Goal: Task Accomplishment & Management: Manage account settings

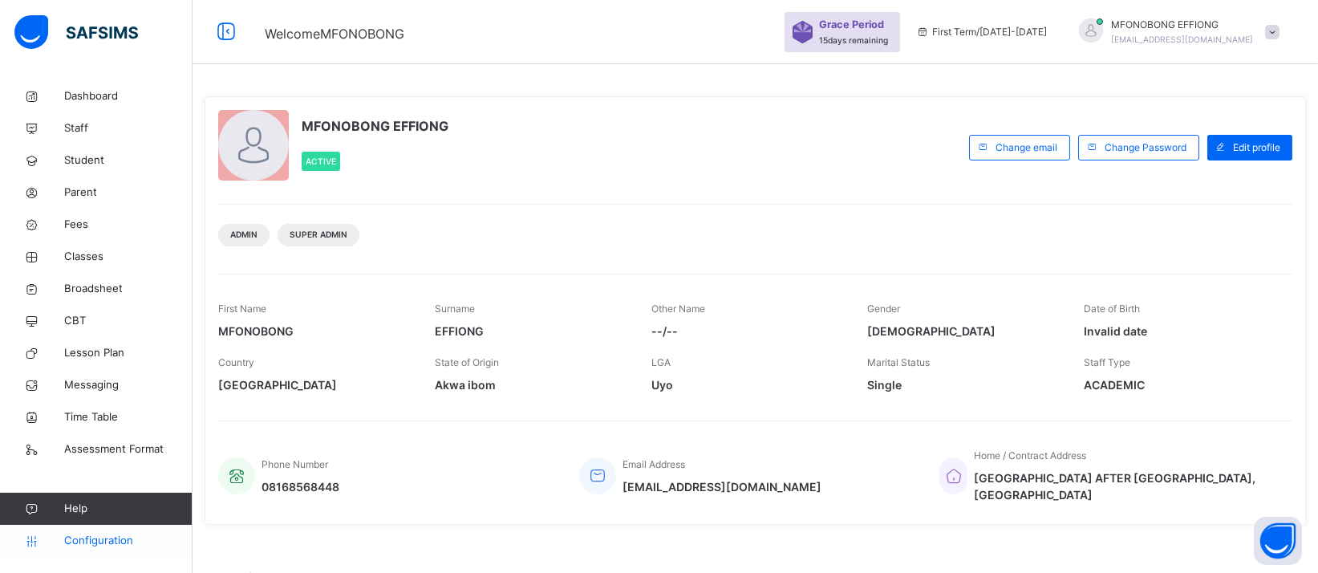
click at [120, 536] on span "Configuration" at bounding box center [128, 541] width 128 height 16
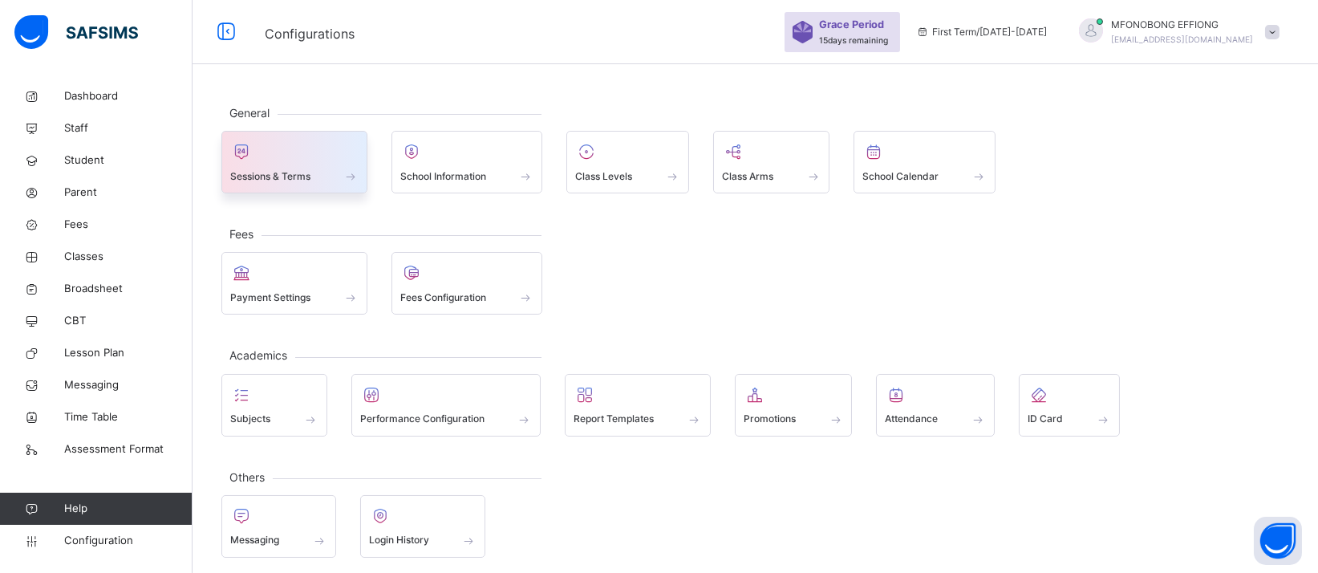
click at [287, 184] on div "Sessions & Terms" at bounding box center [294, 176] width 128 height 17
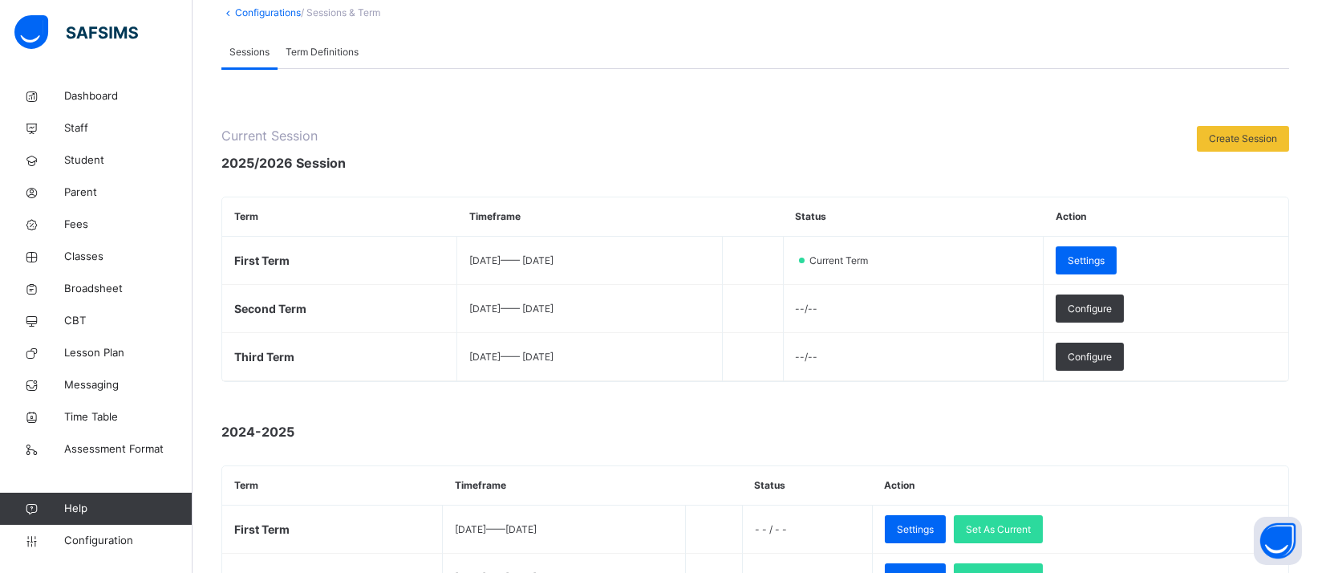
scroll to position [67, 0]
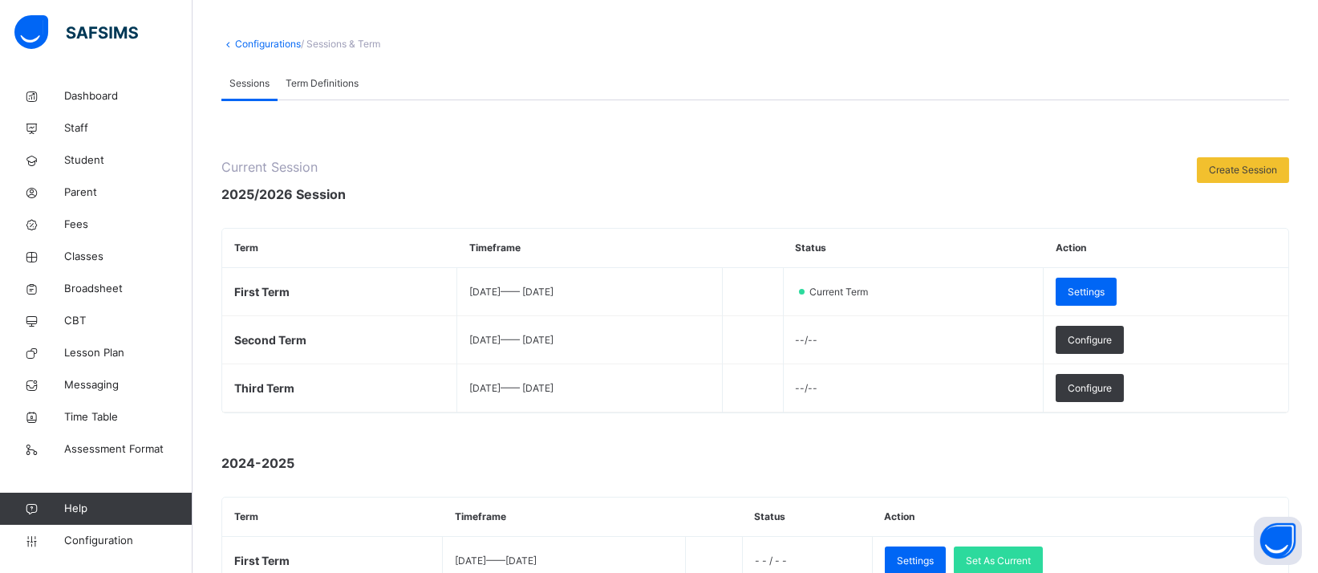
click at [318, 76] on span "Term Definitions" at bounding box center [322, 83] width 73 height 14
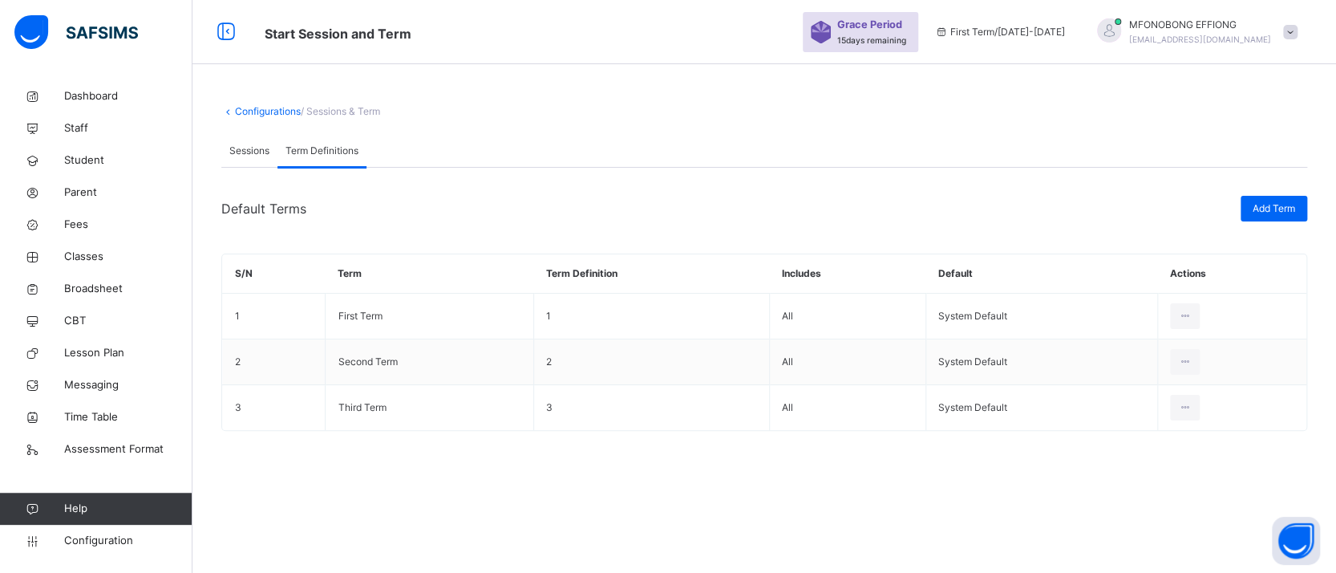
click at [252, 148] on span "Sessions" at bounding box center [249, 151] width 40 height 14
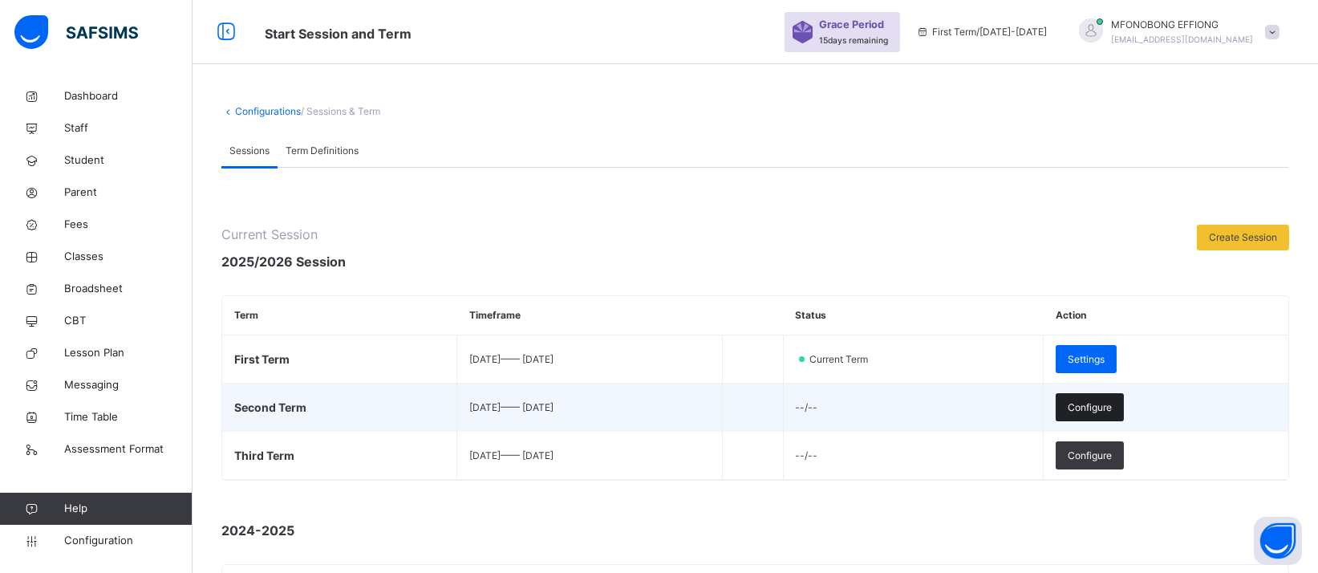
drag, startPoint x: 1110, startPoint y: 416, endPoint x: 1145, endPoint y: 416, distance: 34.5
click at [1124, 416] on div "Configure" at bounding box center [1090, 407] width 68 height 28
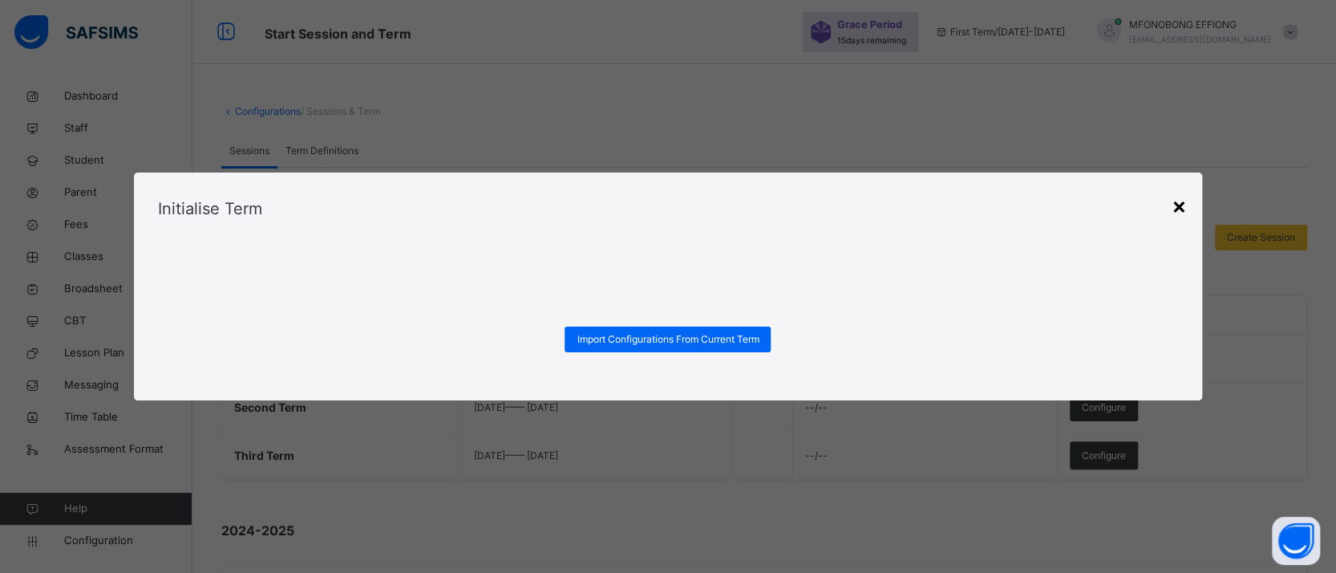
click at [1182, 207] on div "×" at bounding box center [1178, 206] width 15 height 34
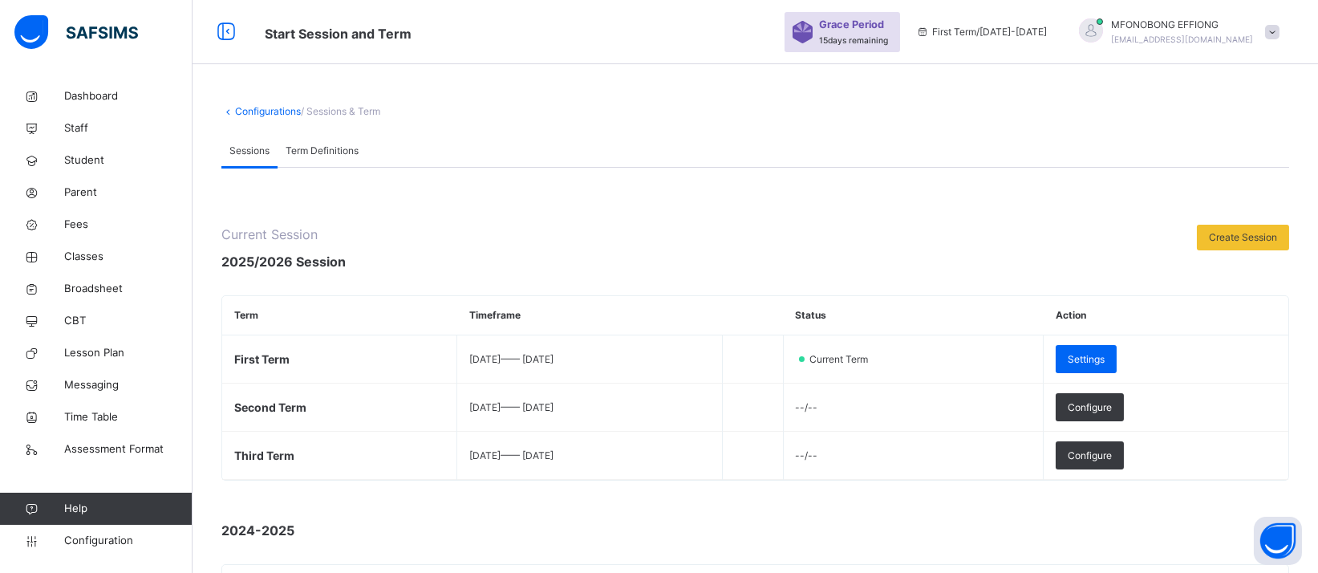
click at [273, 107] on link "Configurations" at bounding box center [268, 111] width 66 height 12
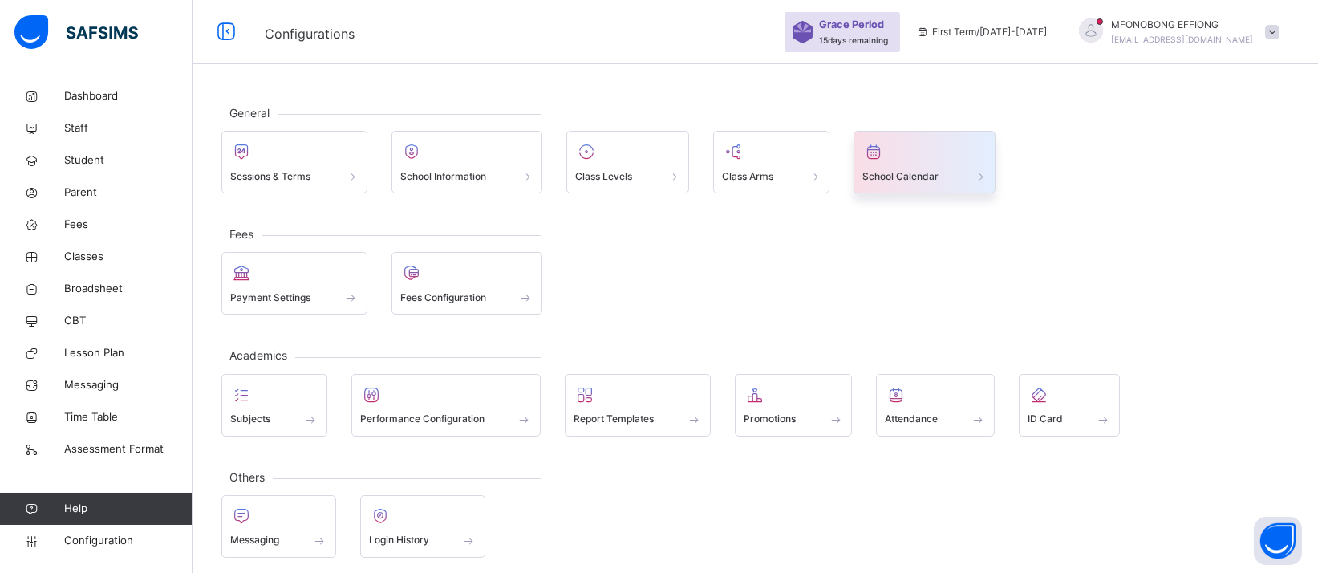
click at [980, 172] on span at bounding box center [979, 176] width 16 height 14
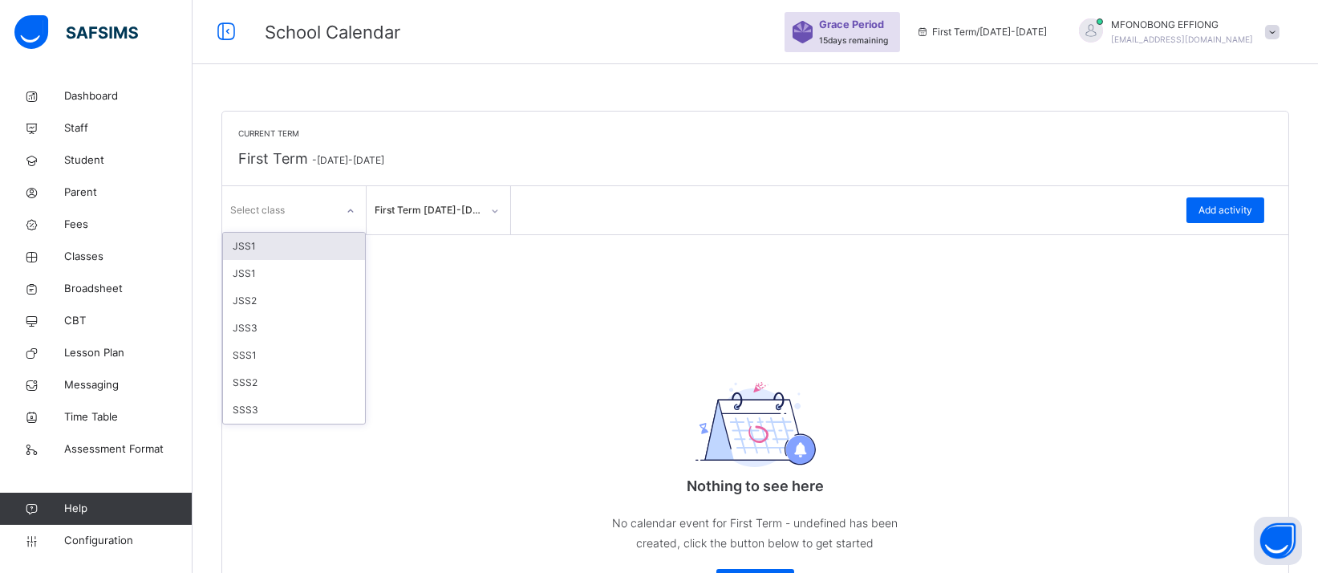
click at [351, 207] on icon at bounding box center [351, 211] width 10 height 16
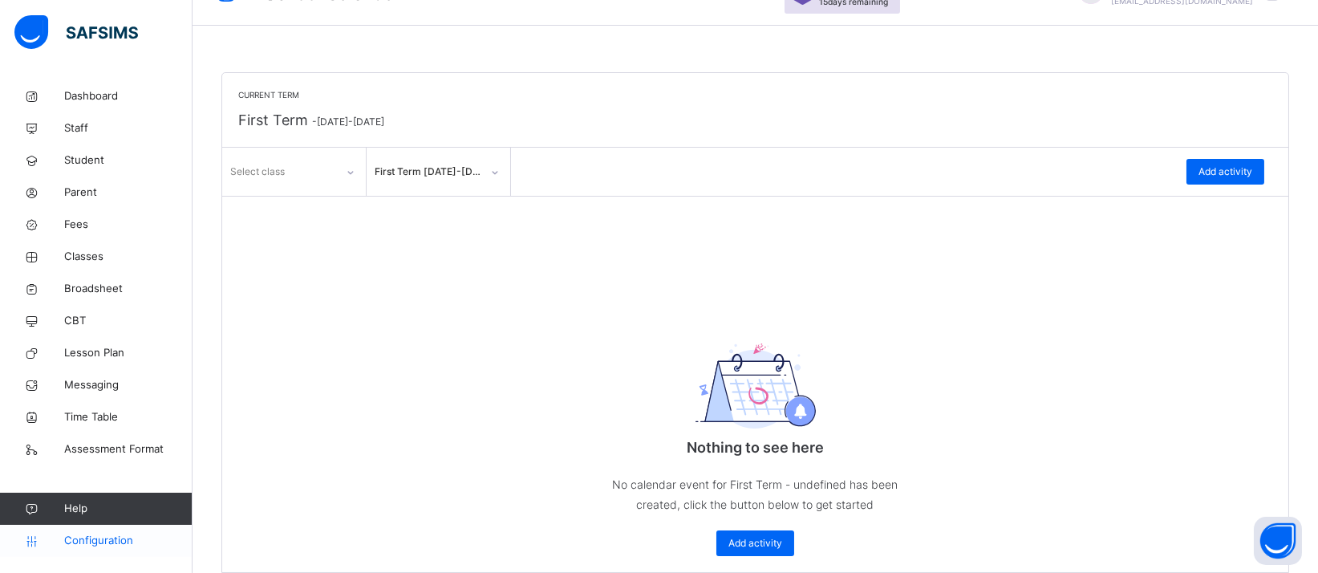
click at [107, 538] on span "Configuration" at bounding box center [128, 541] width 128 height 16
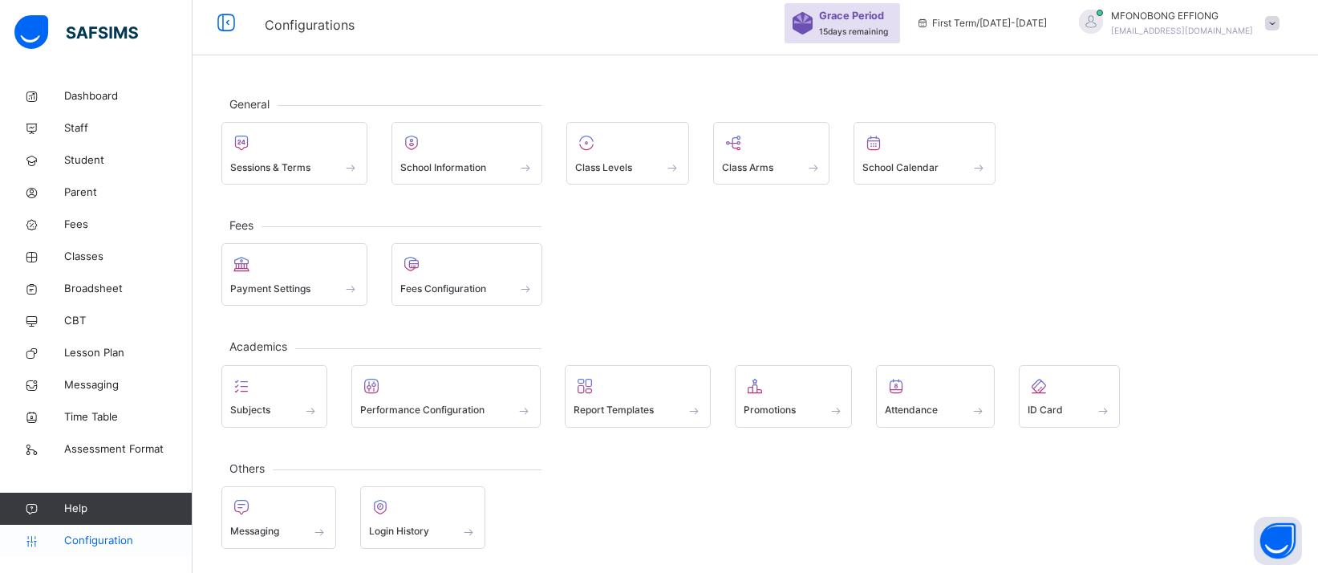
scroll to position [6, 0]
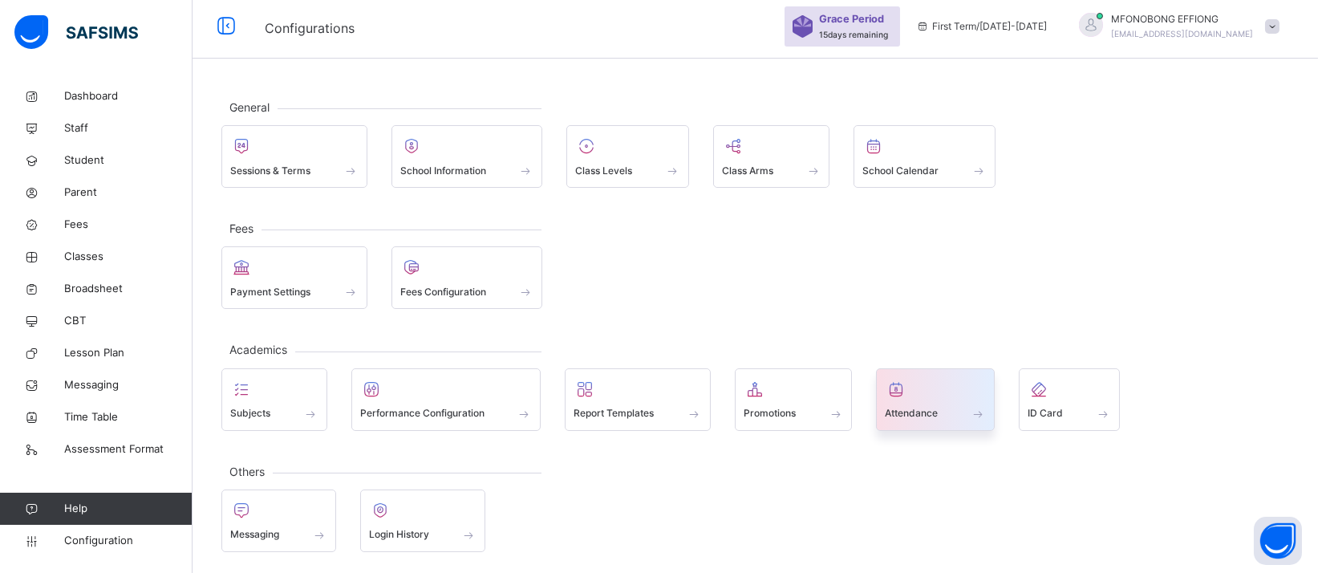
click at [974, 395] on div at bounding box center [935, 389] width 101 height 24
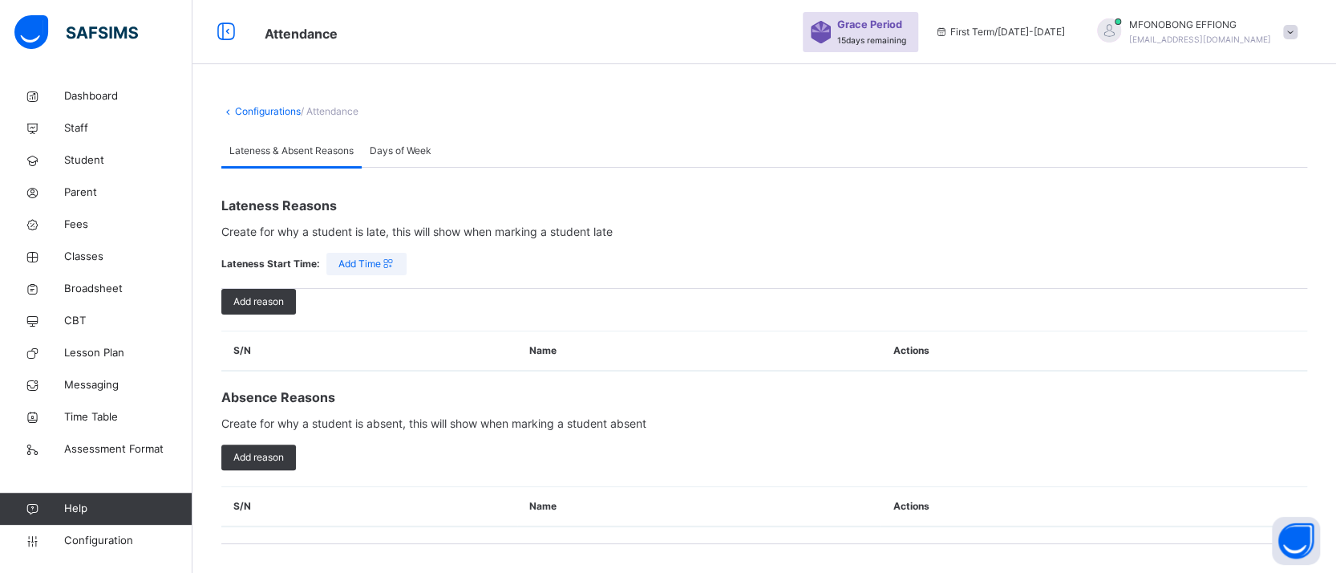
click at [404, 156] on span "Days of Week" at bounding box center [401, 151] width 62 height 14
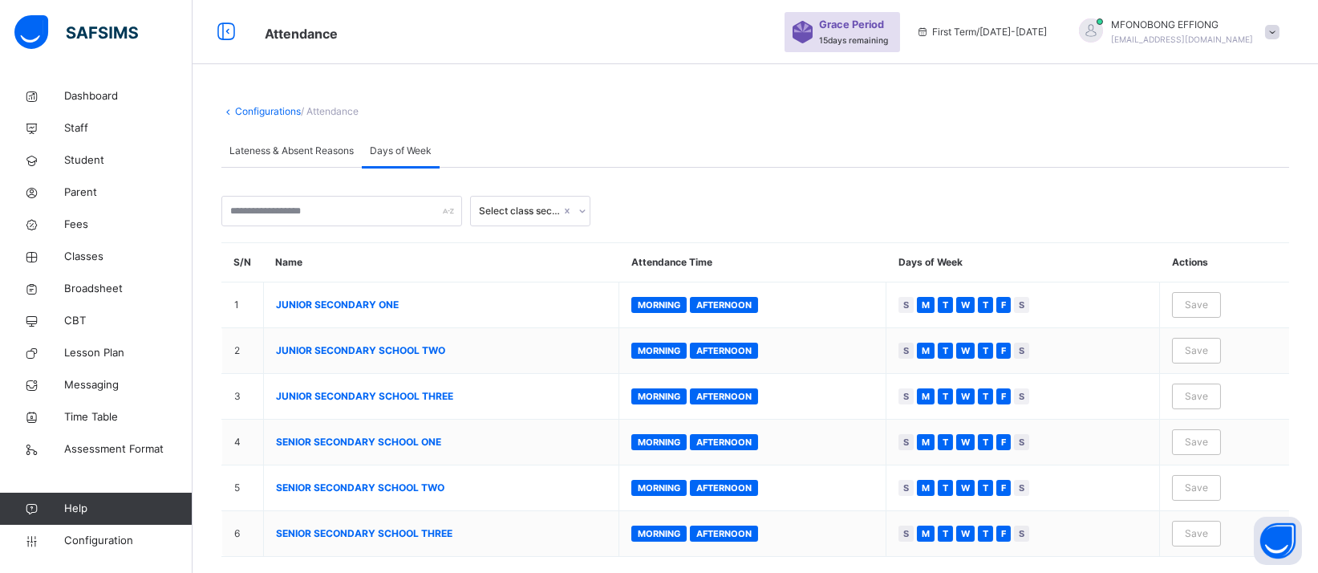
click at [270, 112] on link "Configurations" at bounding box center [268, 111] width 66 height 12
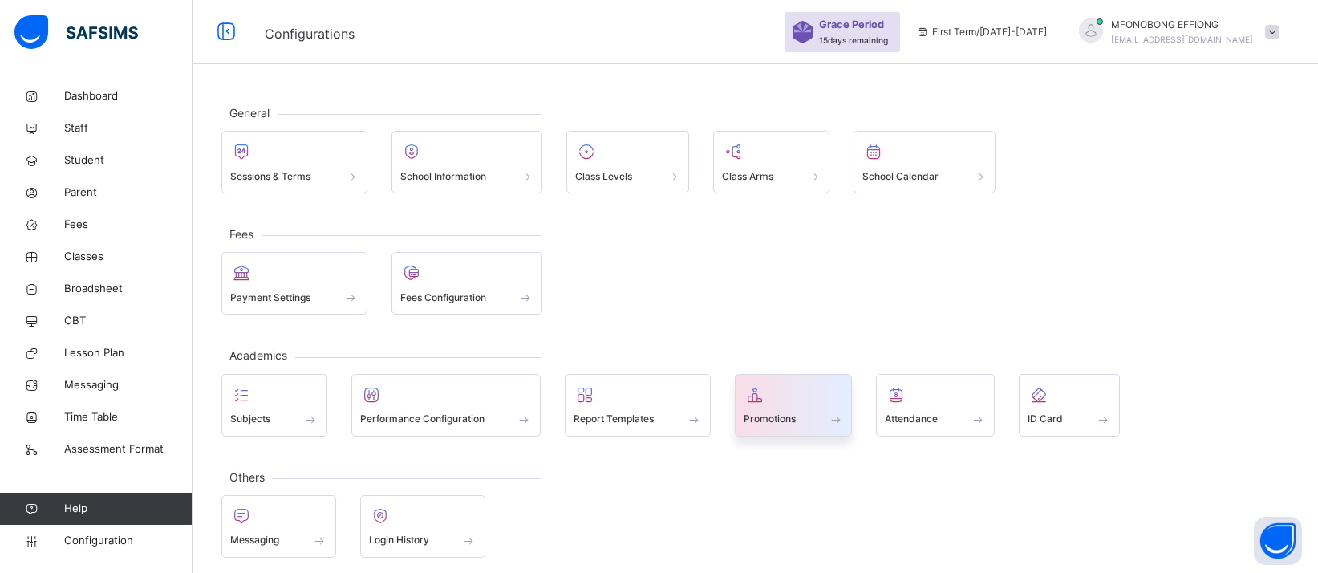
click at [782, 418] on span "Promotions" at bounding box center [770, 419] width 52 height 14
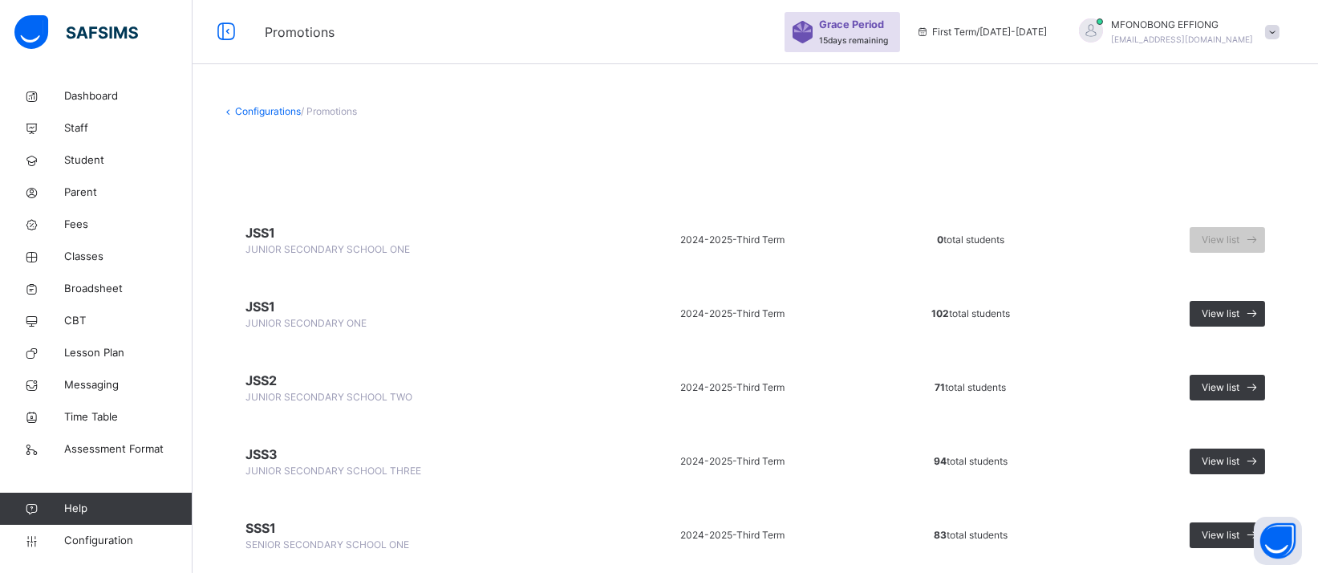
click at [266, 112] on link "Configurations" at bounding box center [268, 111] width 66 height 12
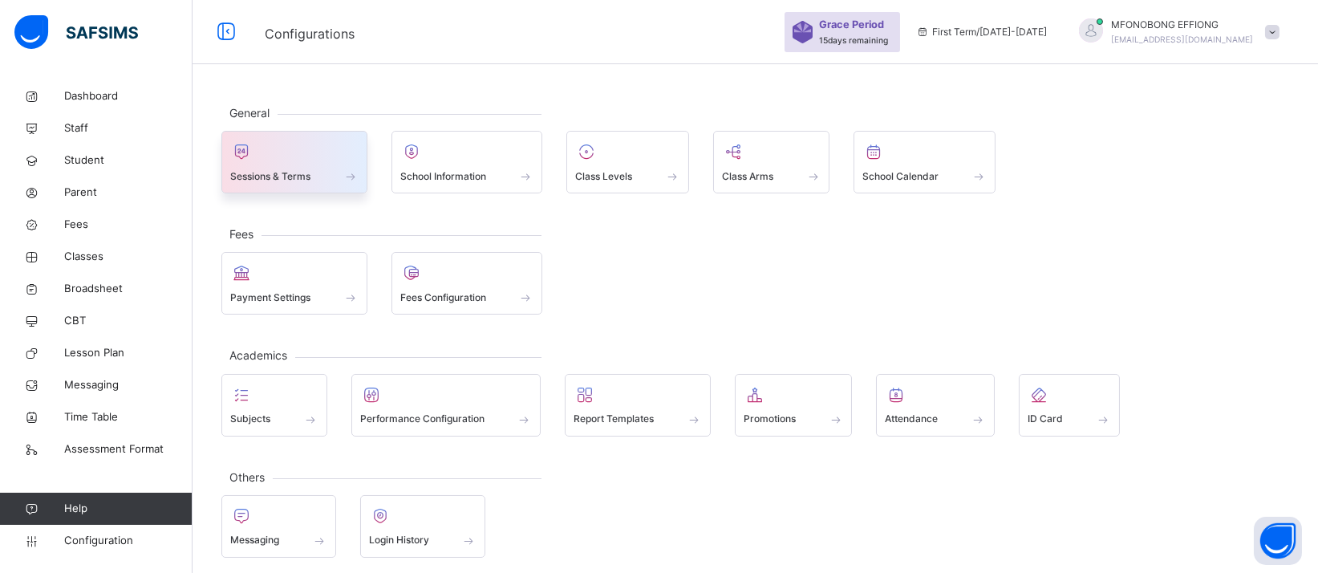
click at [260, 164] on span at bounding box center [294, 166] width 128 height 4
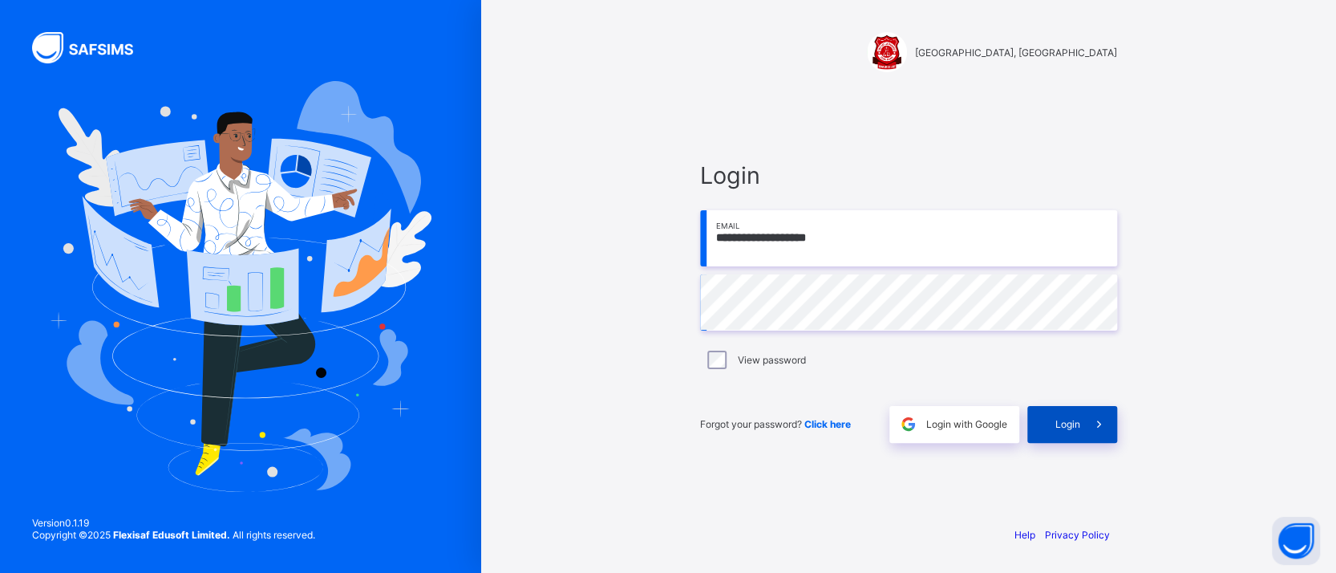
click at [1077, 440] on div "Login" at bounding box center [1073, 424] width 90 height 37
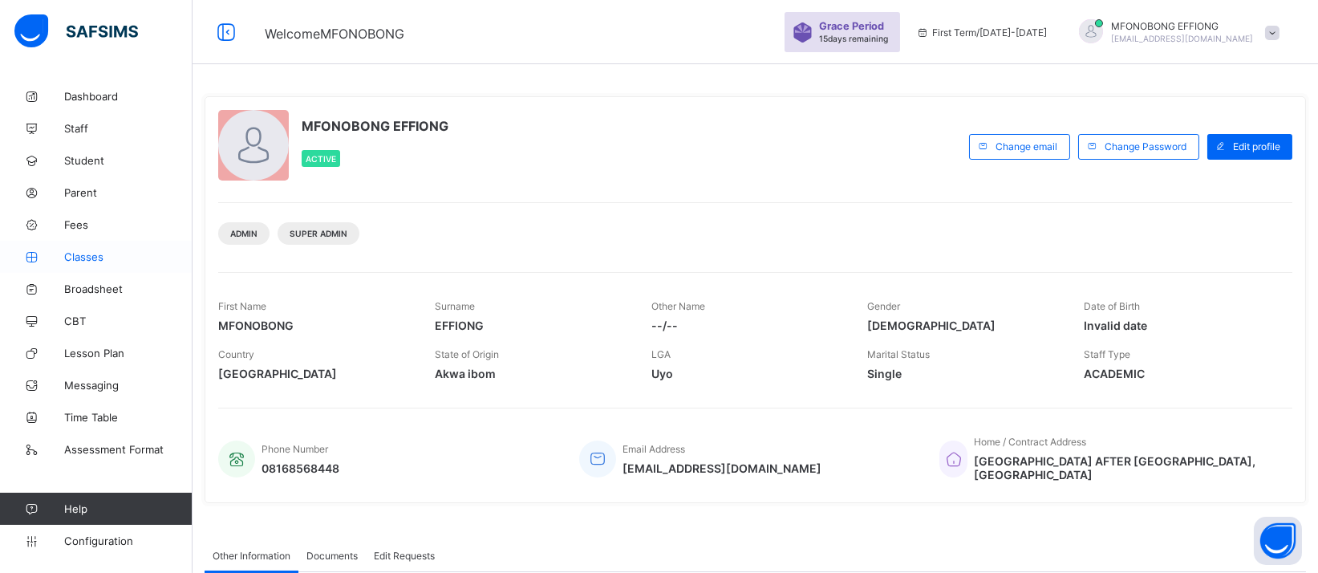
click at [99, 256] on span "Classes" at bounding box center [128, 256] width 128 height 13
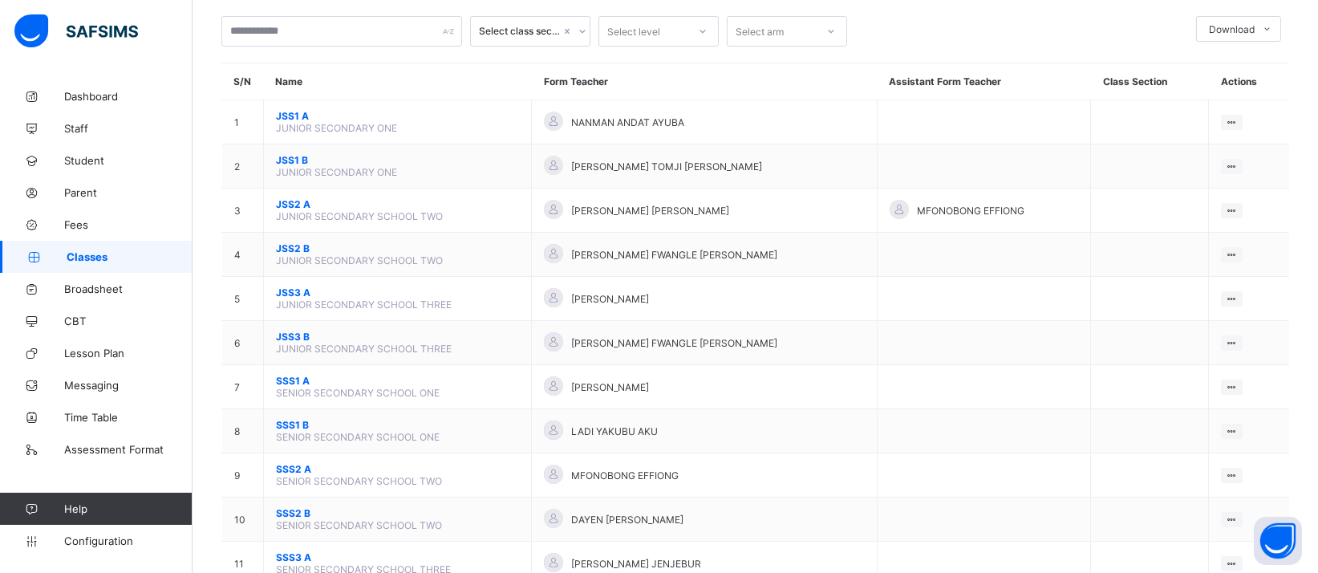
scroll to position [121, 0]
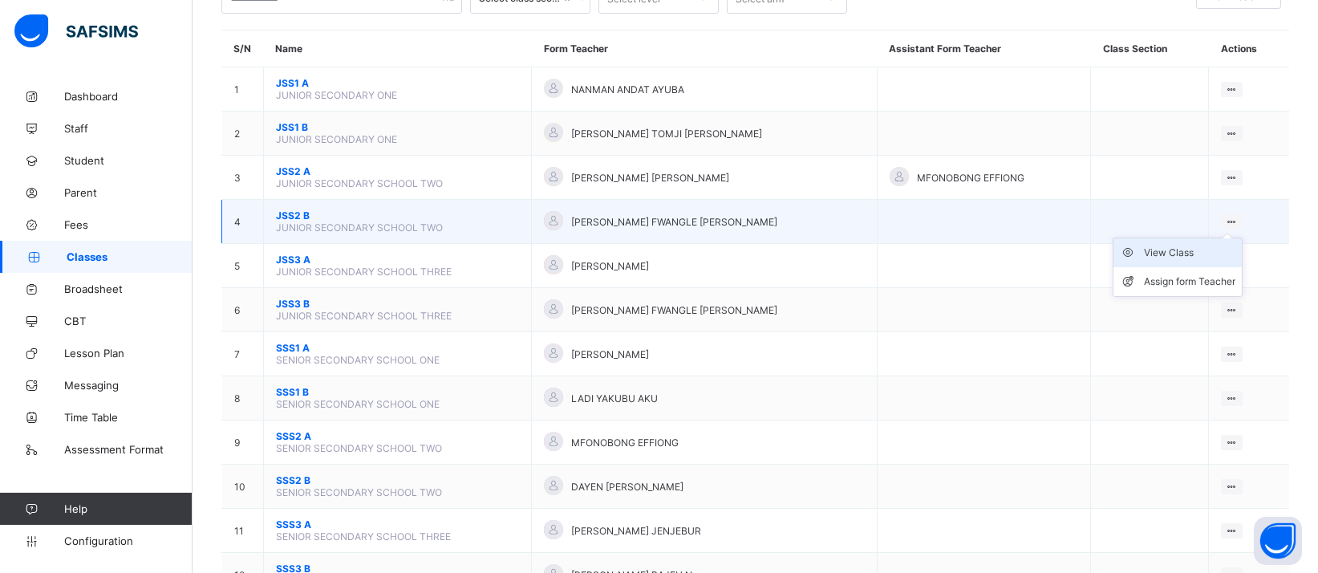
click at [1203, 247] on div "View Class" at bounding box center [1189, 253] width 91 height 16
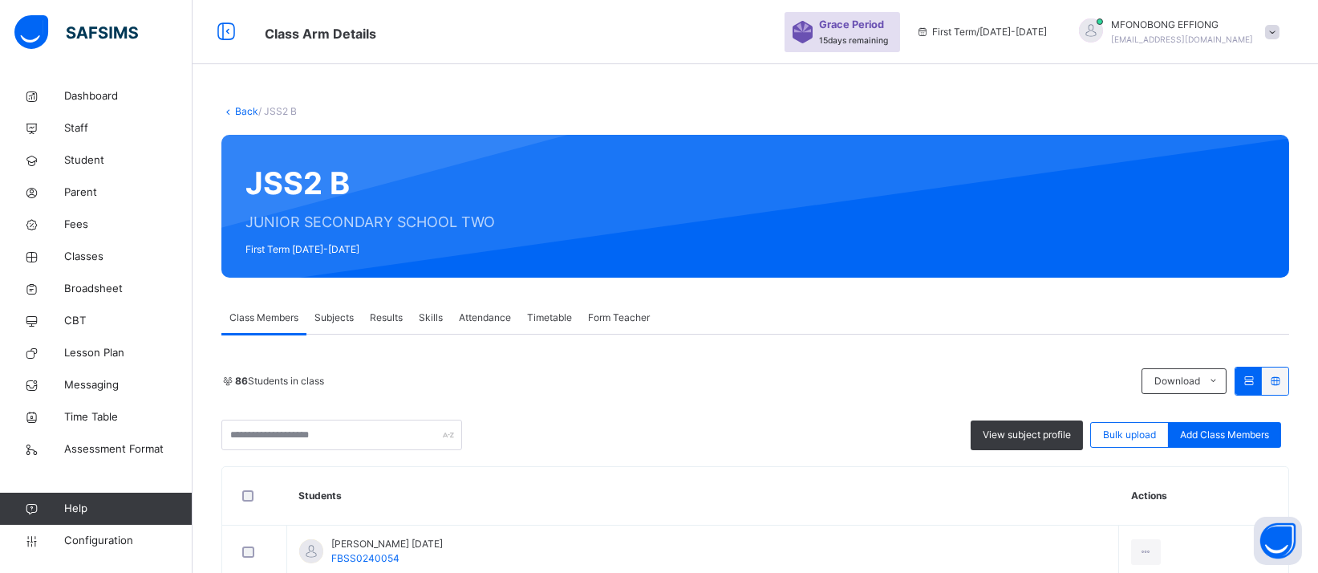
scroll to position [407, 0]
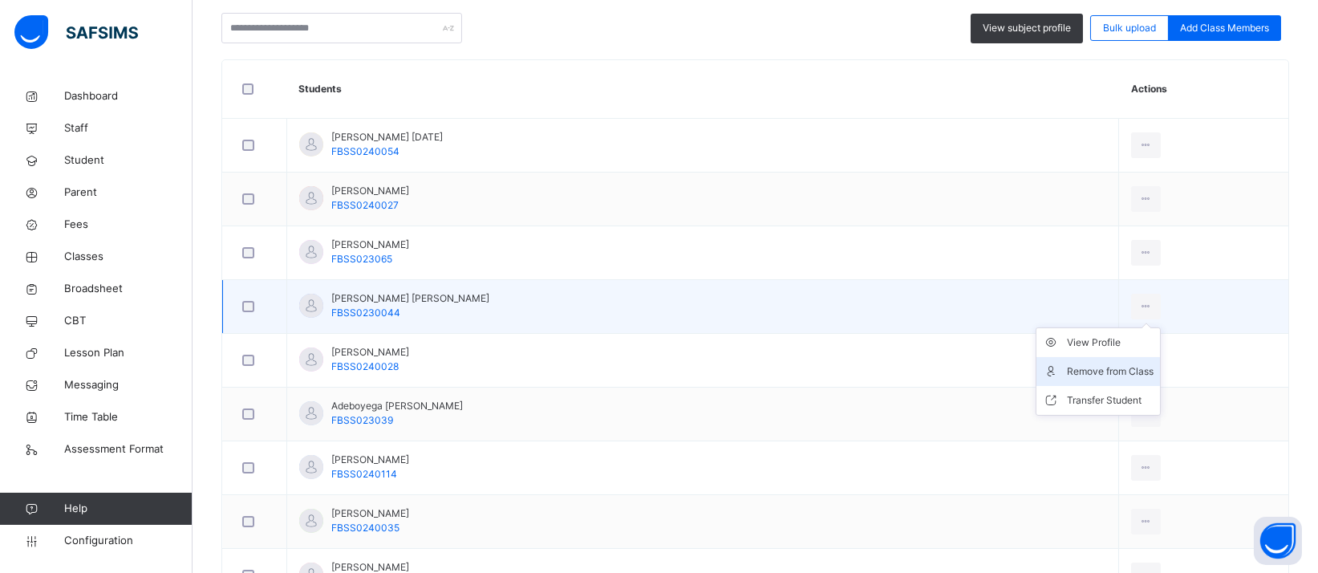
click at [1079, 367] on div "Remove from Class" at bounding box center [1110, 371] width 87 height 16
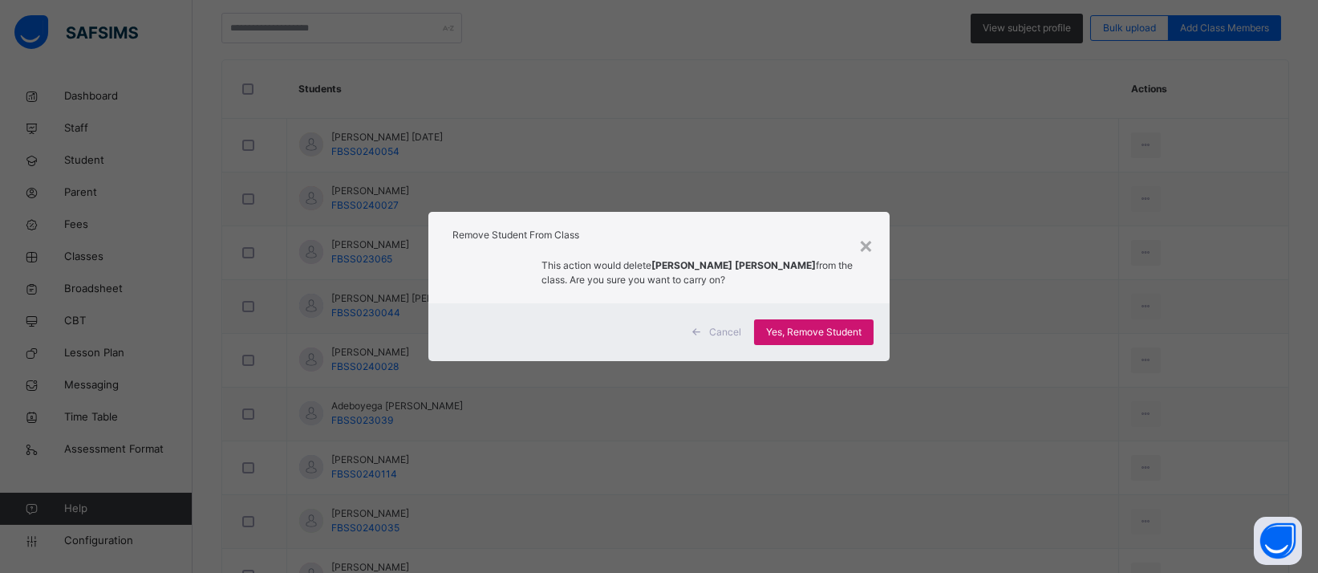
click at [821, 328] on span "Yes, Remove Student" at bounding box center [813, 332] width 95 height 14
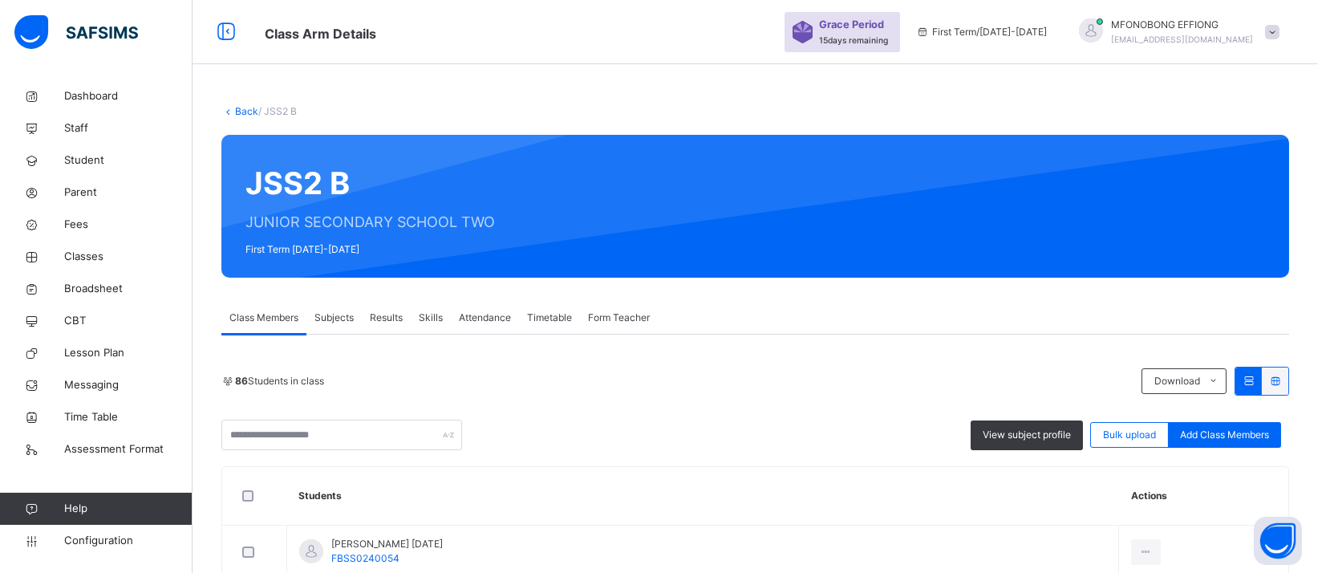
scroll to position [598, 0]
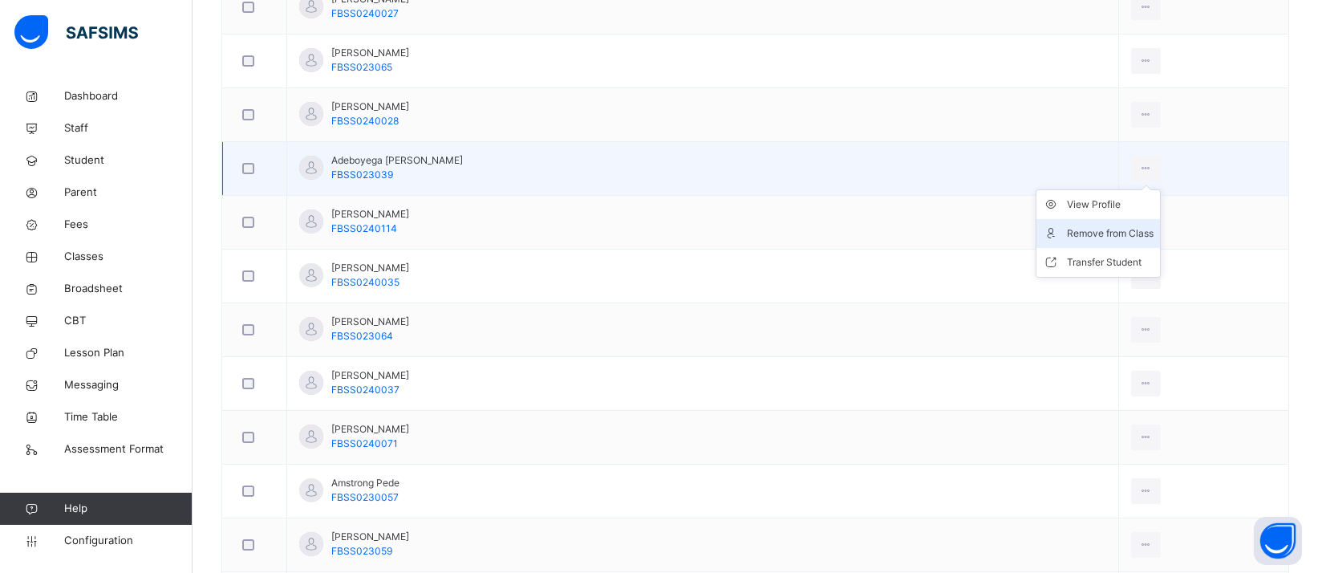
click at [1084, 233] on div "Remove from Class" at bounding box center [1110, 233] width 87 height 16
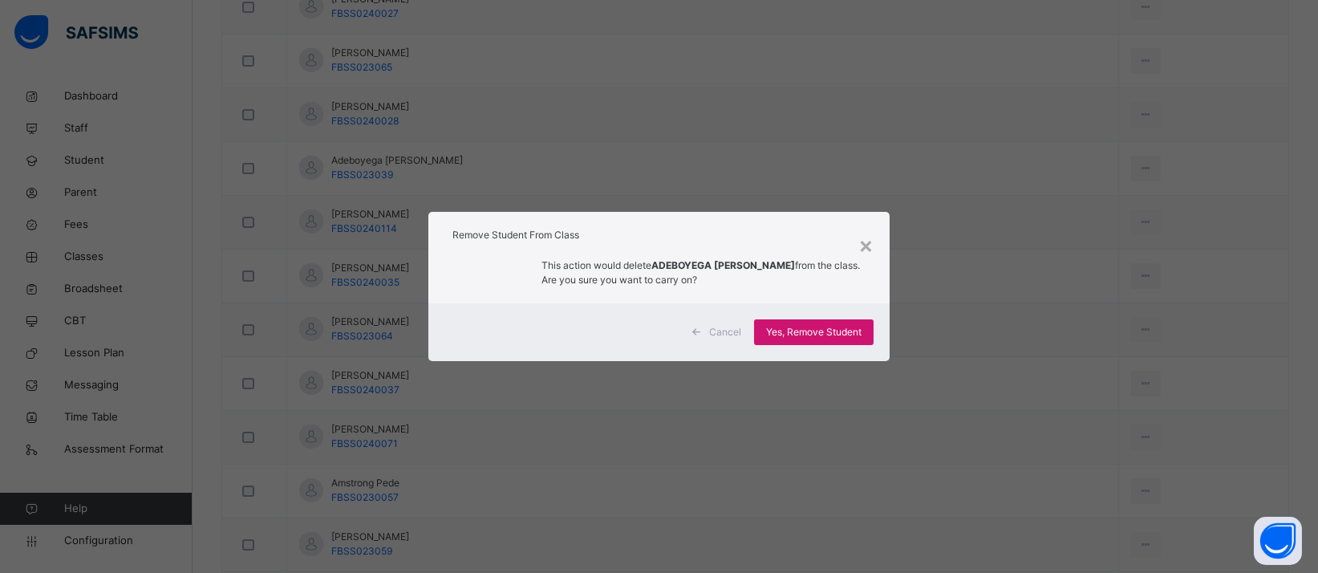
click at [854, 333] on span "Yes, Remove Student" at bounding box center [813, 332] width 95 height 14
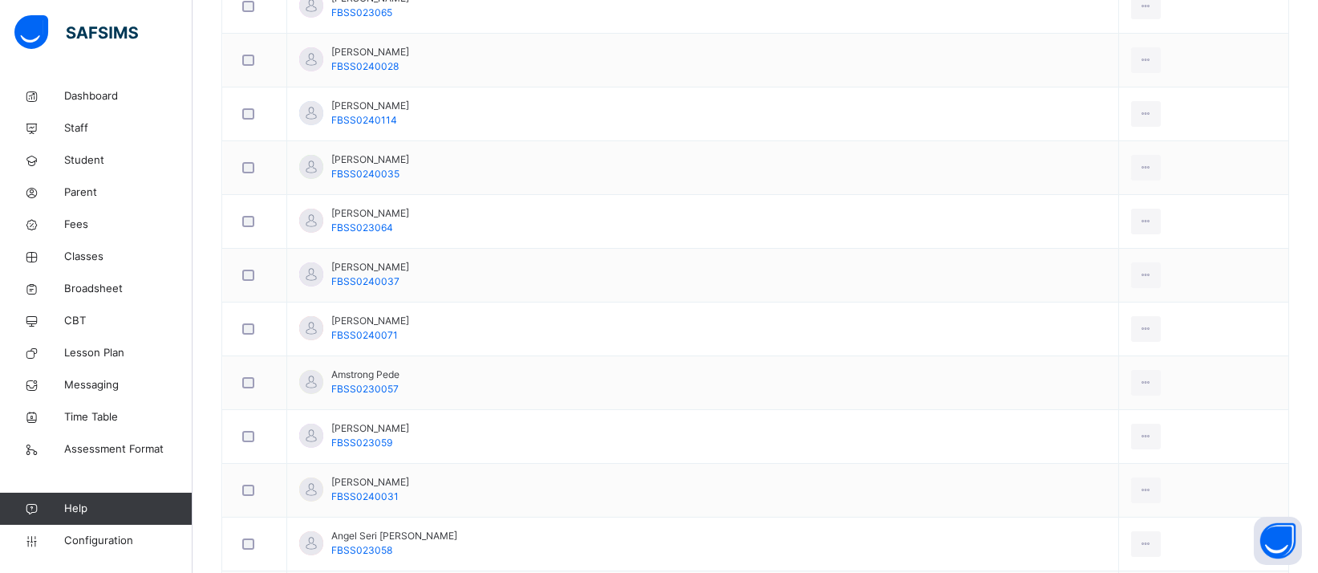
scroll to position [667, 0]
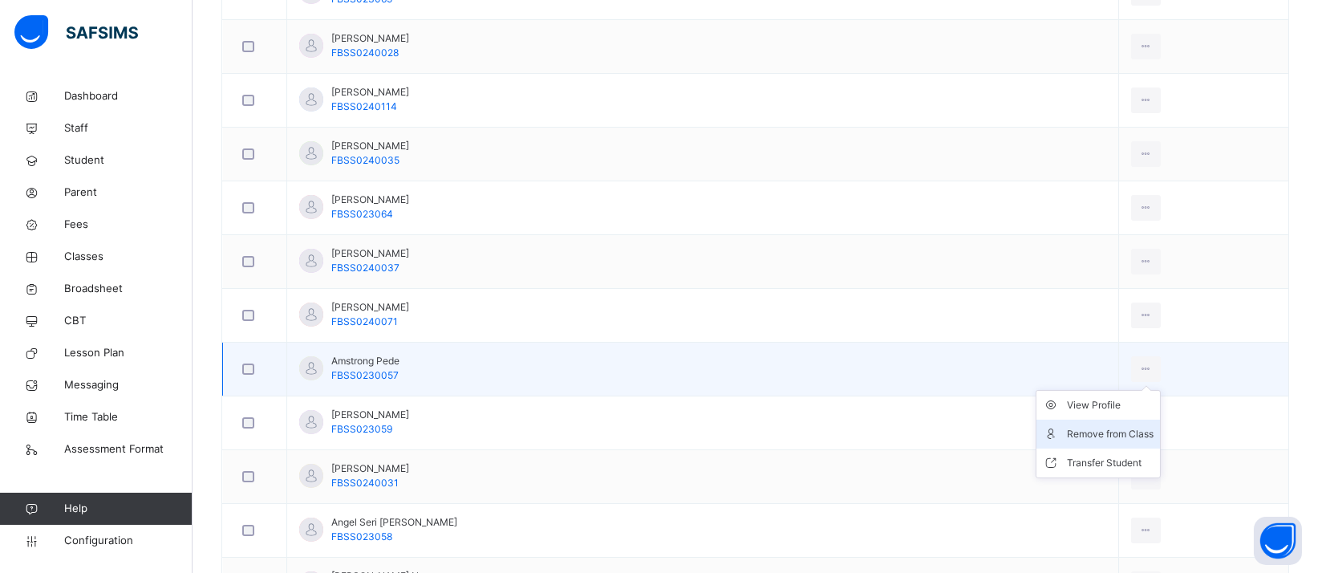
click at [1075, 429] on div "Remove from Class" at bounding box center [1110, 434] width 87 height 16
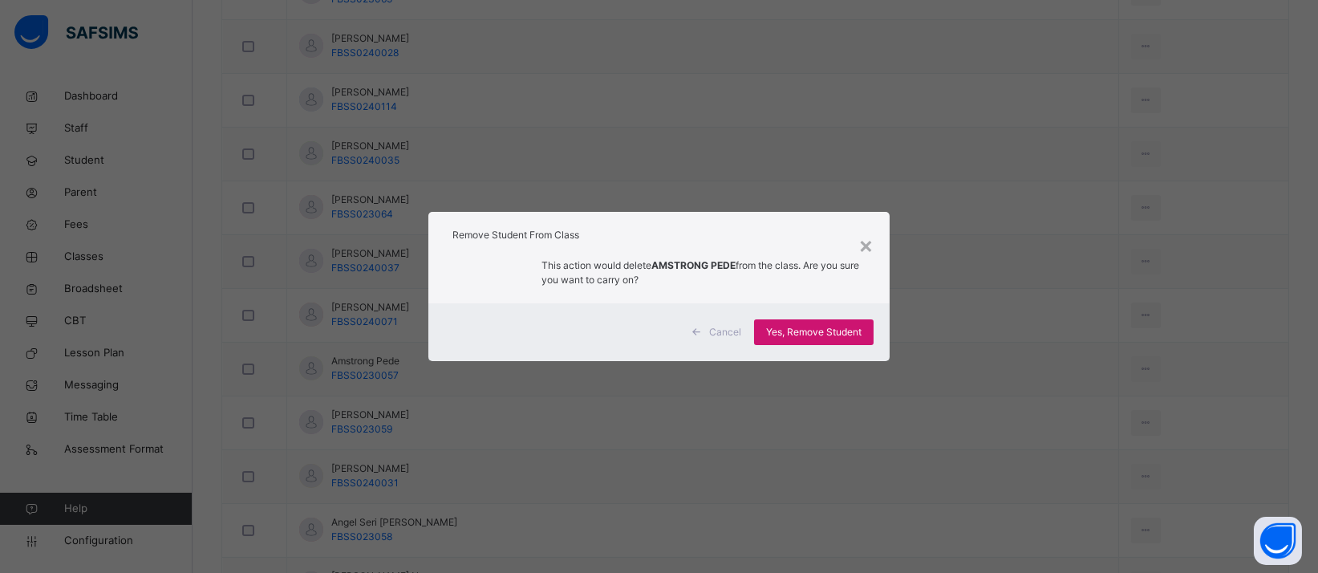
click at [869, 333] on div "Yes, Remove Student" at bounding box center [814, 332] width 120 height 26
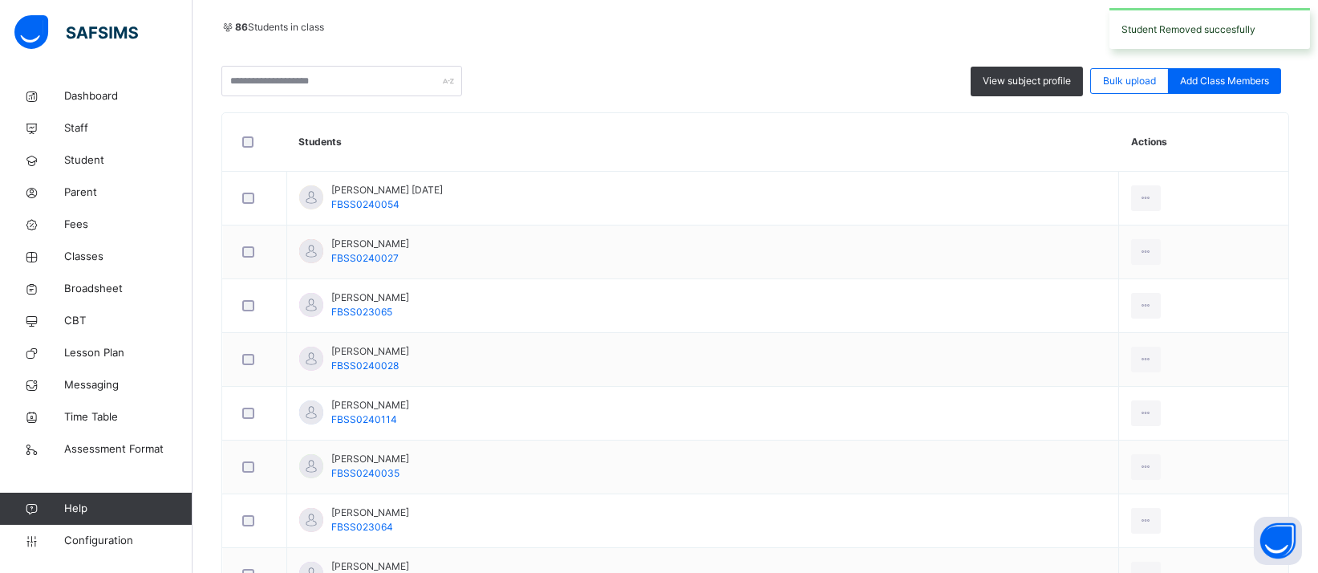
scroll to position [673, 0]
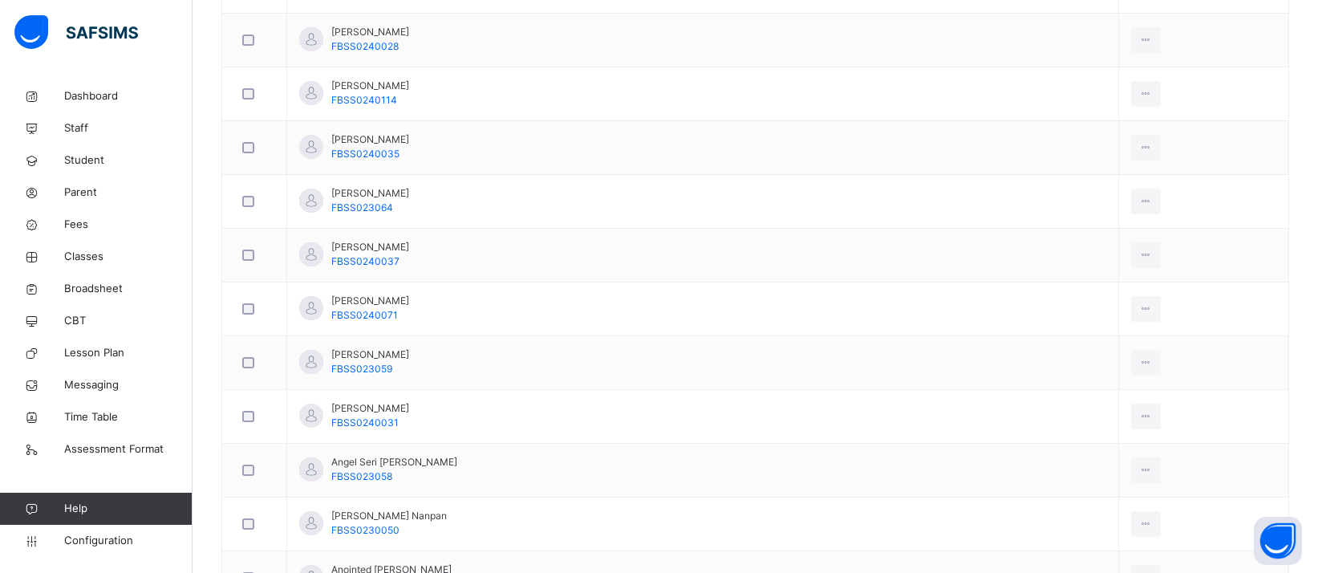
click at [0, 0] on div "Remove from Class" at bounding box center [0, 0] width 0 height 0
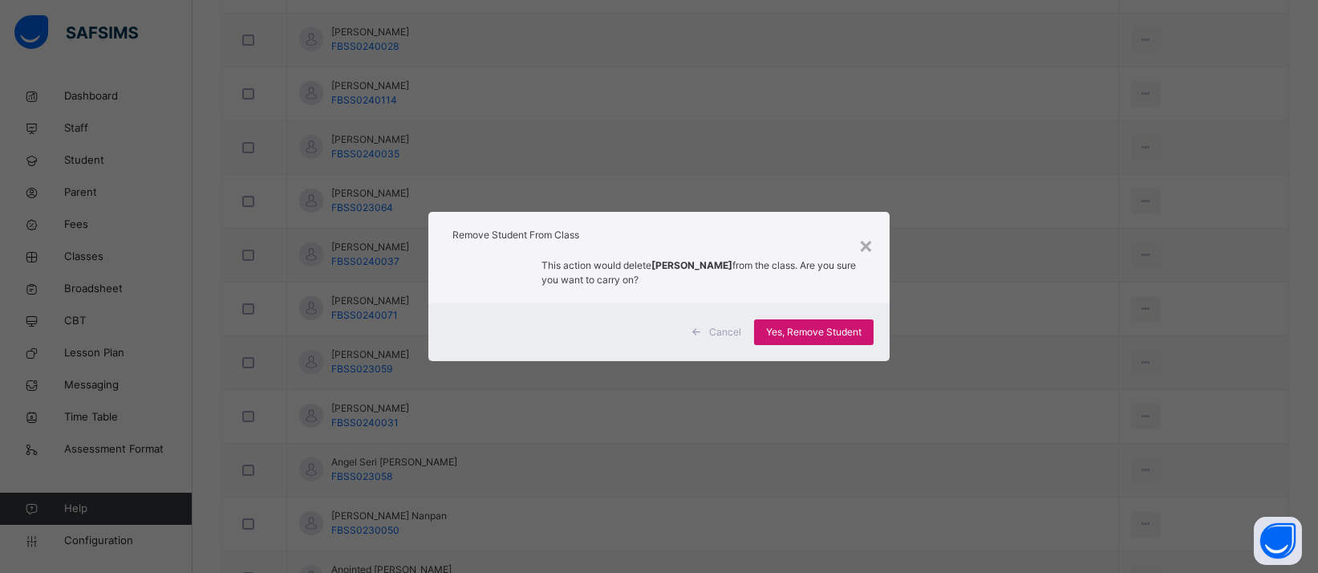
click at [859, 343] on div "Yes, Remove Student" at bounding box center [814, 332] width 120 height 26
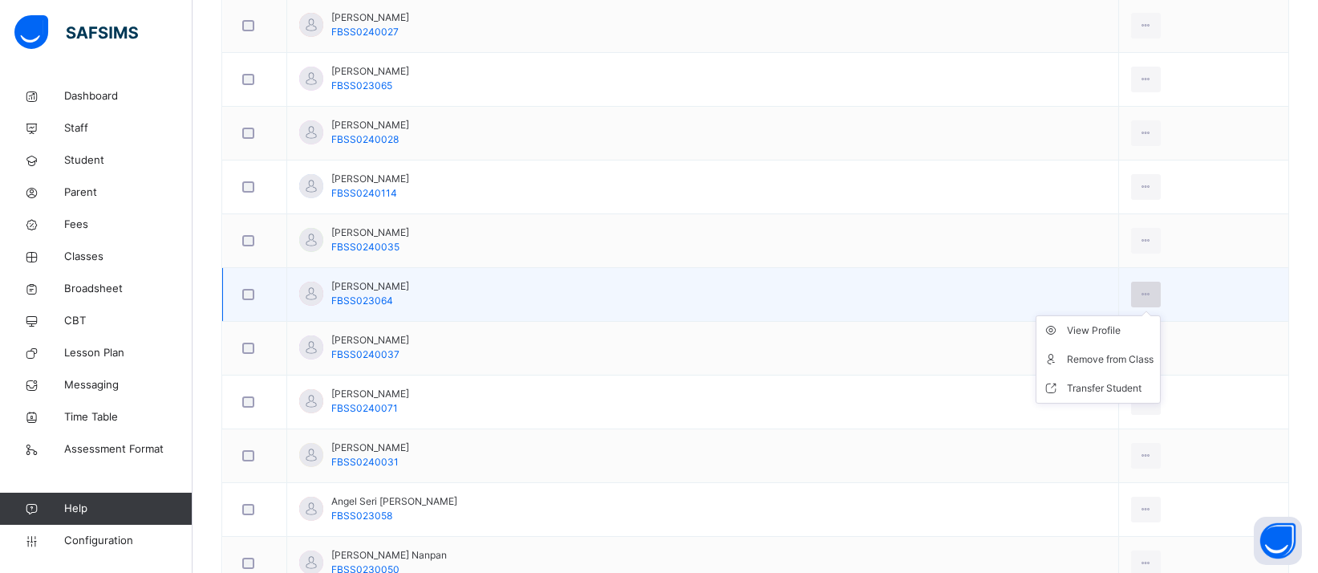
scroll to position [586, 0]
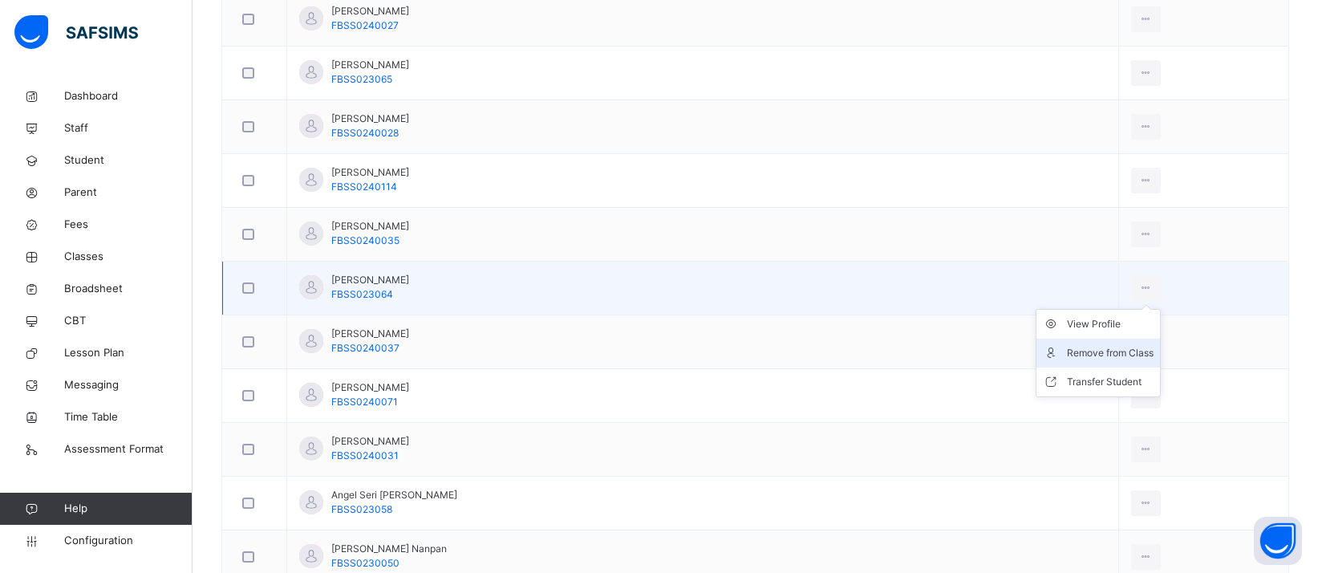
click at [1067, 351] on div "Remove from Class" at bounding box center [1110, 353] width 87 height 16
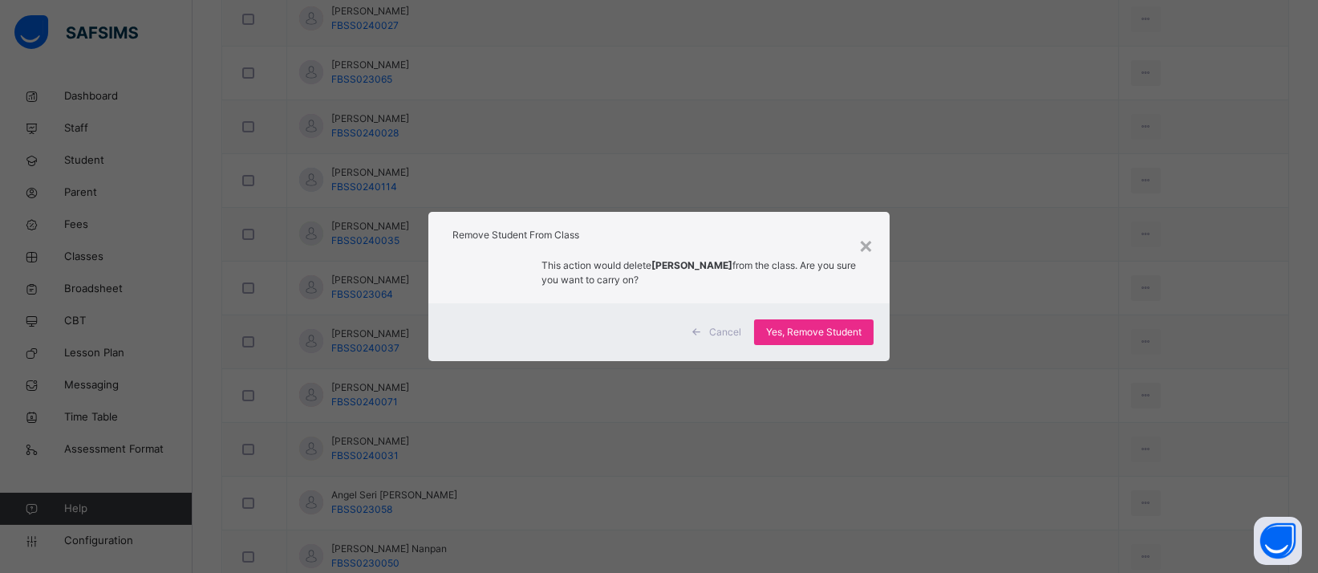
click at [811, 338] on span "Yes, Remove Student" at bounding box center [813, 332] width 95 height 14
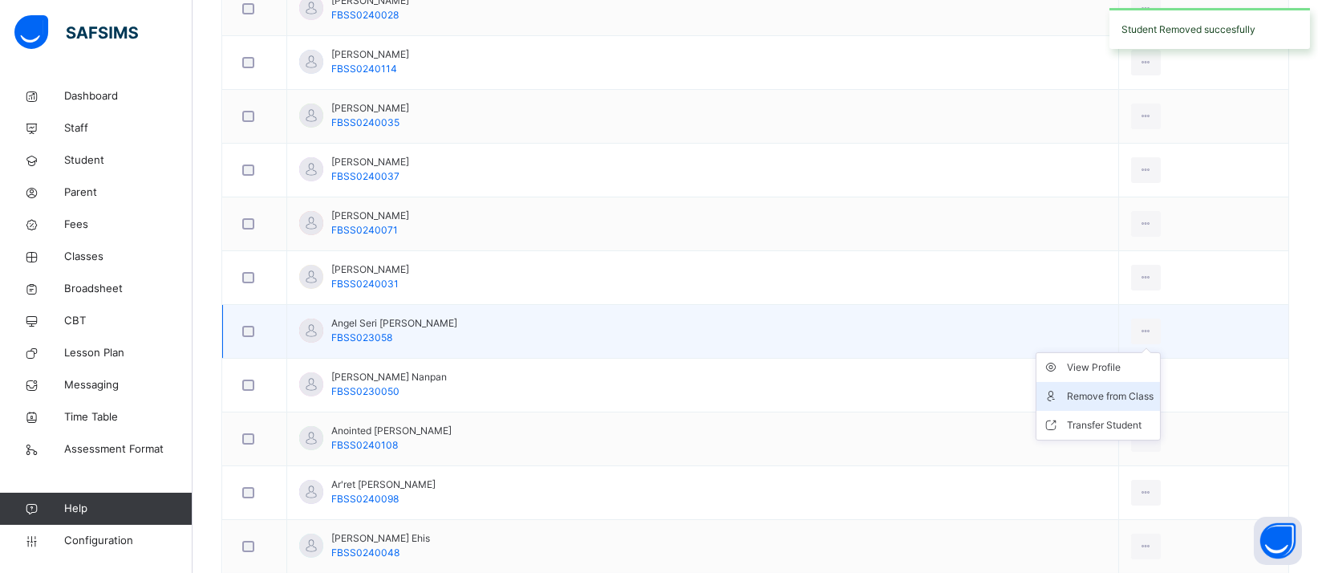
scroll to position [724, 0]
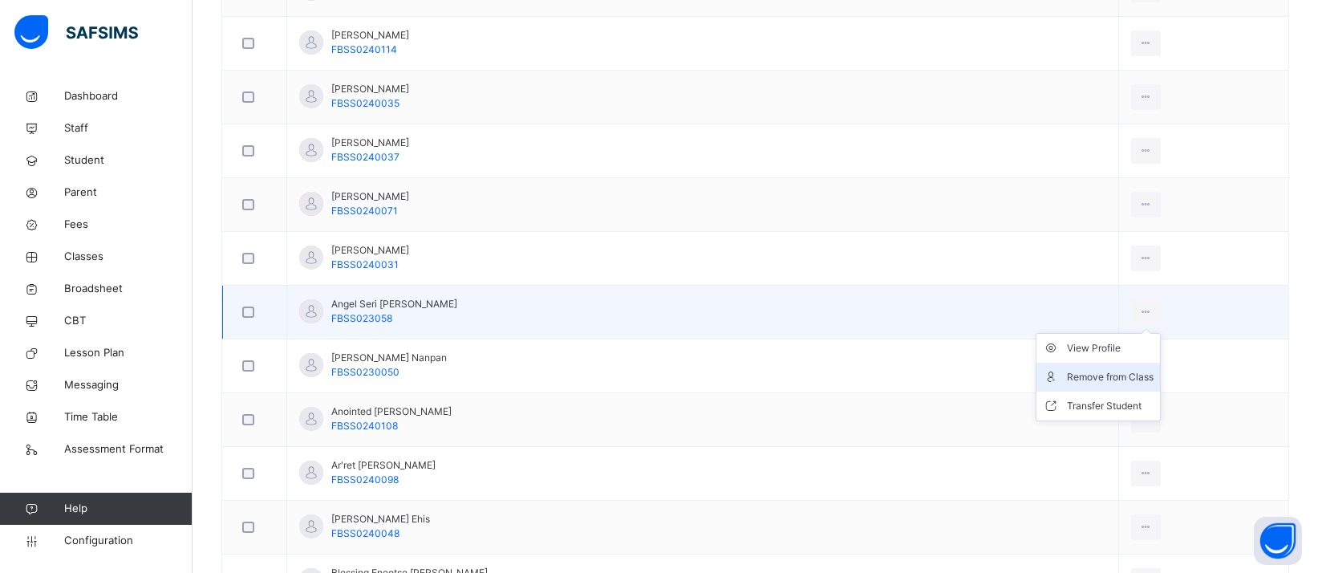
click at [1067, 375] on div "Remove from Class" at bounding box center [1110, 377] width 87 height 16
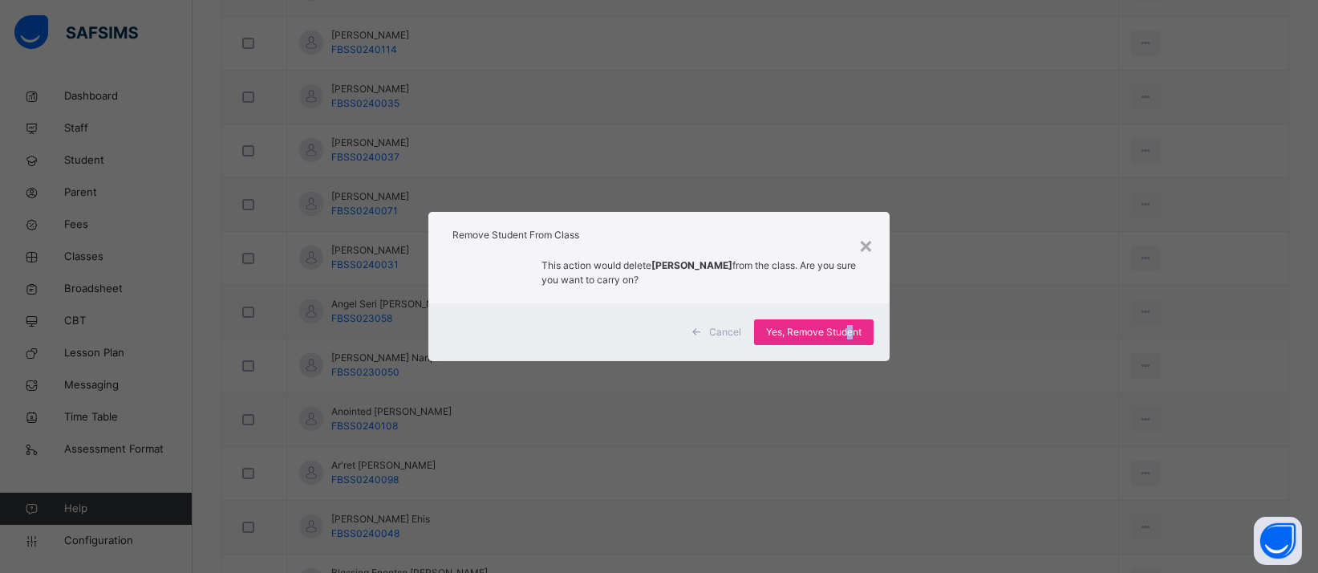
drag, startPoint x: 853, startPoint y: 332, endPoint x: 1035, endPoint y: 262, distance: 195.3
click at [851, 332] on span "Yes, Remove Student" at bounding box center [813, 332] width 95 height 14
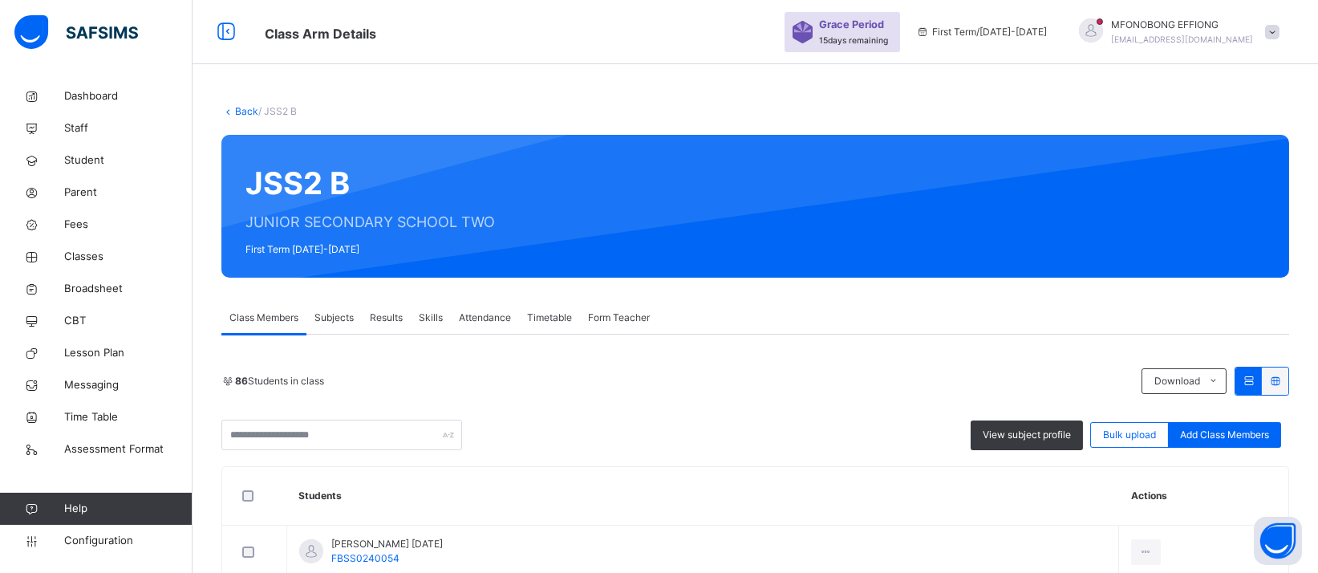
scroll to position [645, 0]
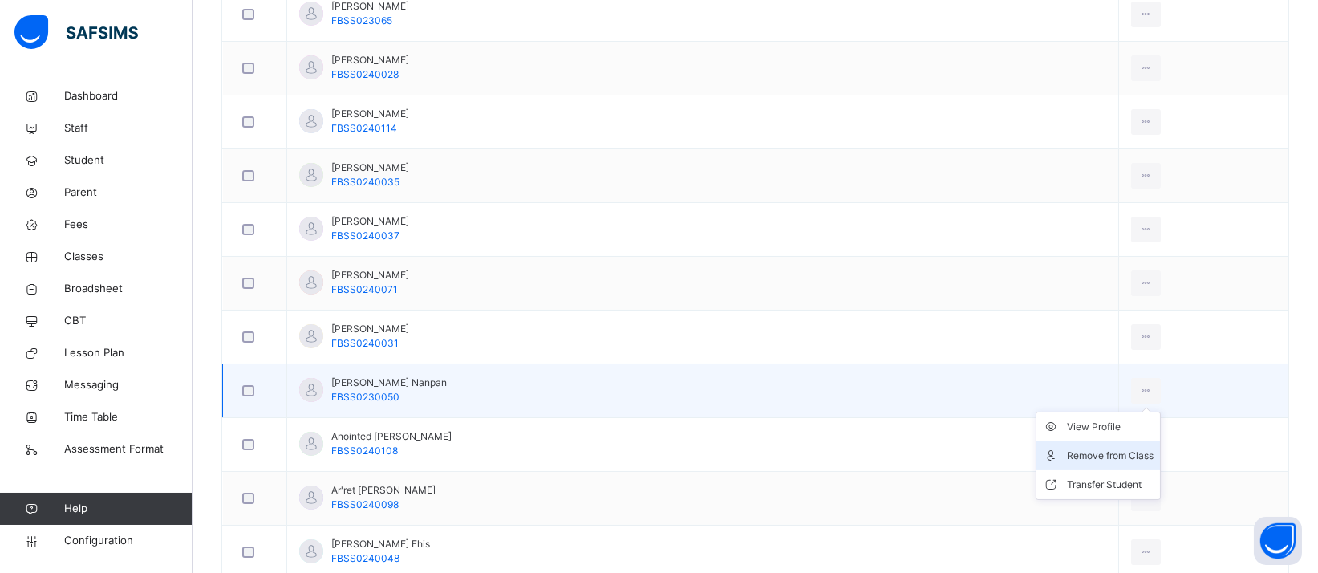
click at [1070, 451] on div "Remove from Class" at bounding box center [1110, 456] width 87 height 16
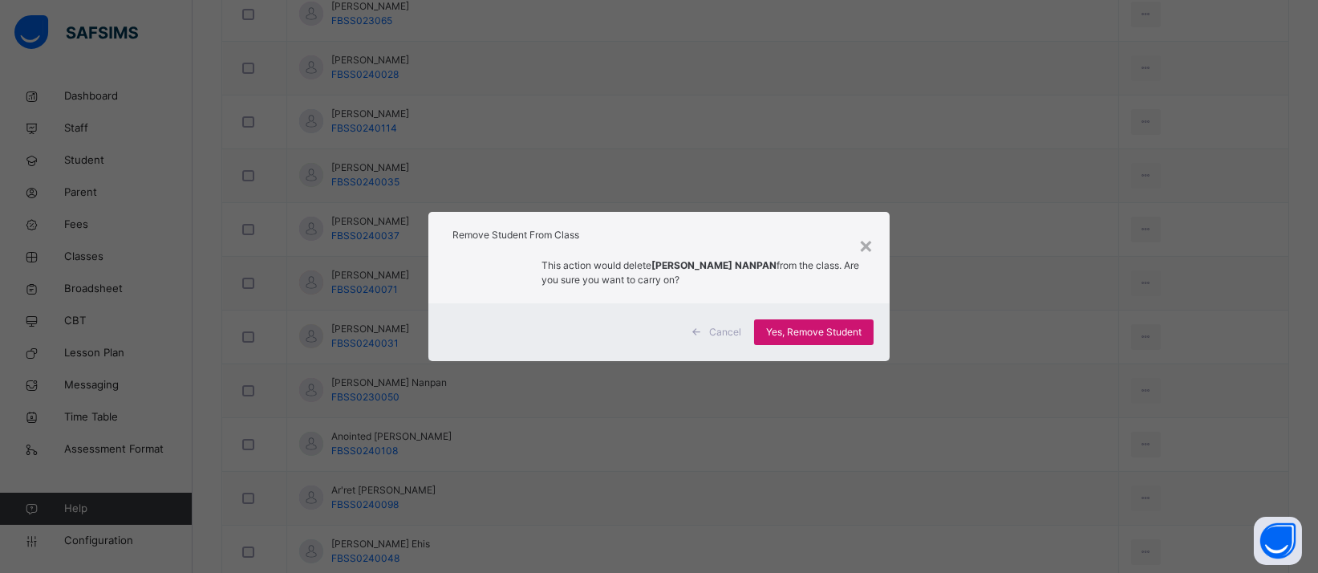
click at [847, 336] on span "Yes, Remove Student" at bounding box center [813, 332] width 95 height 14
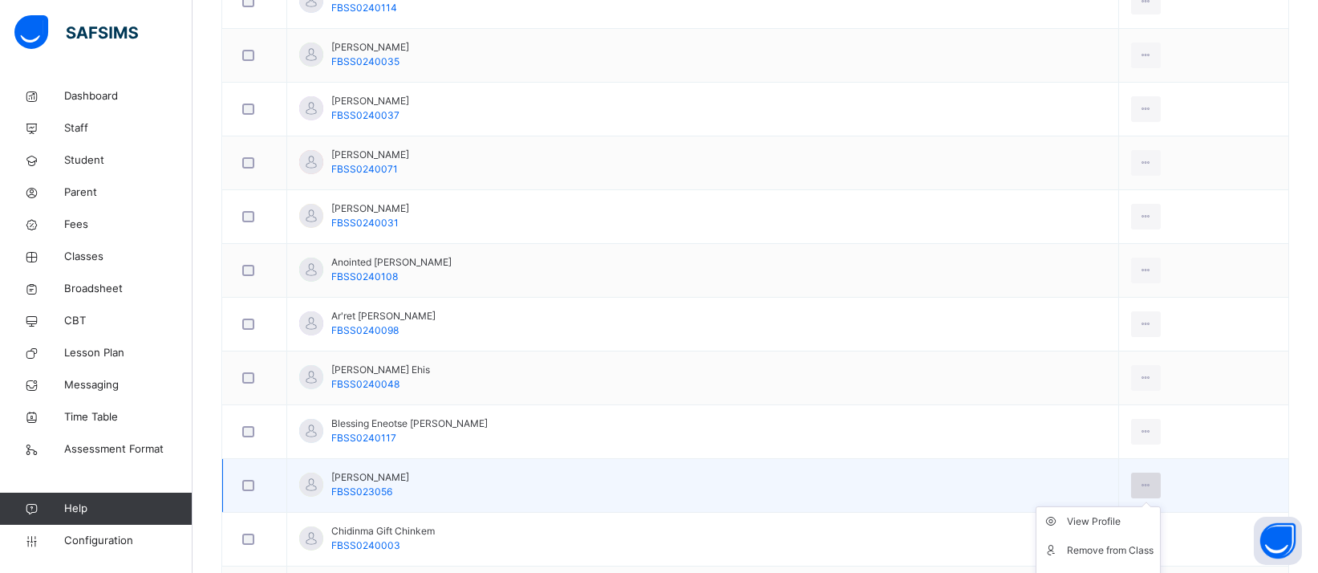
scroll to position [880, 0]
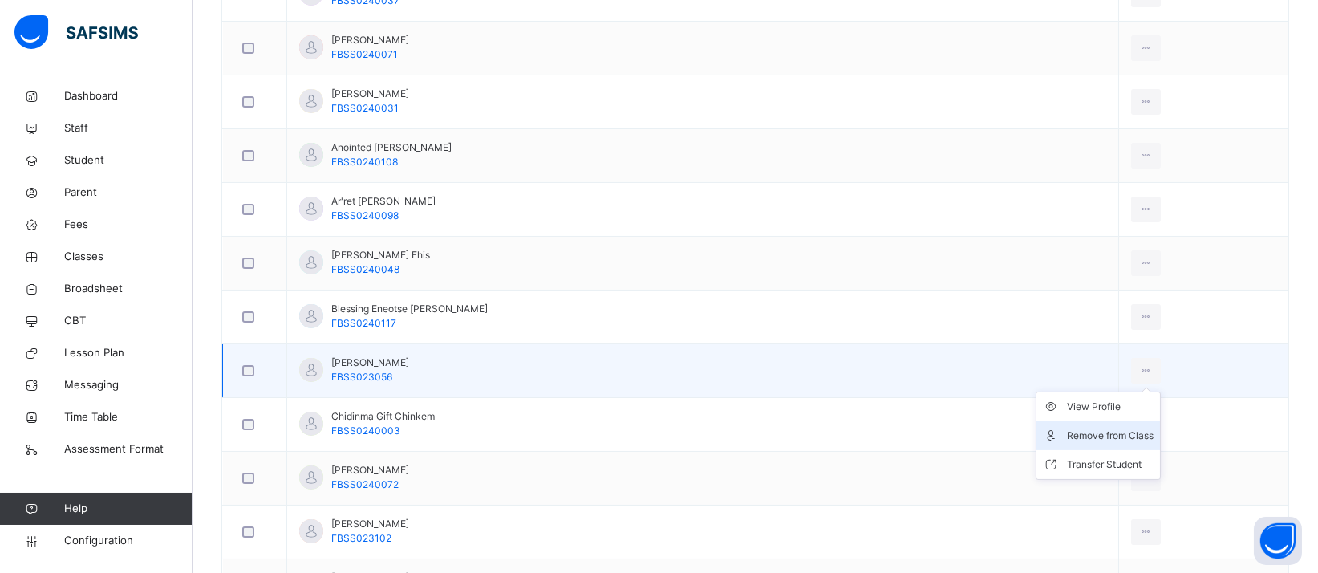
click at [1067, 439] on div "Remove from Class" at bounding box center [1110, 436] width 87 height 16
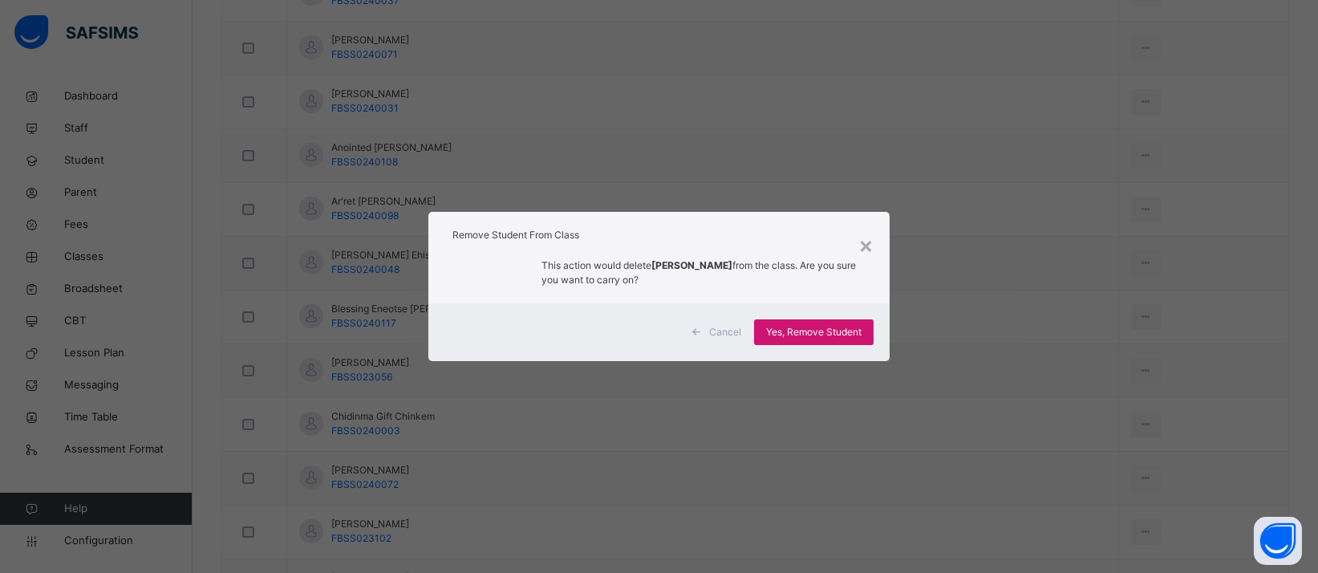
click at [856, 330] on span "Yes, Remove Student" at bounding box center [813, 332] width 95 height 14
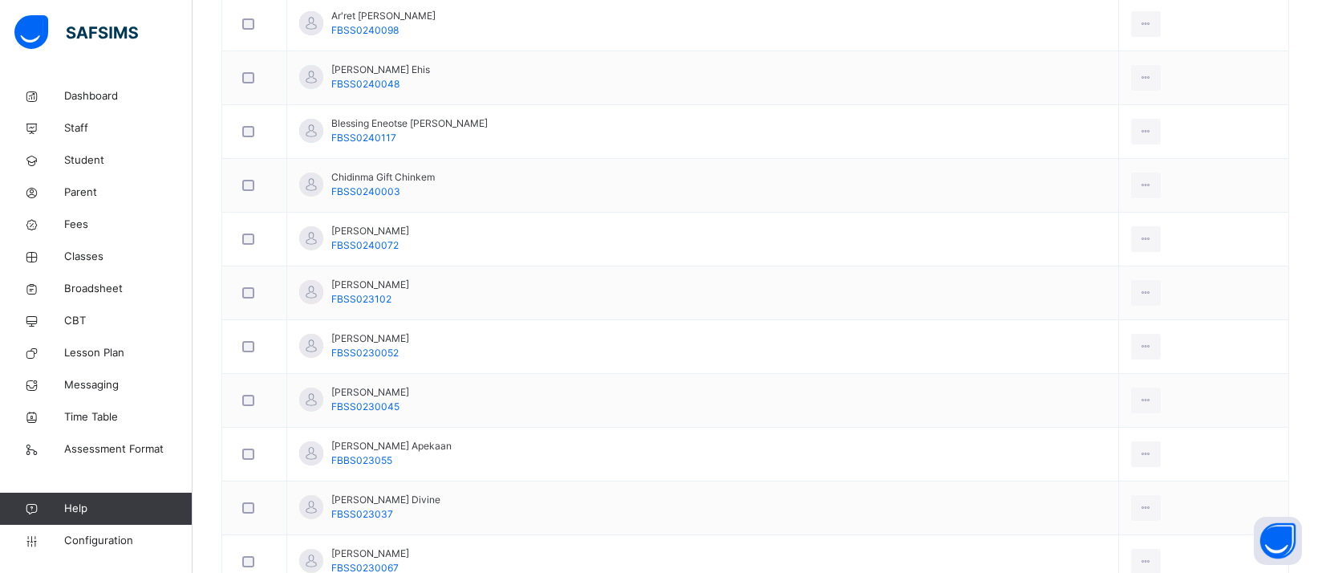
scroll to position [1147, 0]
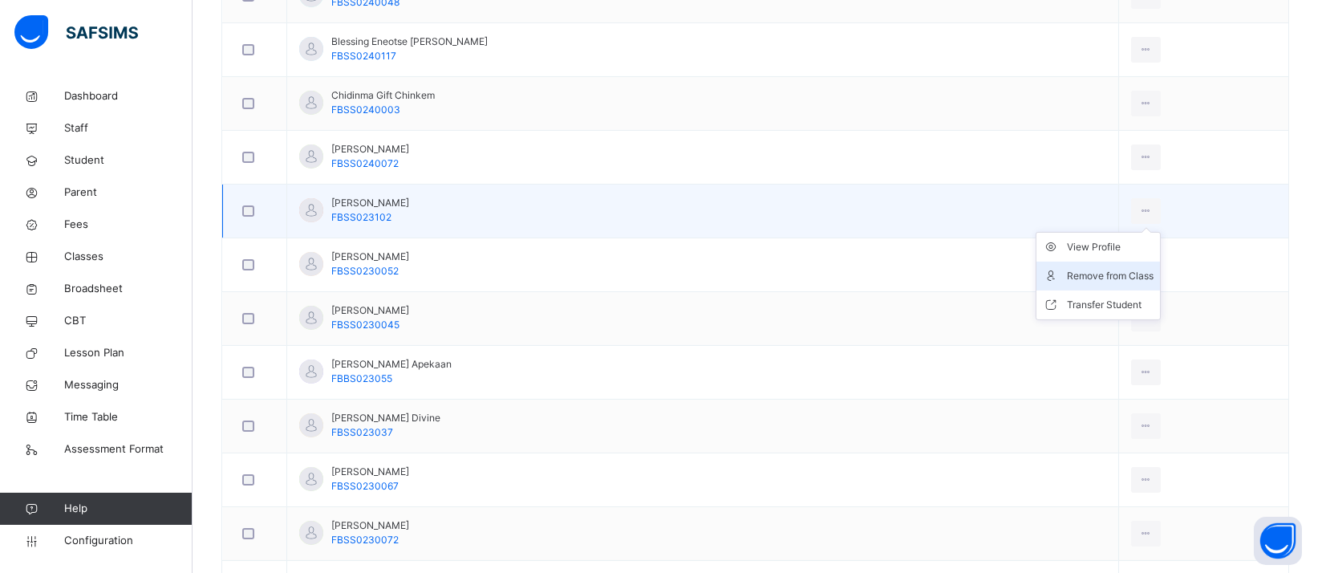
click at [1067, 275] on div "Remove from Class" at bounding box center [1110, 276] width 87 height 16
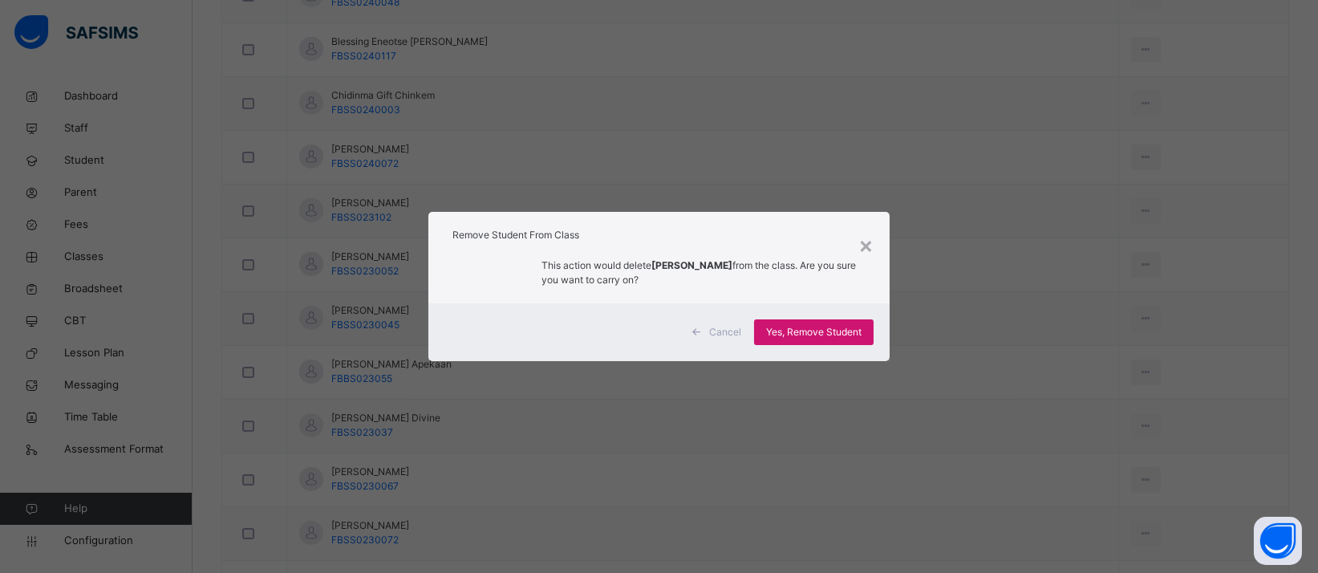
click at [842, 329] on span "Yes, Remove Student" at bounding box center [813, 332] width 95 height 14
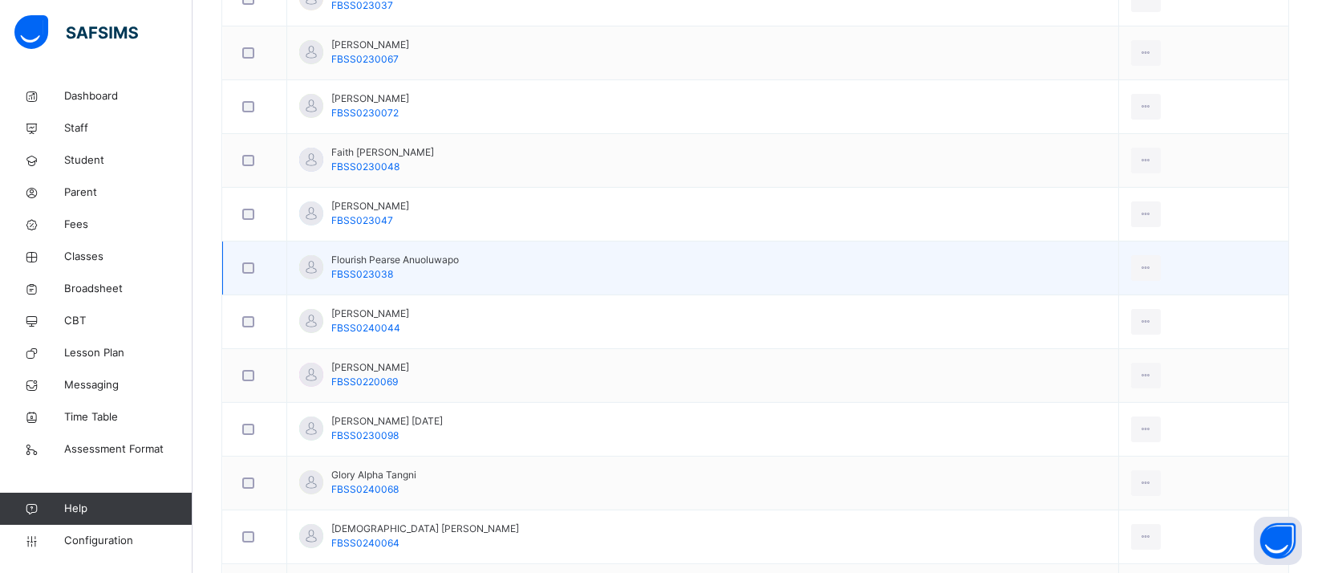
scroll to position [1532, 0]
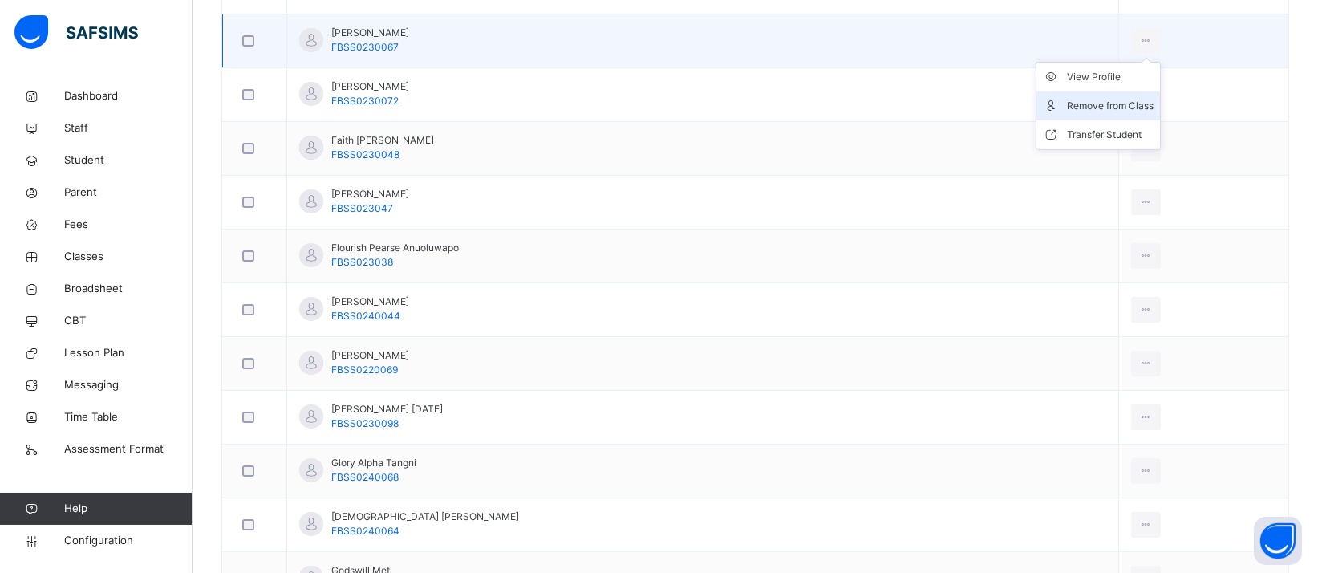
click at [1067, 99] on div "Remove from Class" at bounding box center [1110, 106] width 87 height 16
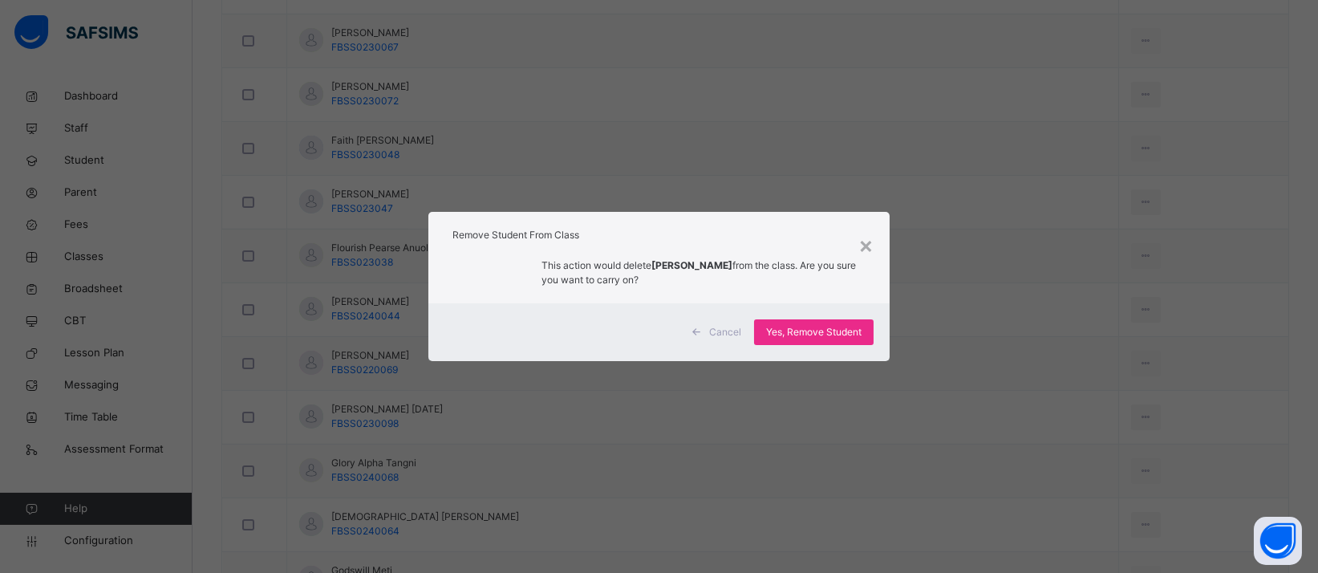
drag, startPoint x: 846, startPoint y: 327, endPoint x: 1289, endPoint y: 186, distance: 465.3
click at [846, 327] on span "Yes, Remove Student" at bounding box center [813, 332] width 95 height 14
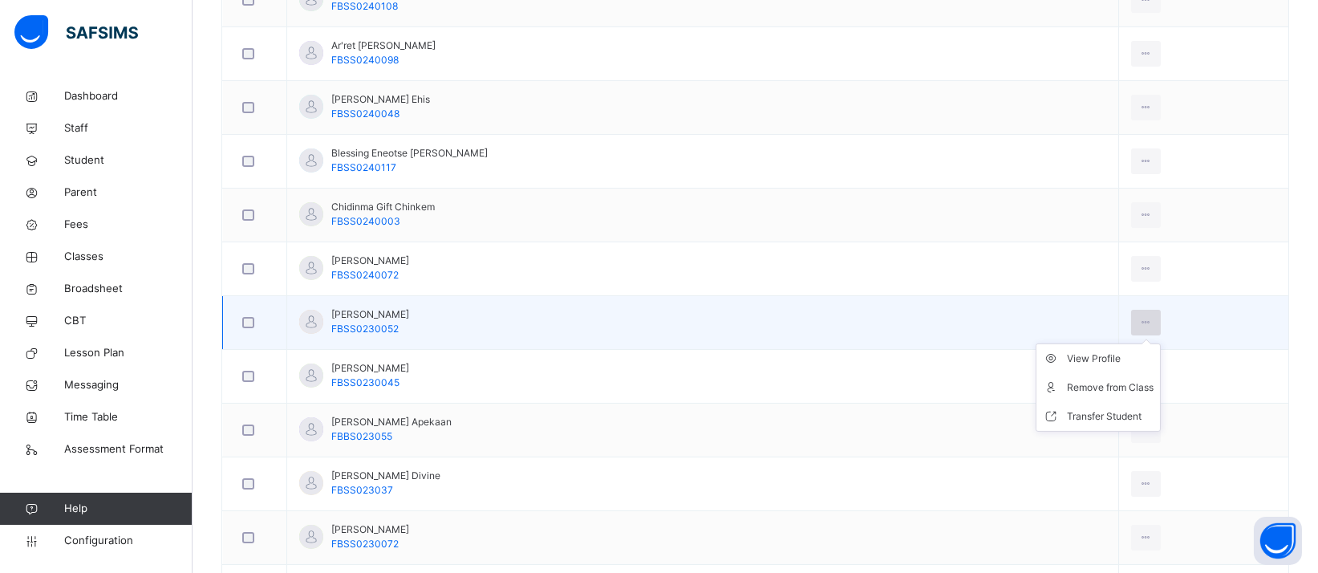
scroll to position [1041, 0]
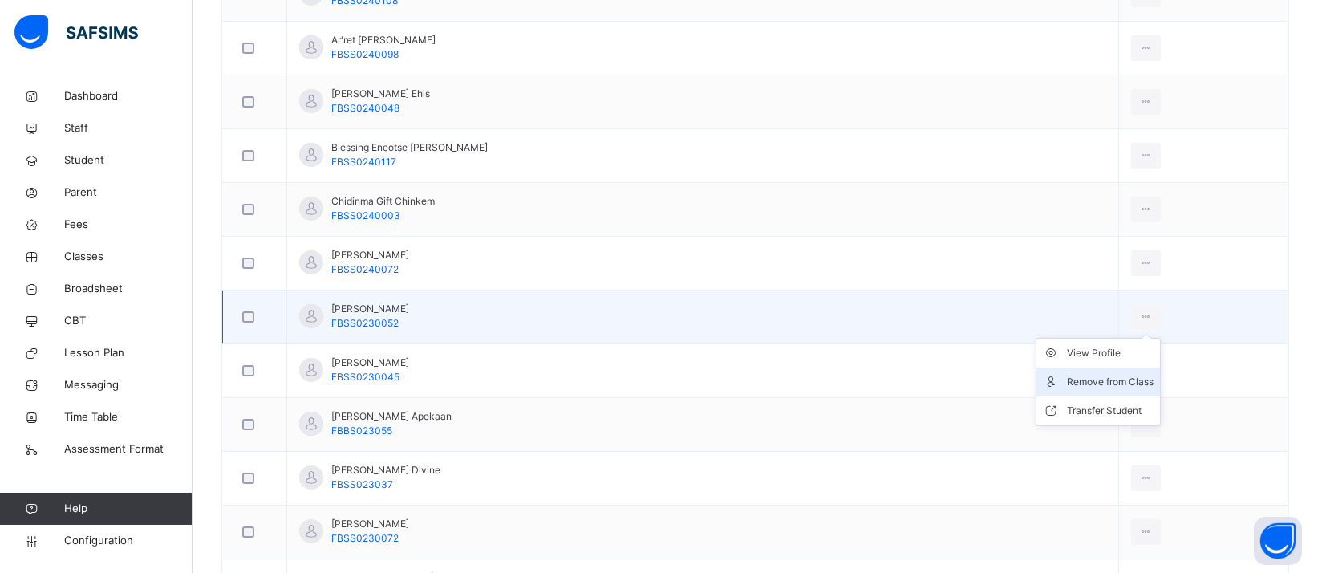
click at [1067, 379] on div "Remove from Class" at bounding box center [1110, 382] width 87 height 16
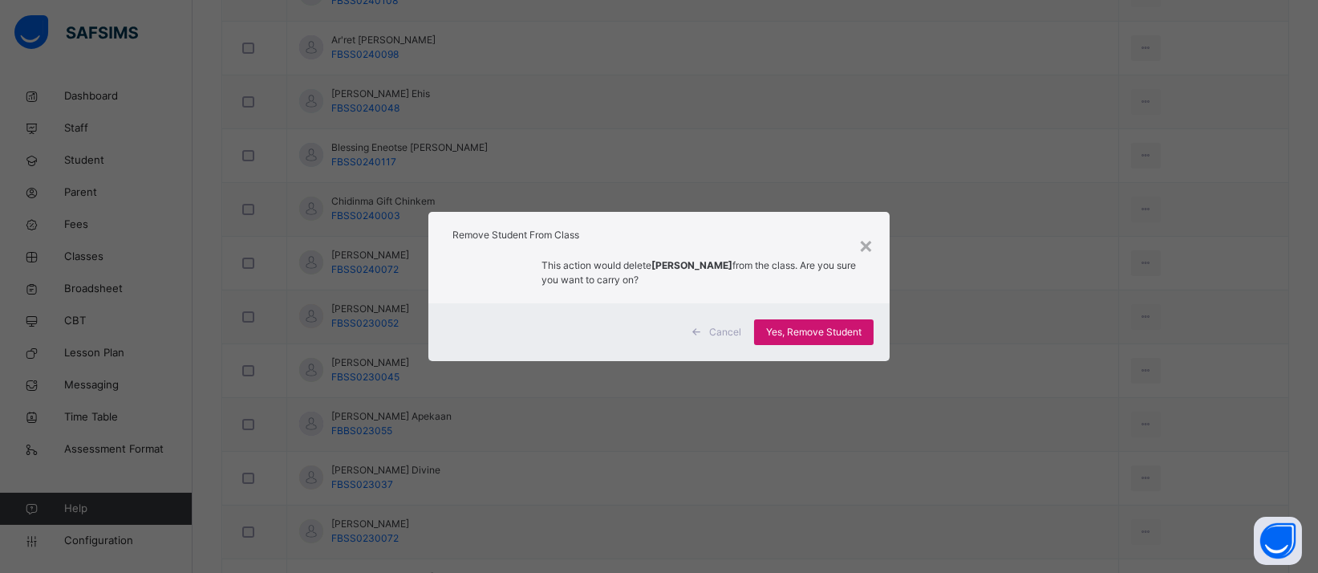
click at [838, 339] on span "Yes, Remove Student" at bounding box center [813, 332] width 95 height 14
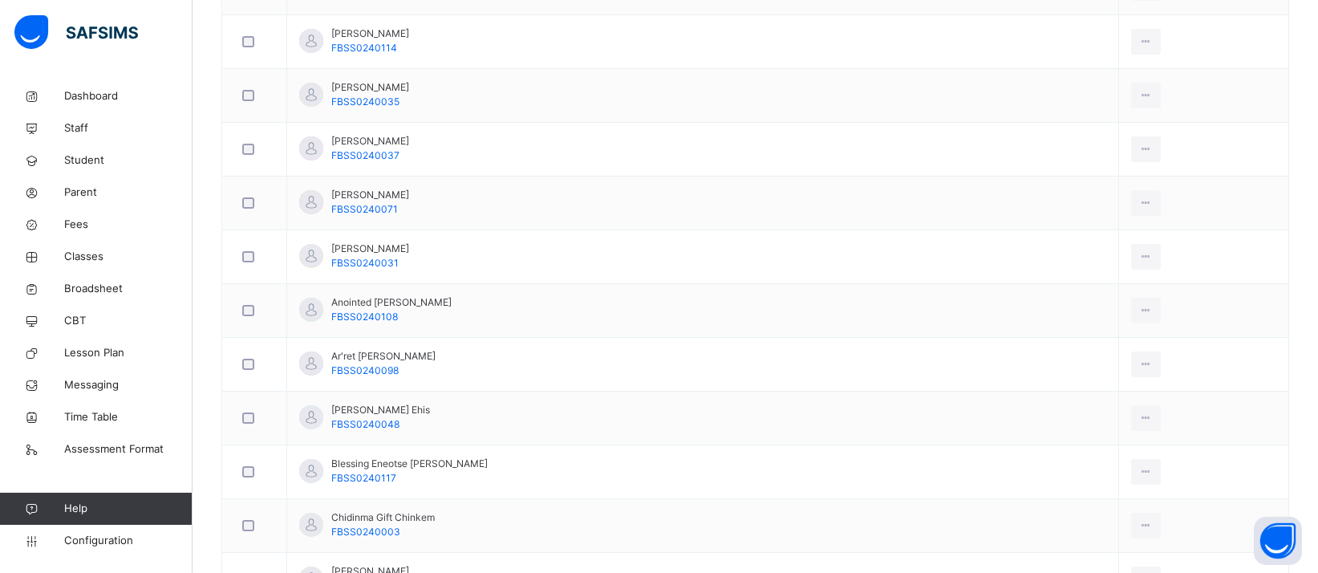
scroll to position [907, 0]
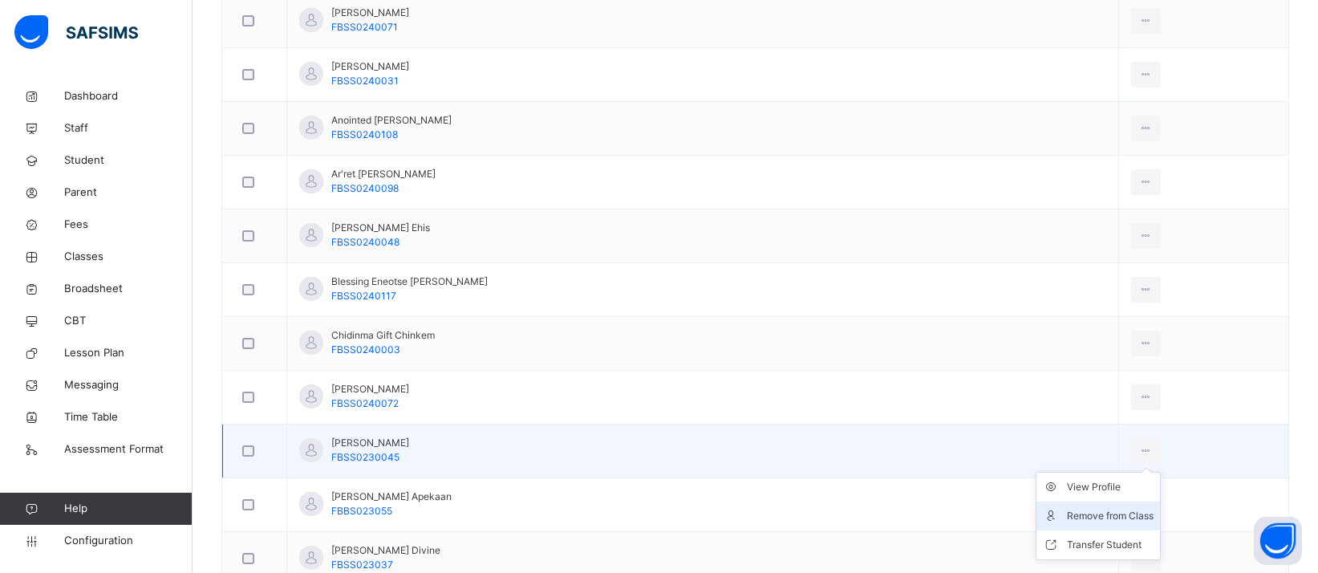
click at [1076, 516] on div "Remove from Class" at bounding box center [1110, 516] width 87 height 16
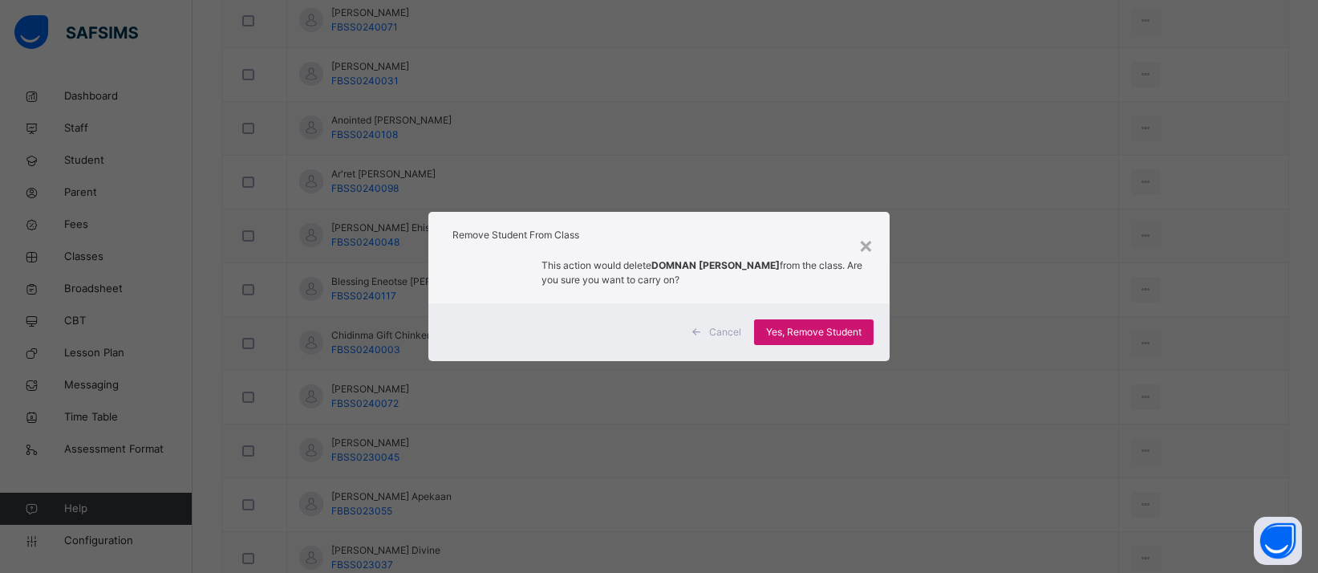
click at [858, 328] on span "Yes, Remove Student" at bounding box center [813, 332] width 95 height 14
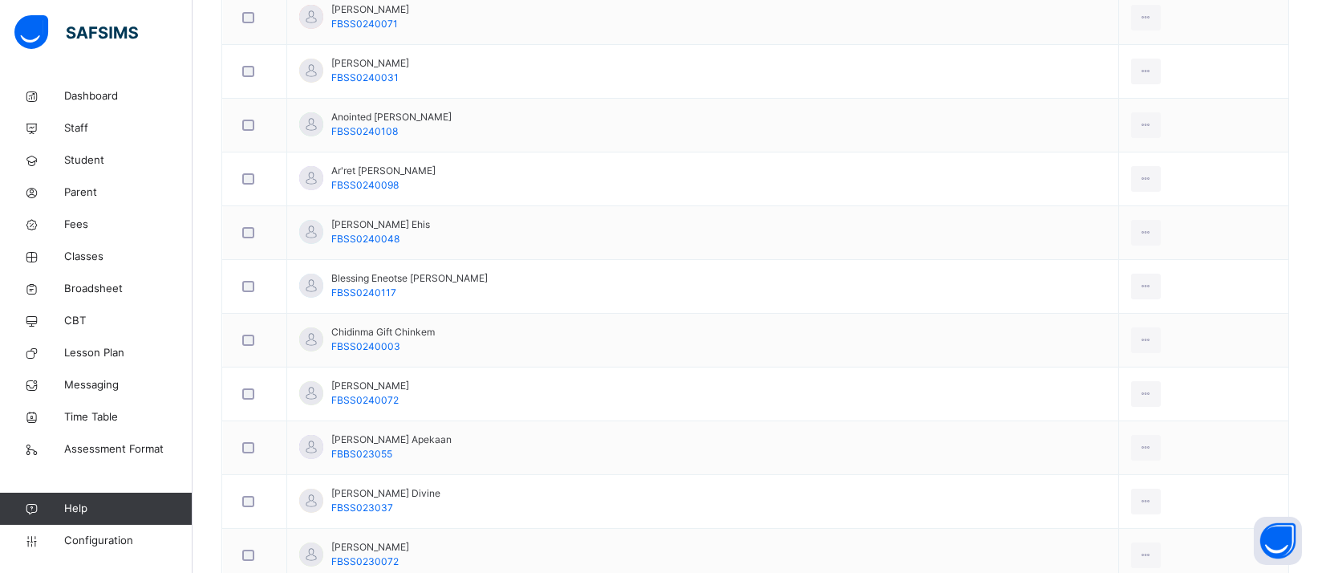
scroll to position [995, 0]
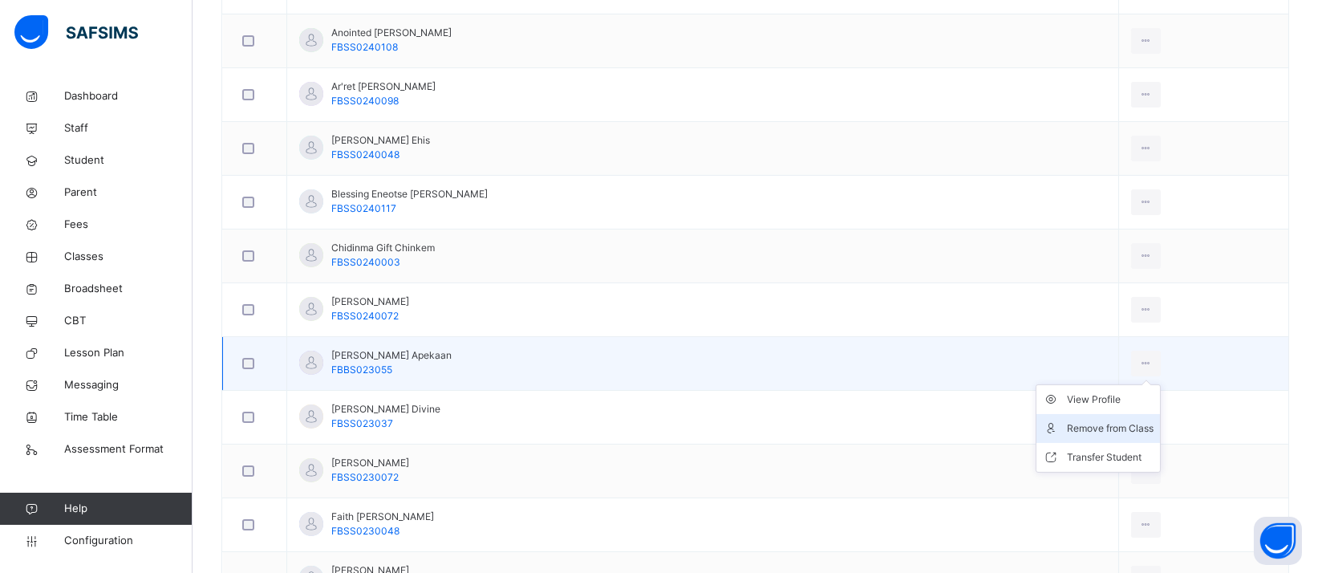
click at [1073, 424] on div "Remove from Class" at bounding box center [1110, 428] width 87 height 16
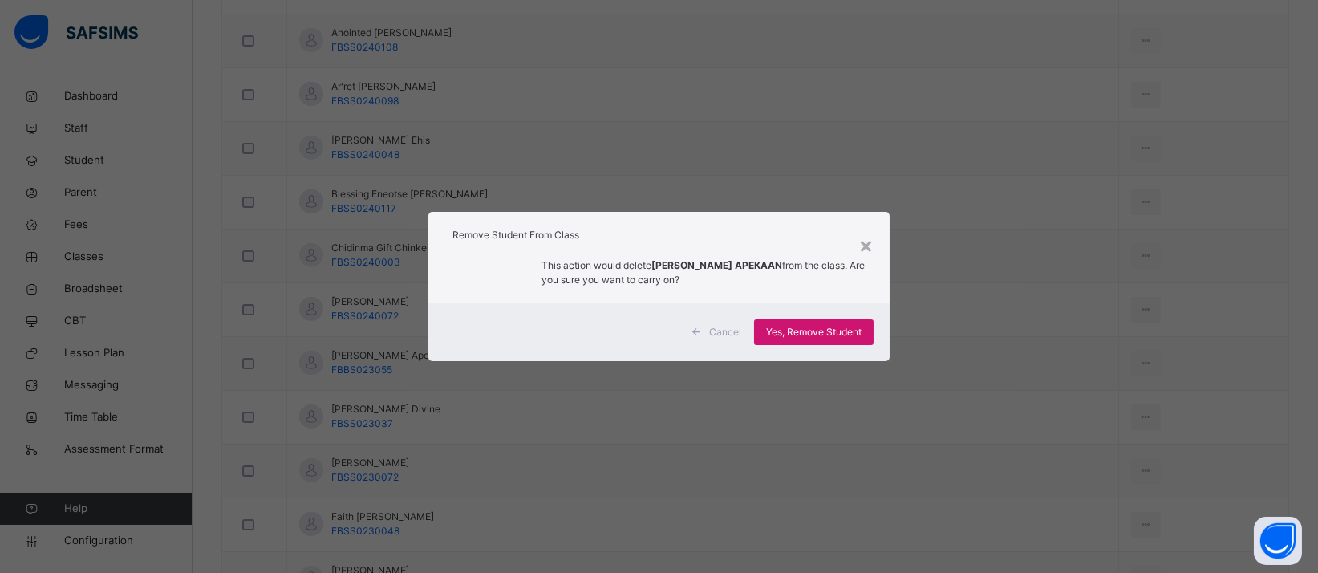
click at [831, 328] on span "Yes, Remove Student" at bounding box center [813, 332] width 95 height 14
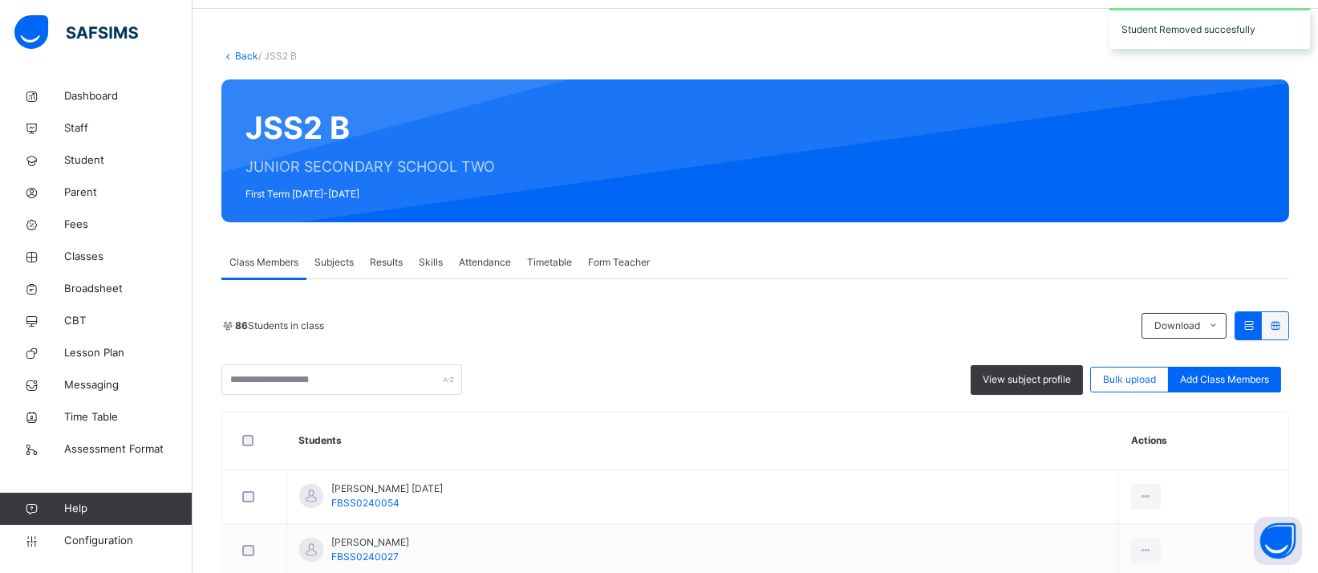
scroll to position [1325, 0]
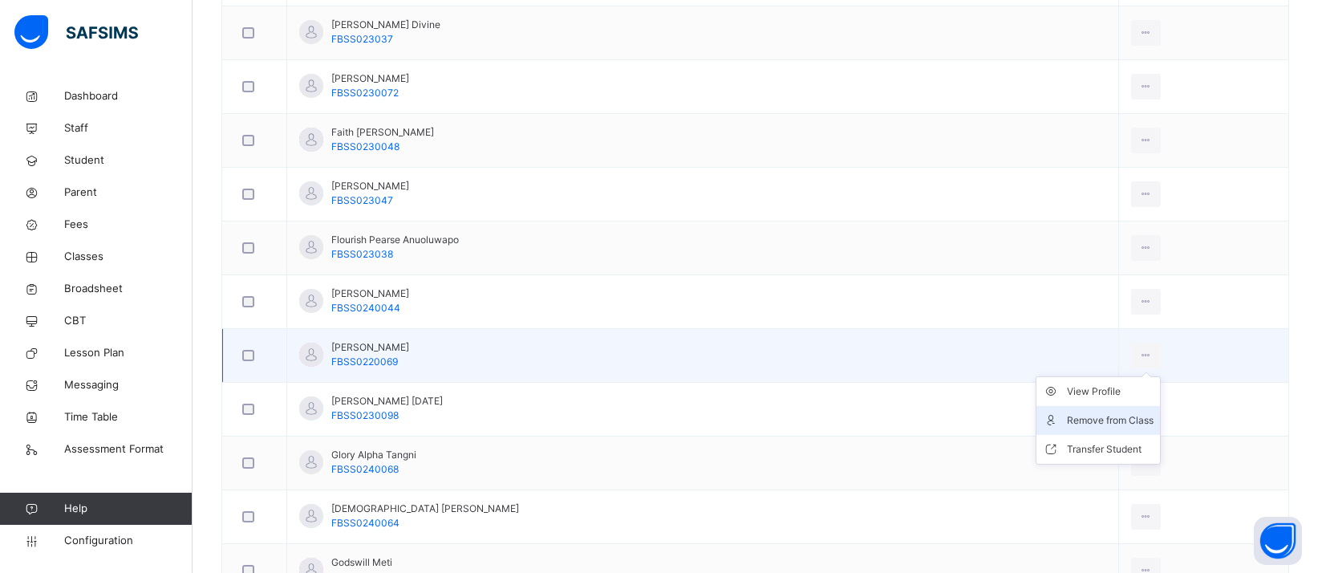
click at [1082, 412] on div "Remove from Class" at bounding box center [1110, 420] width 87 height 16
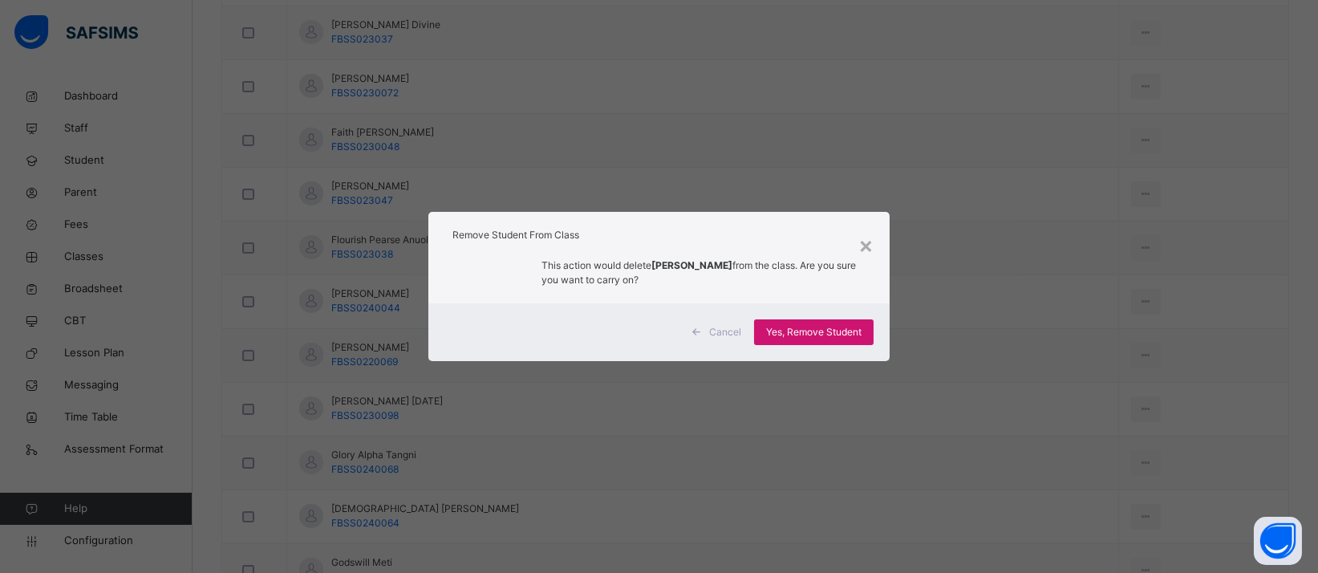
click at [862, 339] on span "Yes, Remove Student" at bounding box center [813, 332] width 95 height 14
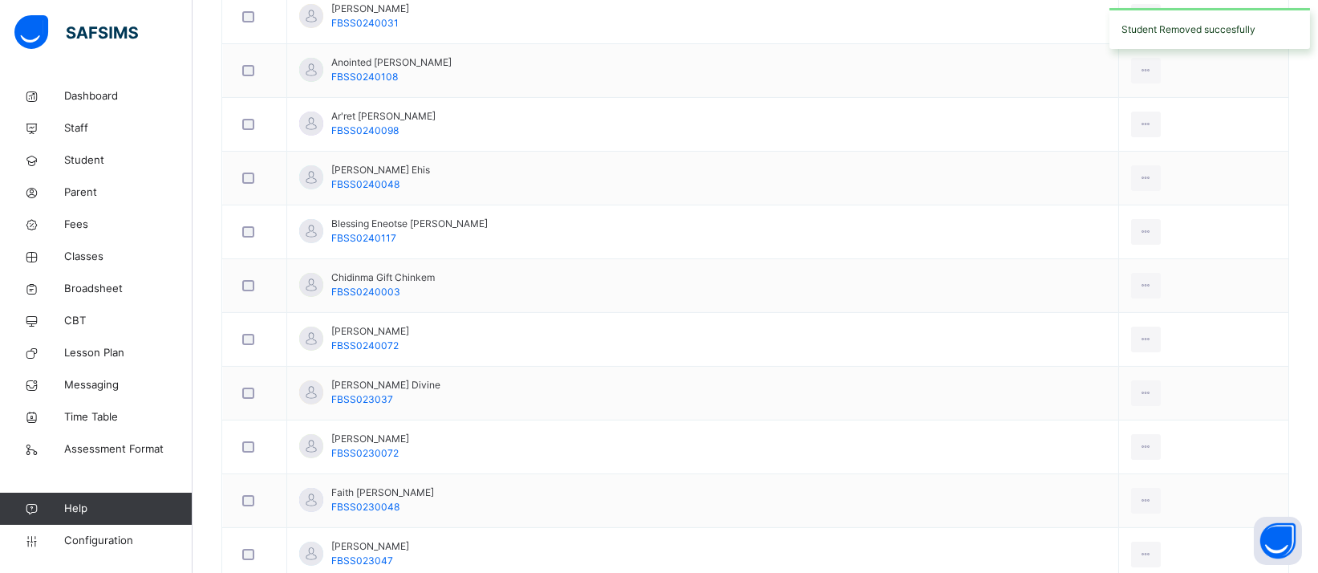
scroll to position [1000, 0]
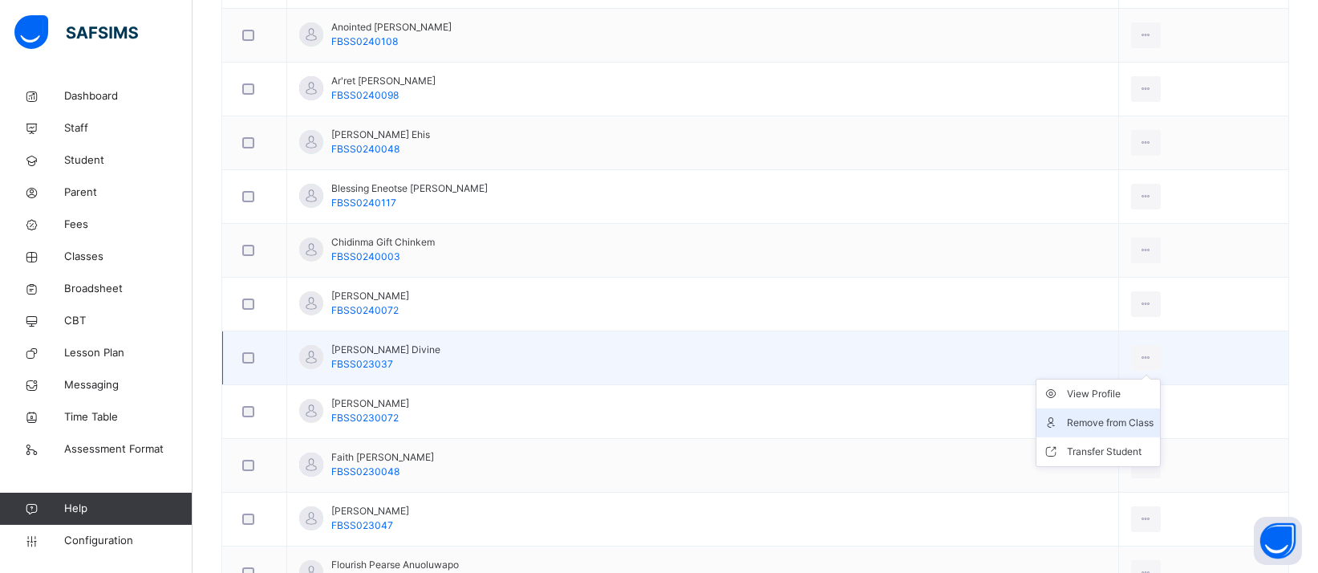
click at [1069, 418] on div "Remove from Class" at bounding box center [1110, 423] width 87 height 16
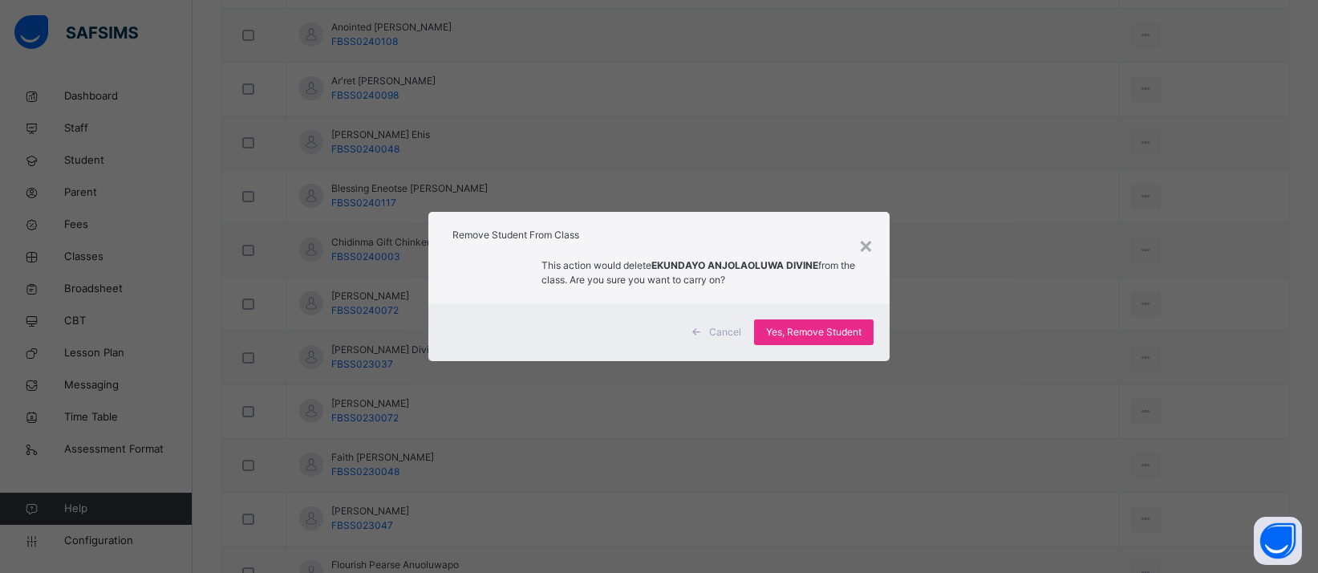
click at [861, 340] on div "Yes, Remove Student" at bounding box center [814, 332] width 120 height 26
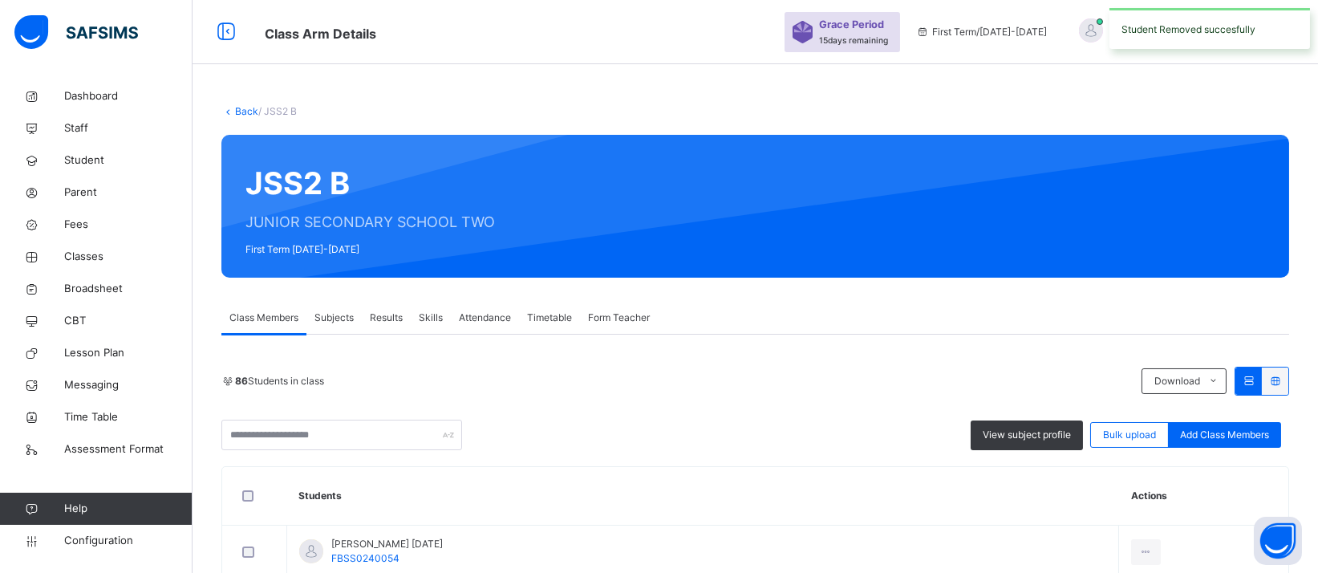
scroll to position [1109, 0]
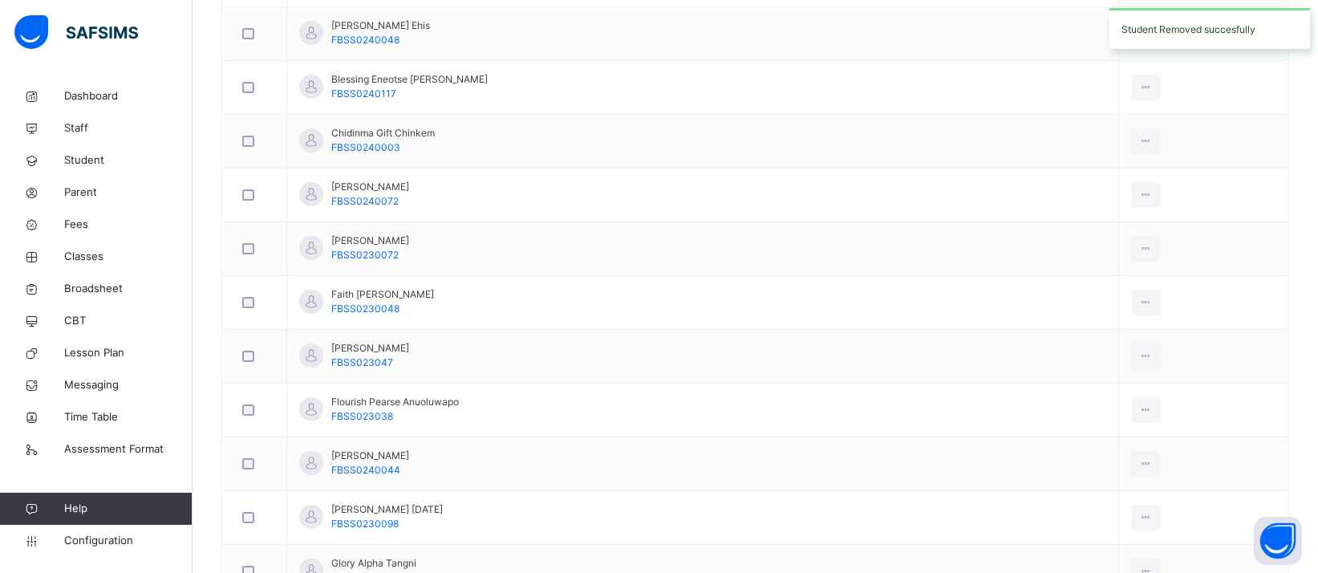
click at [0, 0] on div "Remove from Class" at bounding box center [0, 0] width 0 height 0
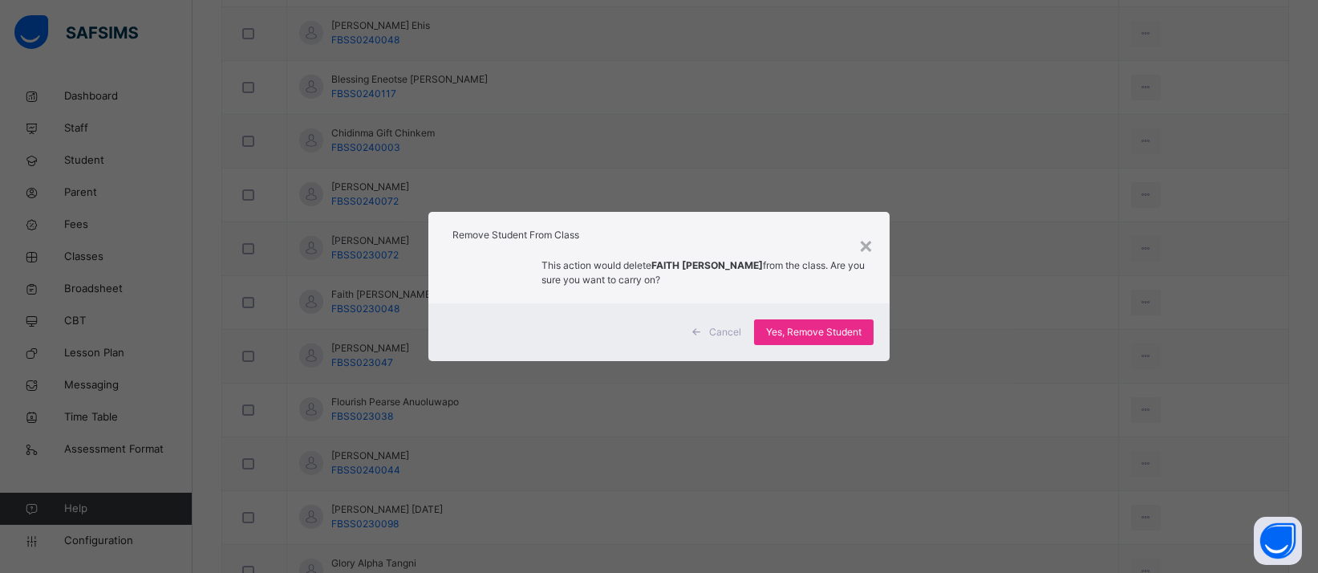
scroll to position [1122, 0]
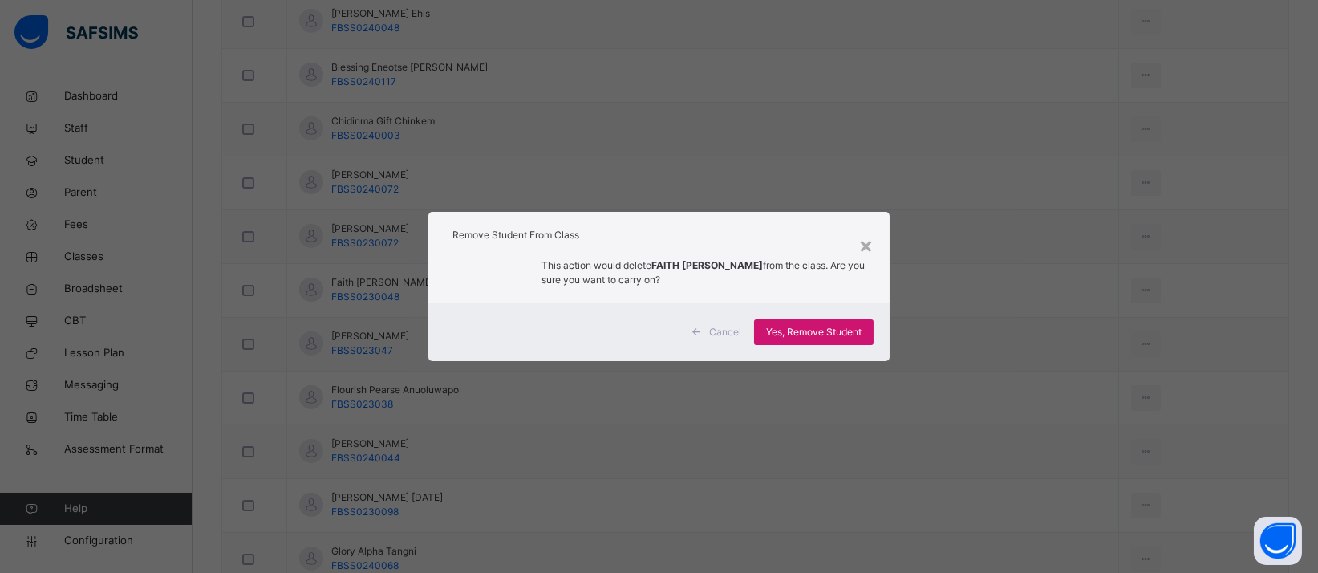
click at [859, 335] on span "Yes, Remove Student" at bounding box center [813, 332] width 95 height 14
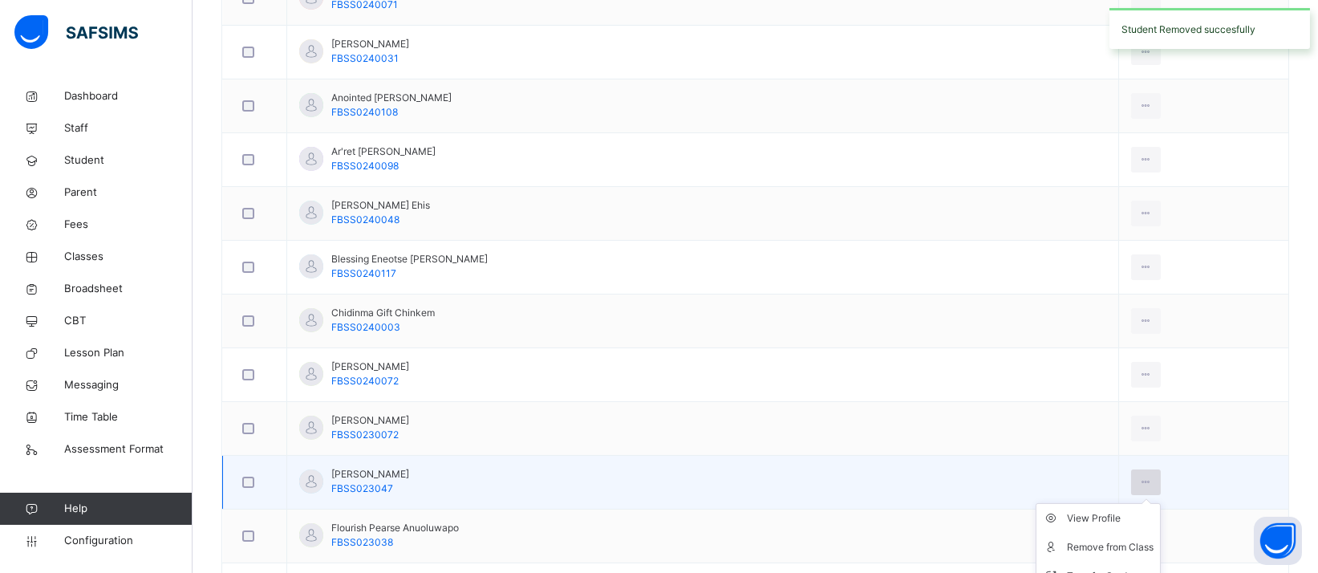
scroll to position [1108, 0]
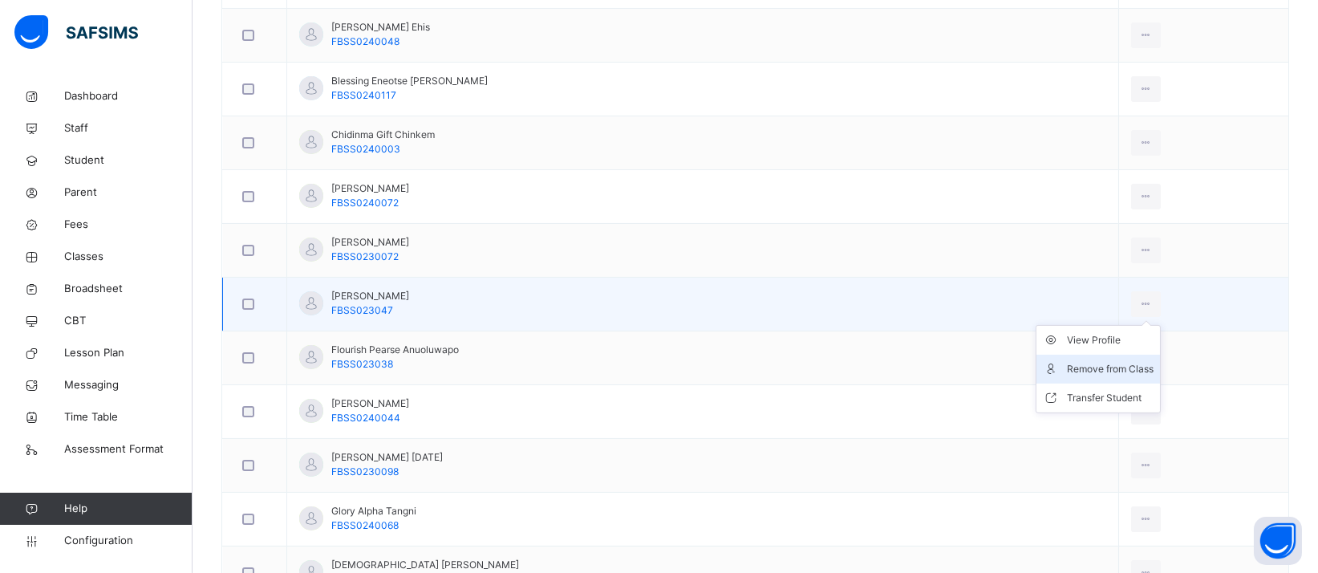
click at [1078, 363] on div "Remove from Class" at bounding box center [1110, 369] width 87 height 16
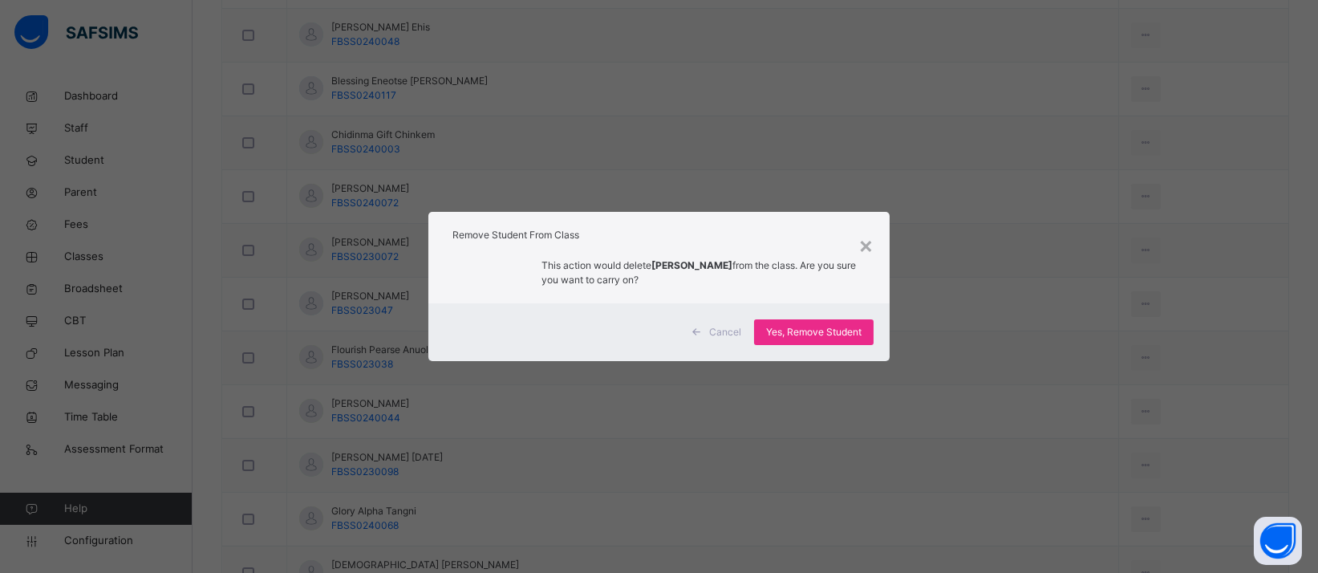
drag, startPoint x: 874, startPoint y: 331, endPoint x: 1307, endPoint y: 176, distance: 460.0
click at [868, 331] on div "Yes, Remove Student" at bounding box center [814, 332] width 120 height 26
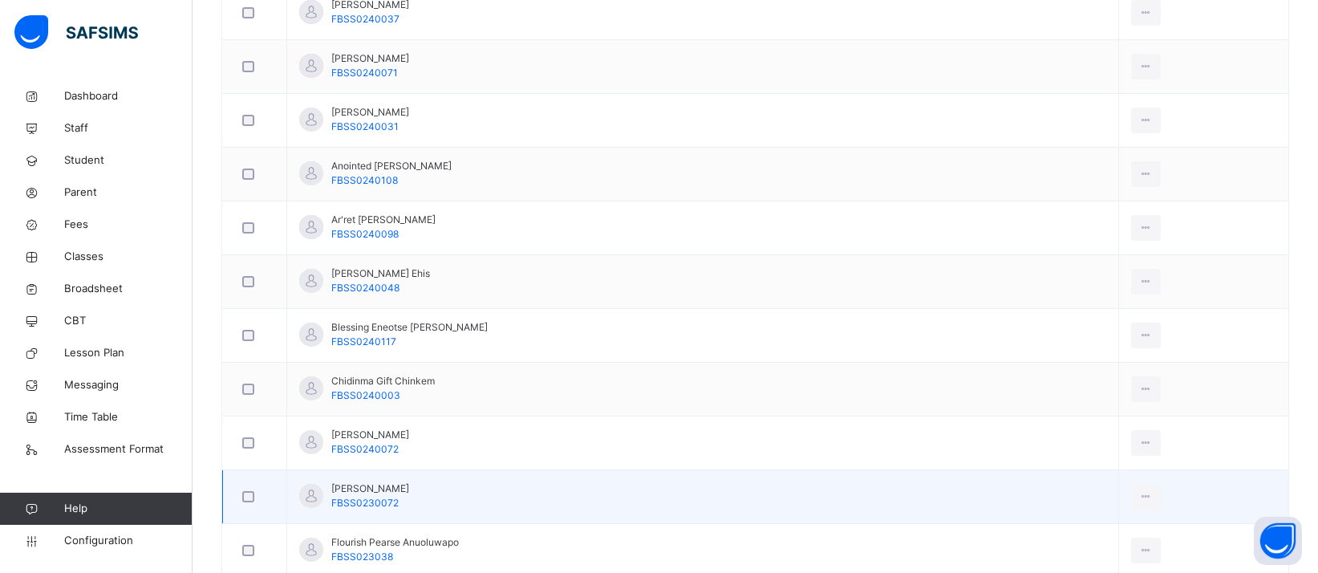
scroll to position [1015, 0]
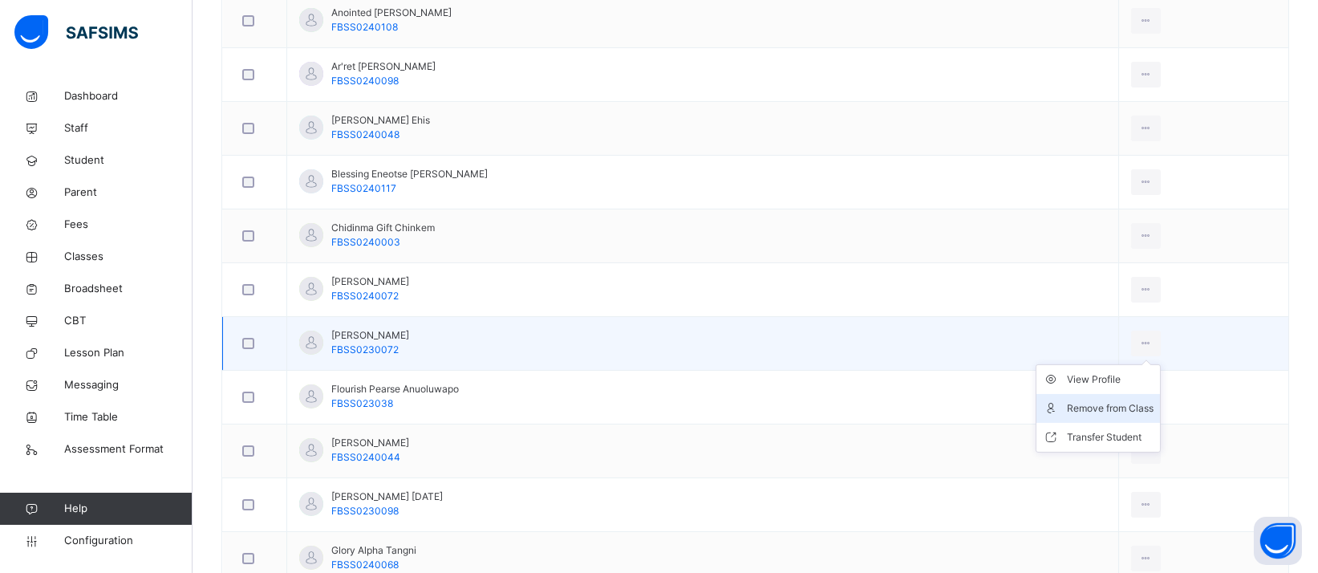
click at [1069, 412] on div "Remove from Class" at bounding box center [1110, 408] width 87 height 16
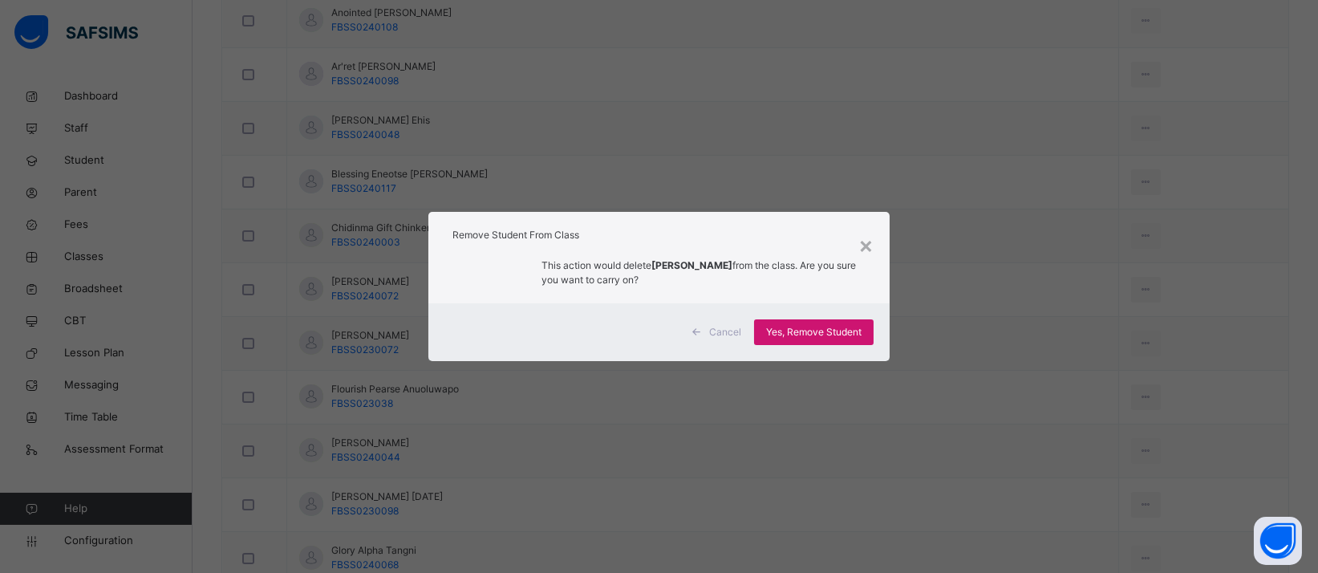
click at [836, 330] on span "Yes, Remove Student" at bounding box center [813, 332] width 95 height 14
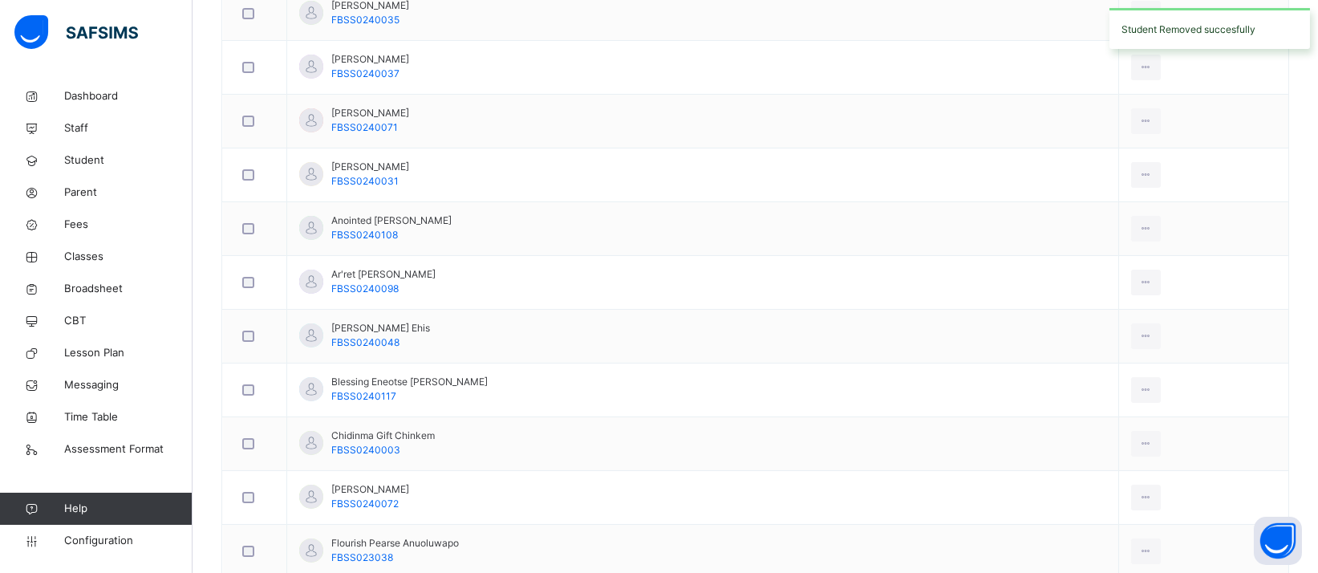
scroll to position [1030, 0]
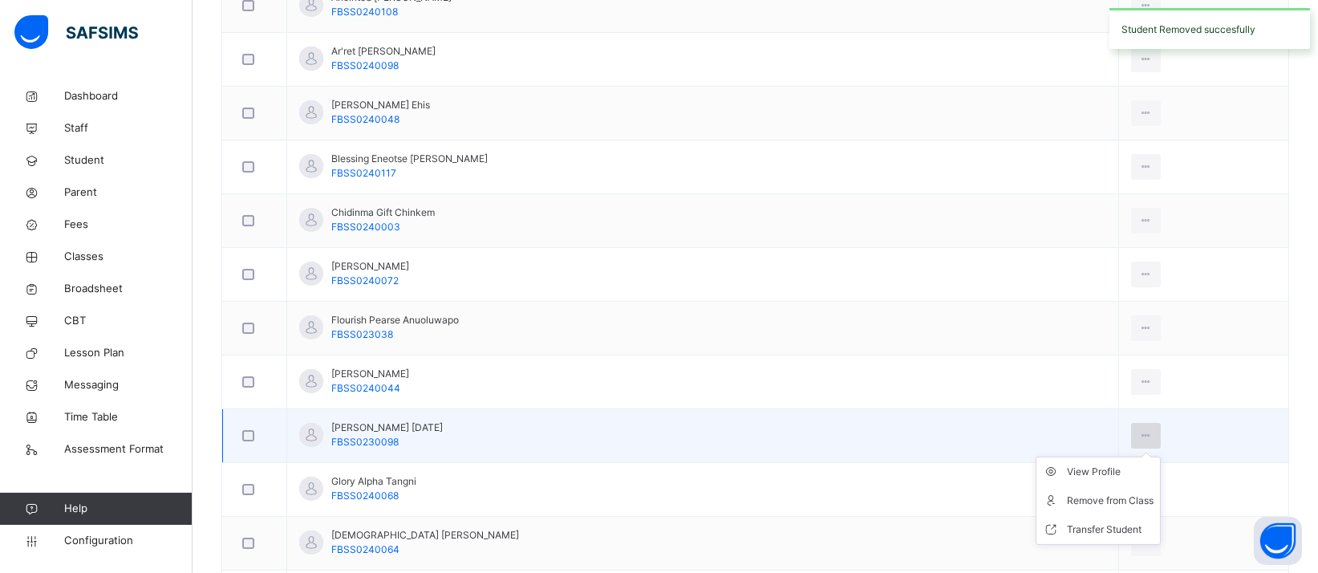
click at [1139, 434] on icon at bounding box center [1146, 435] width 14 height 14
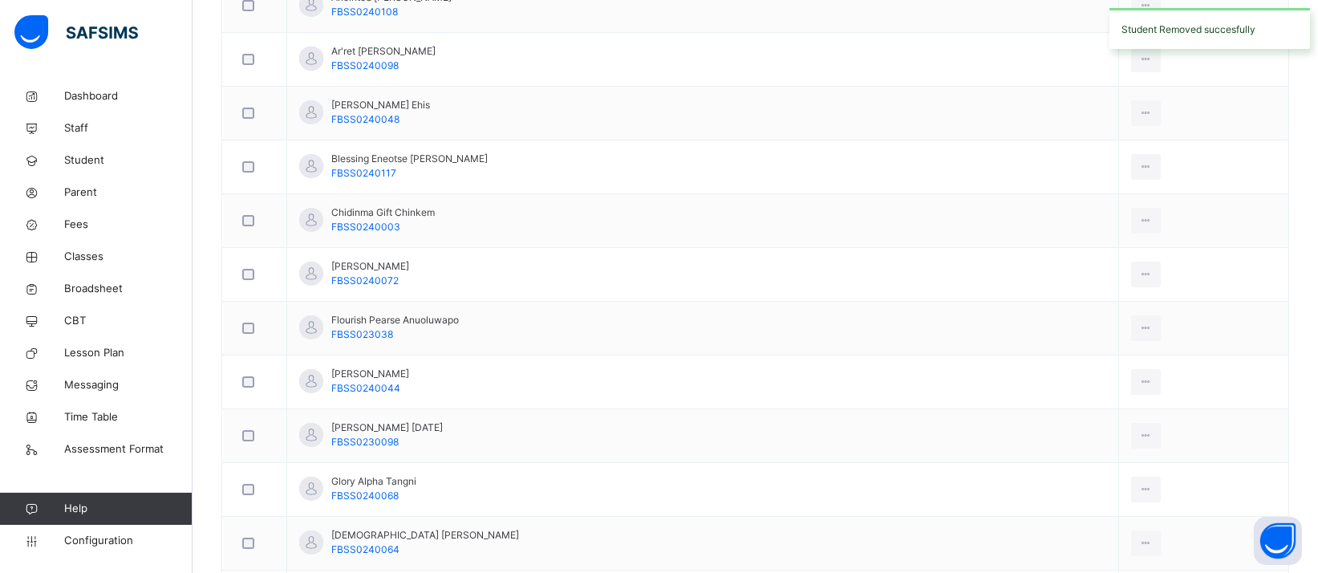
click at [0, 0] on icon at bounding box center [0, 0] width 0 height 0
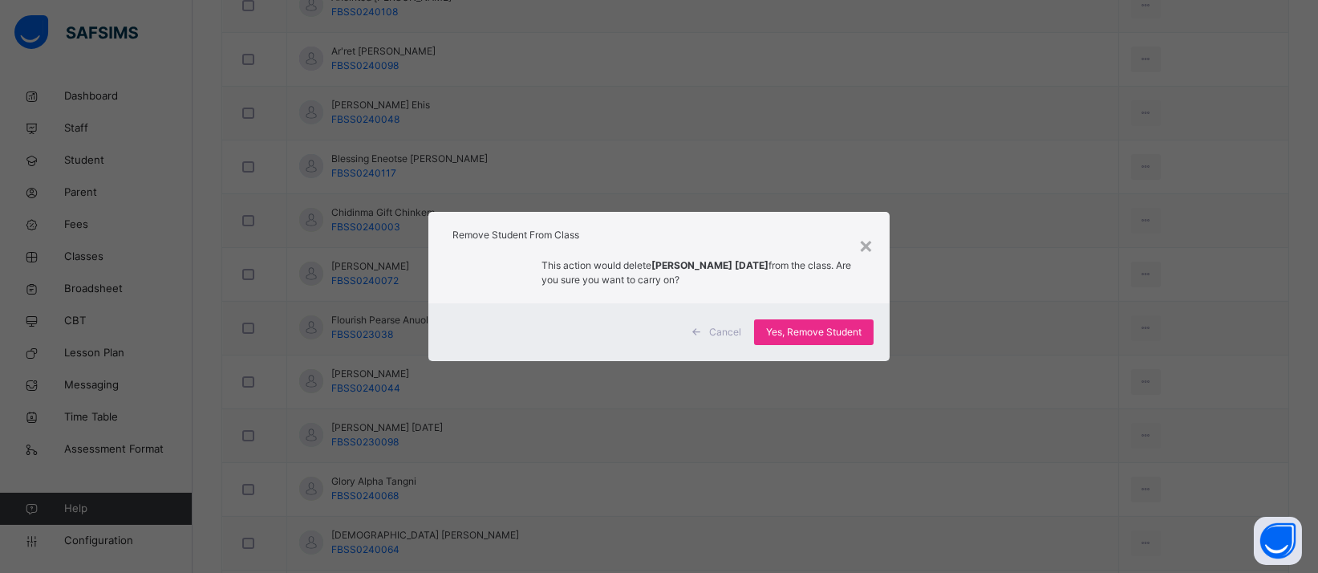
click at [881, 342] on div "Cancel Yes, Remove Student" at bounding box center [658, 332] width 461 height 58
click at [873, 342] on div "Yes, Remove Student" at bounding box center [814, 332] width 120 height 26
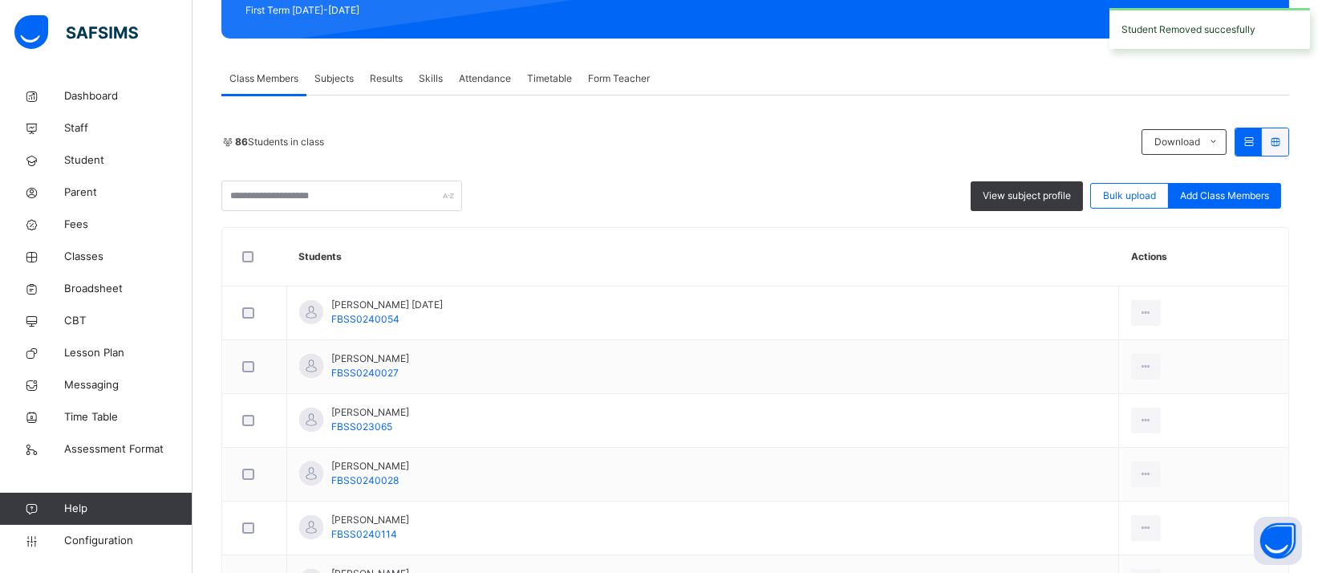
scroll to position [1111, 0]
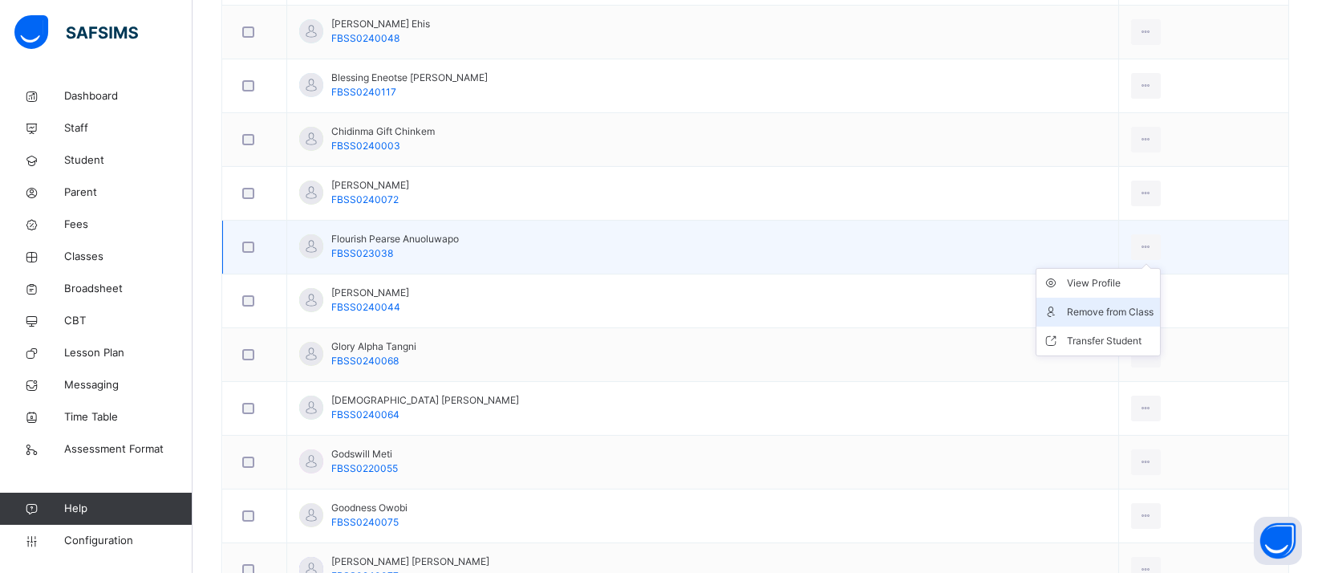
click at [1067, 306] on div "Remove from Class" at bounding box center [1110, 312] width 87 height 16
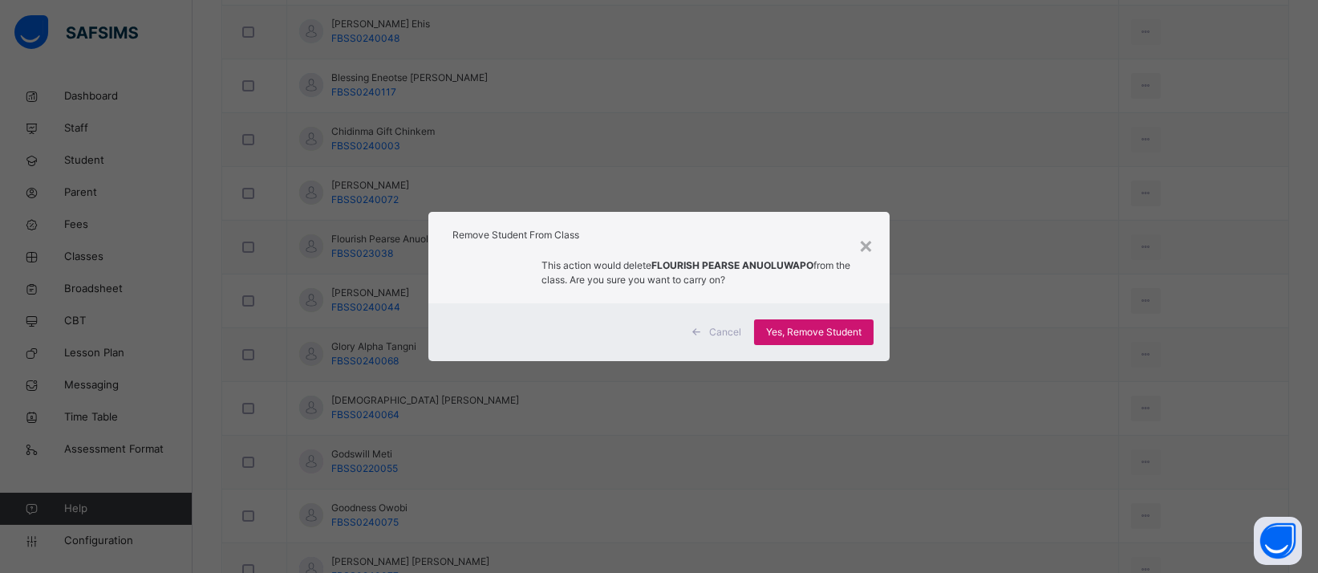
click at [839, 328] on span "Yes, Remove Student" at bounding box center [813, 332] width 95 height 14
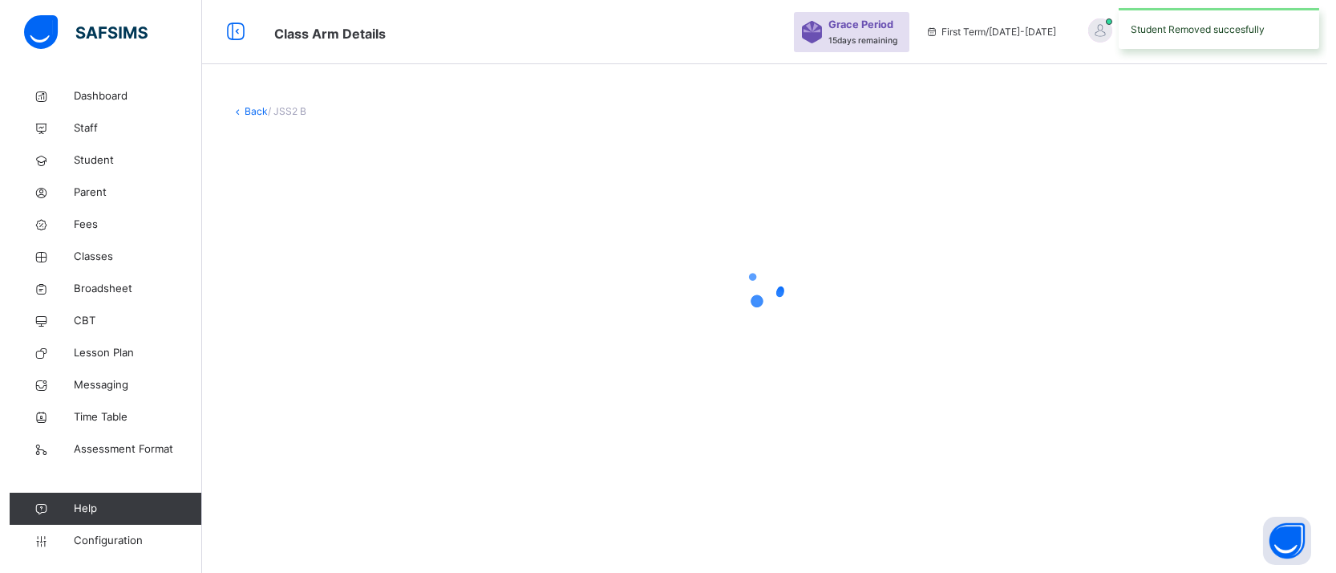
scroll to position [0, 0]
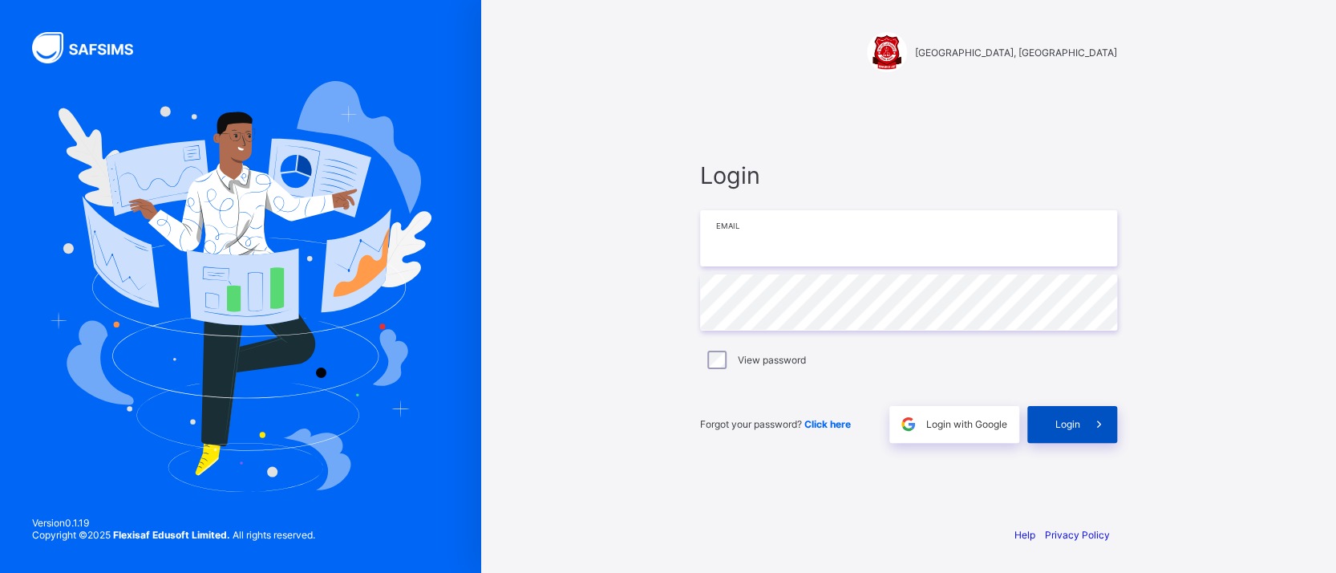
type input "**********"
click at [1049, 427] on div "Login" at bounding box center [1073, 424] width 90 height 37
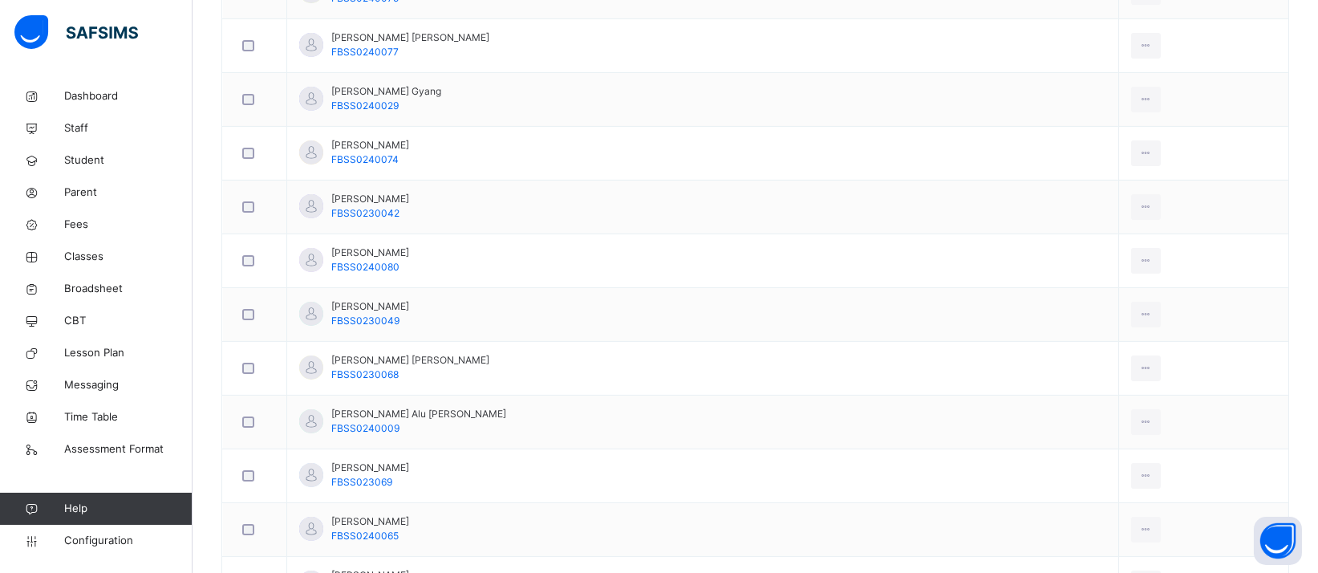
scroll to position [1625, 0]
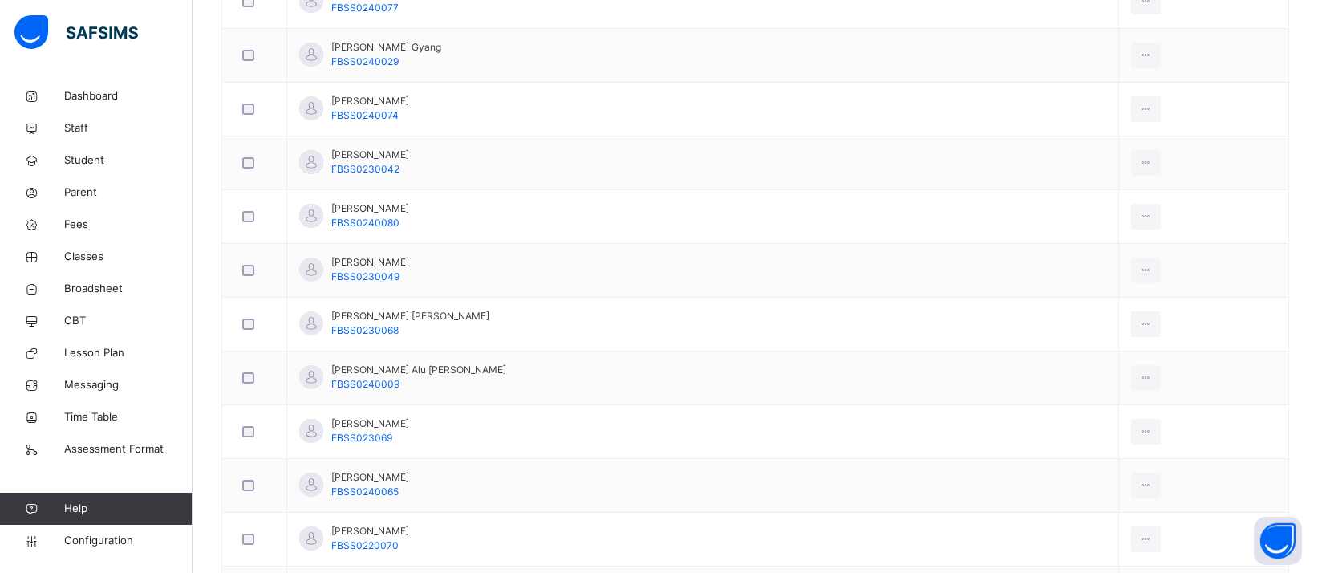
click at [0, 0] on div "Remove from Class" at bounding box center [0, 0] width 0 height 0
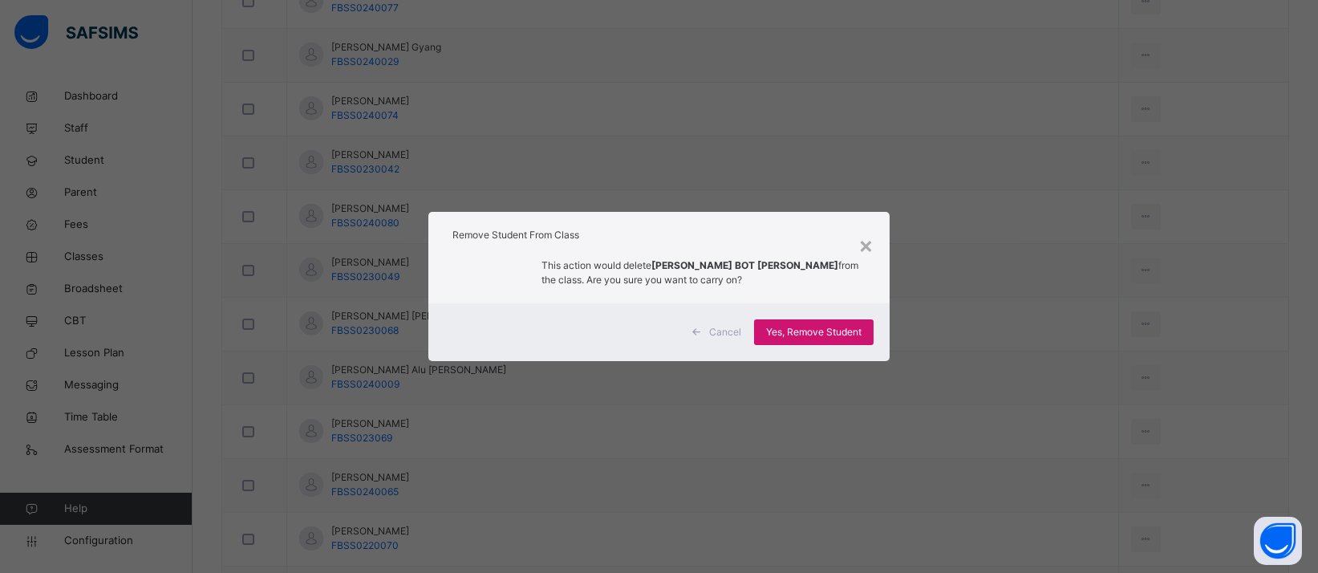
click at [816, 341] on div "Yes, Remove Student" at bounding box center [814, 332] width 120 height 26
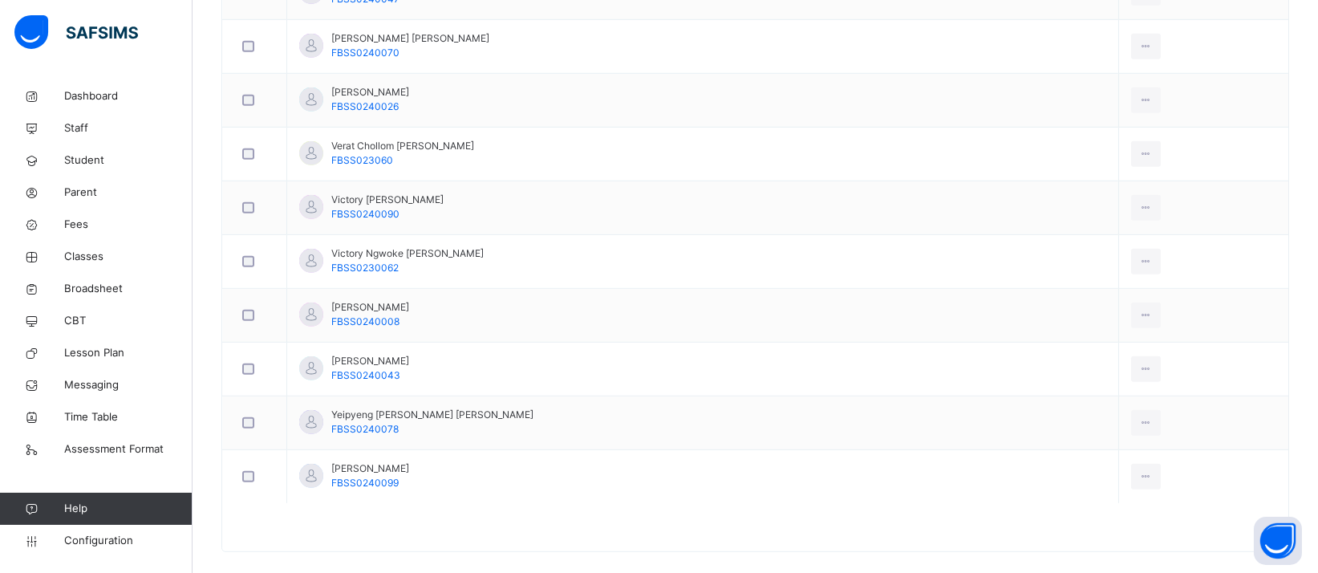
scroll to position [3525, 0]
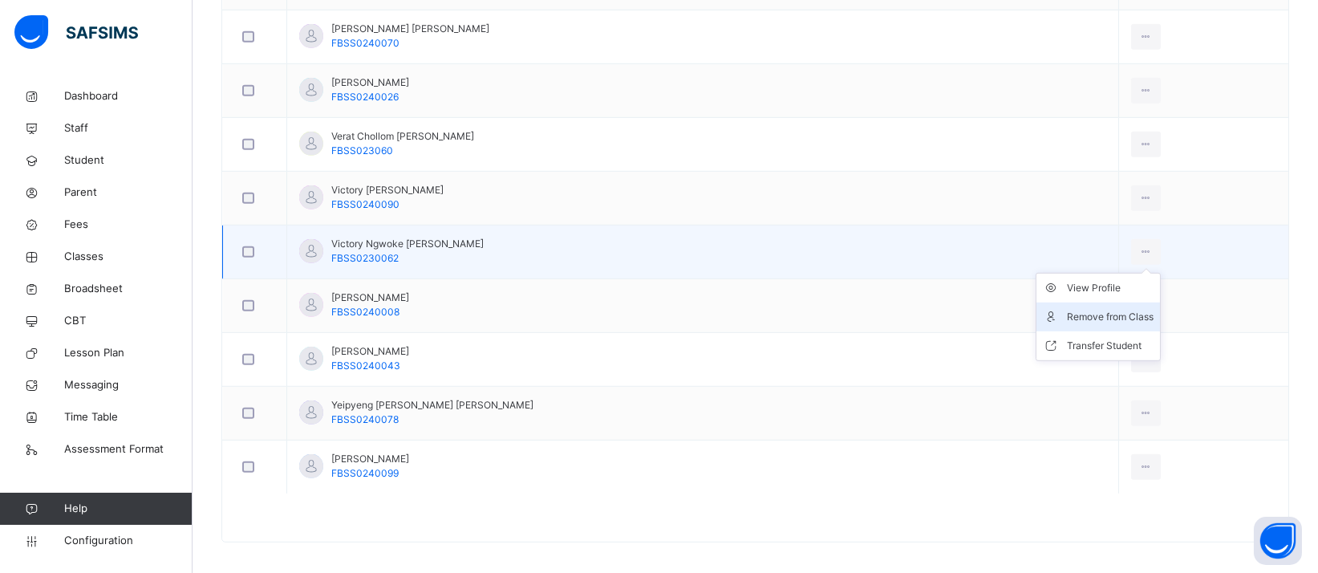
click at [1077, 309] on div "Remove from Class" at bounding box center [1110, 317] width 87 height 16
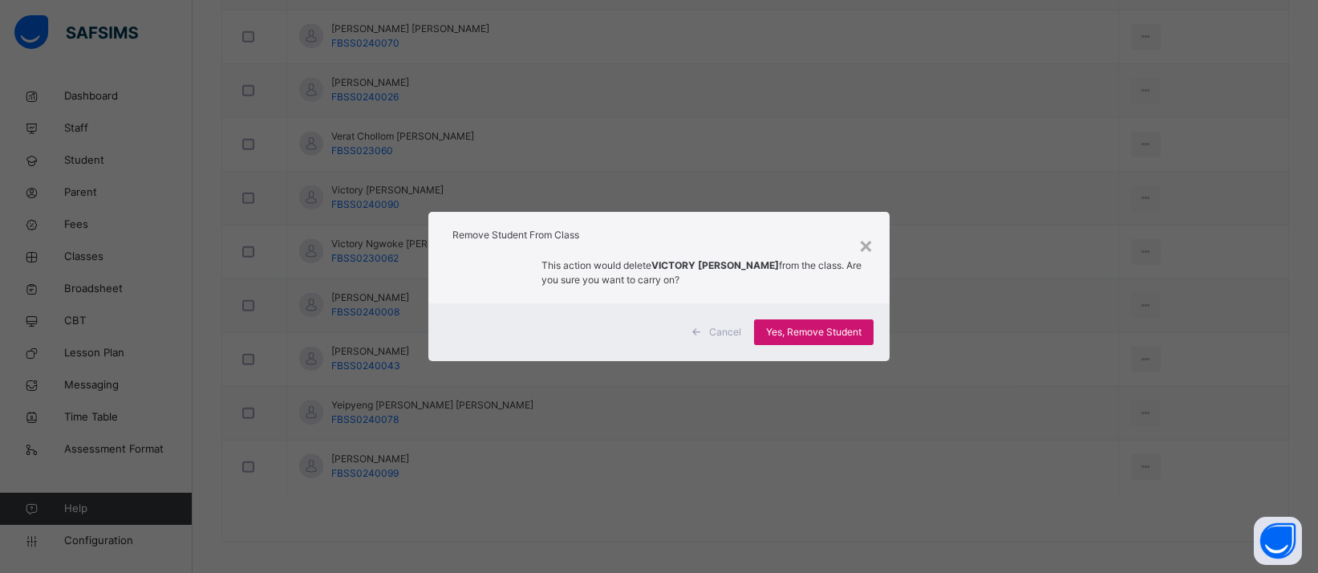
click at [824, 340] on div "Yes, Remove Student" at bounding box center [814, 332] width 120 height 26
click at [824, 336] on span "Yes, Remove Student" at bounding box center [813, 332] width 95 height 14
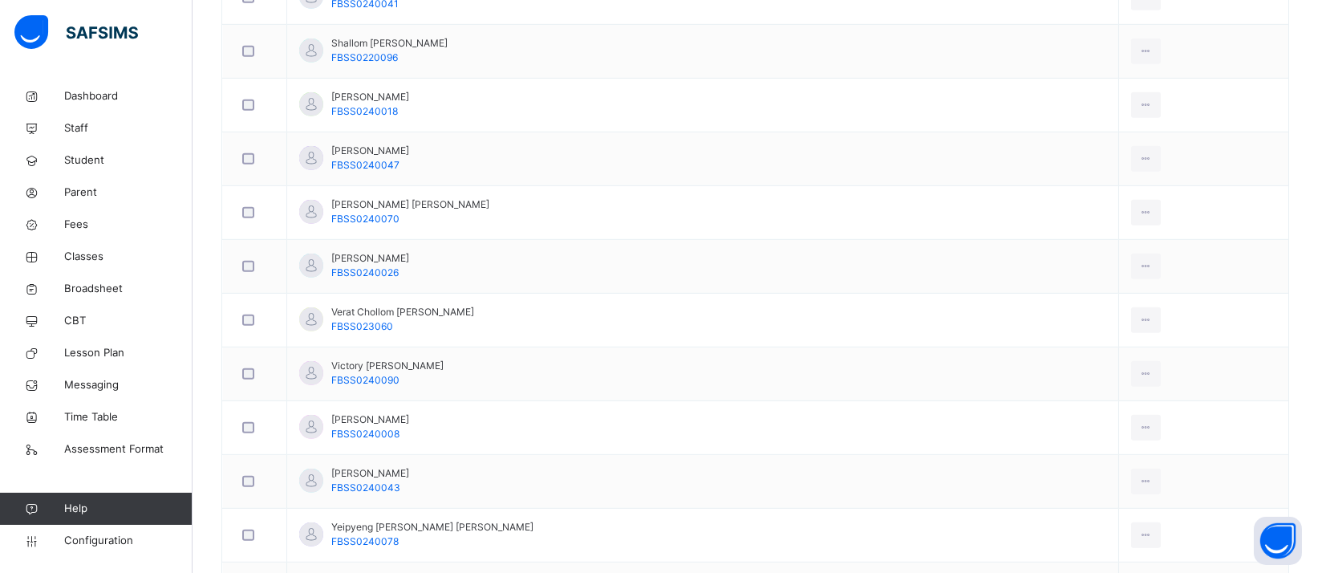
scroll to position [3365, 0]
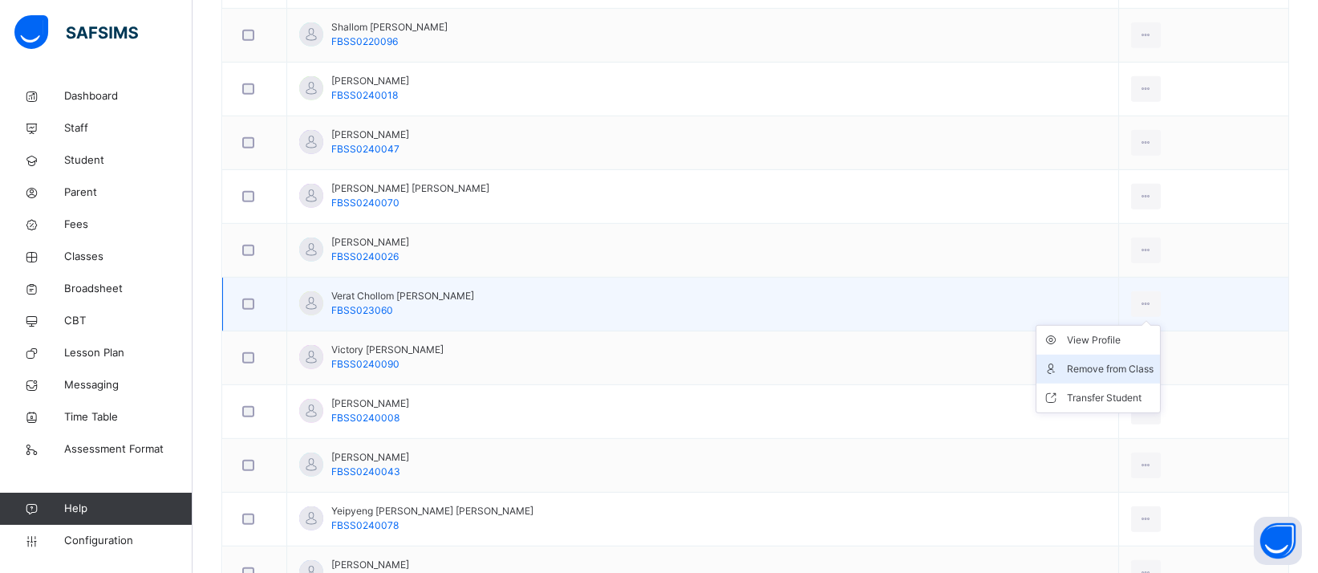
click at [1082, 361] on div "Remove from Class" at bounding box center [1110, 369] width 87 height 16
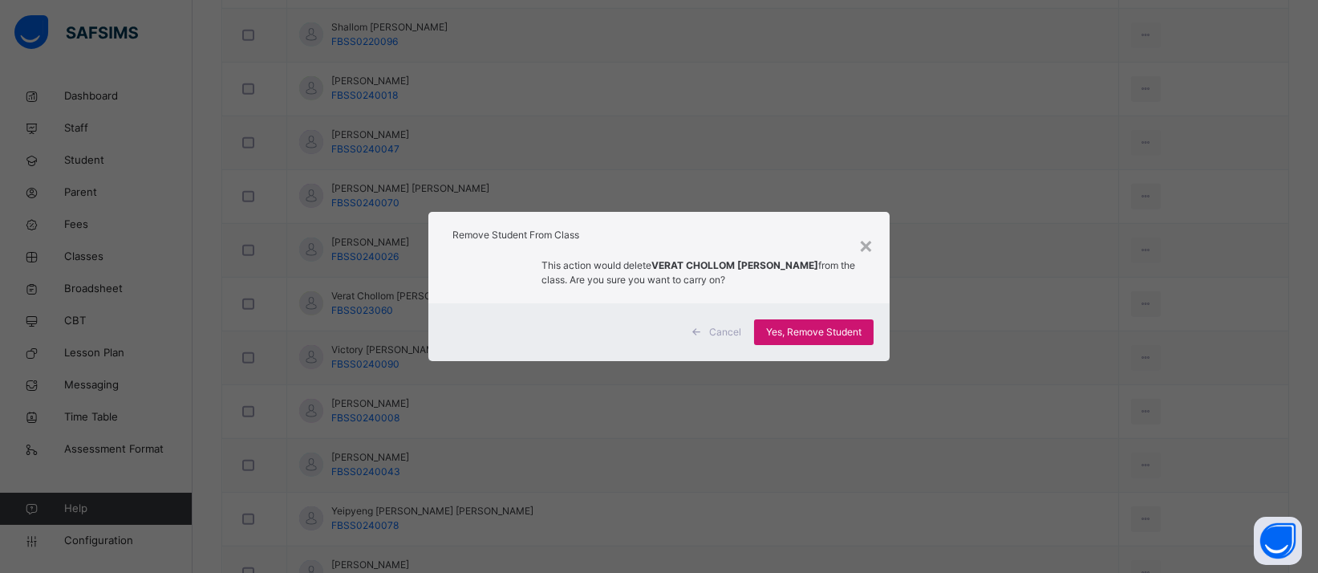
click at [801, 326] on span "Yes, Remove Student" at bounding box center [813, 332] width 95 height 14
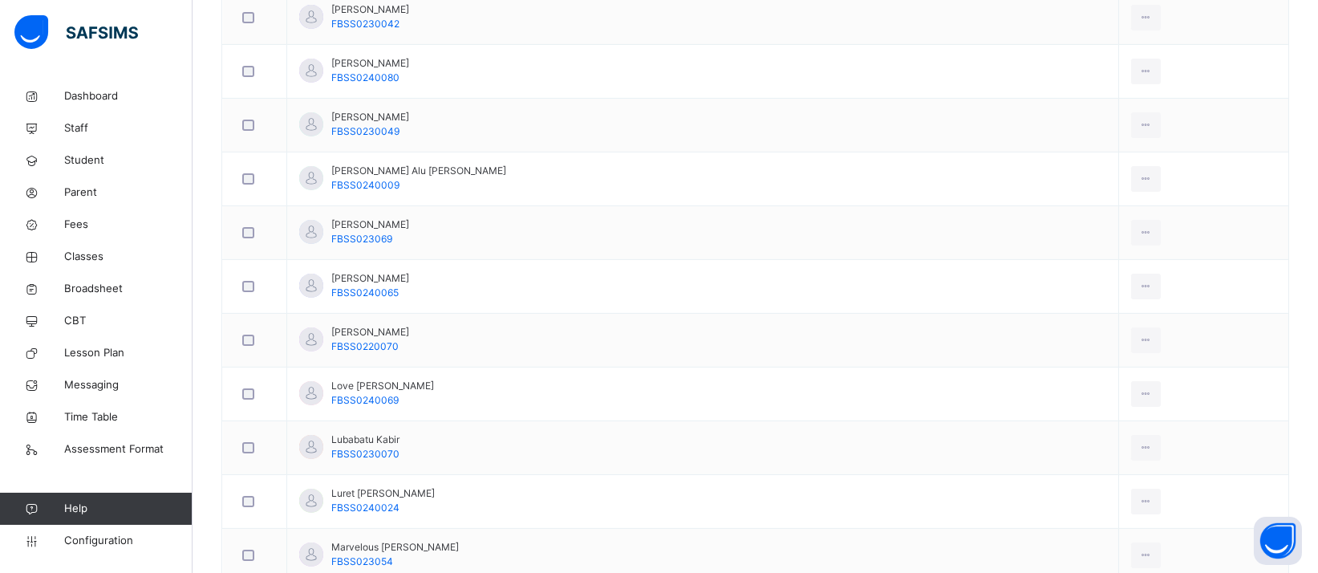
scroll to position [2975, 0]
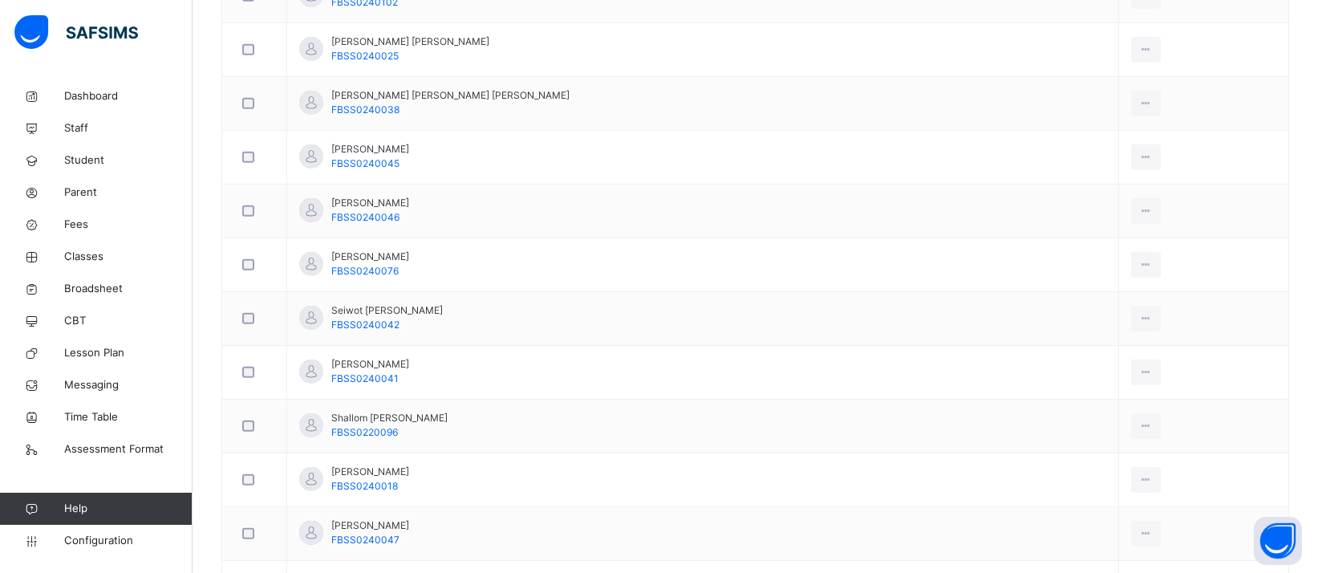
click at [0, 0] on div "Remove from Class" at bounding box center [0, 0] width 0 height 0
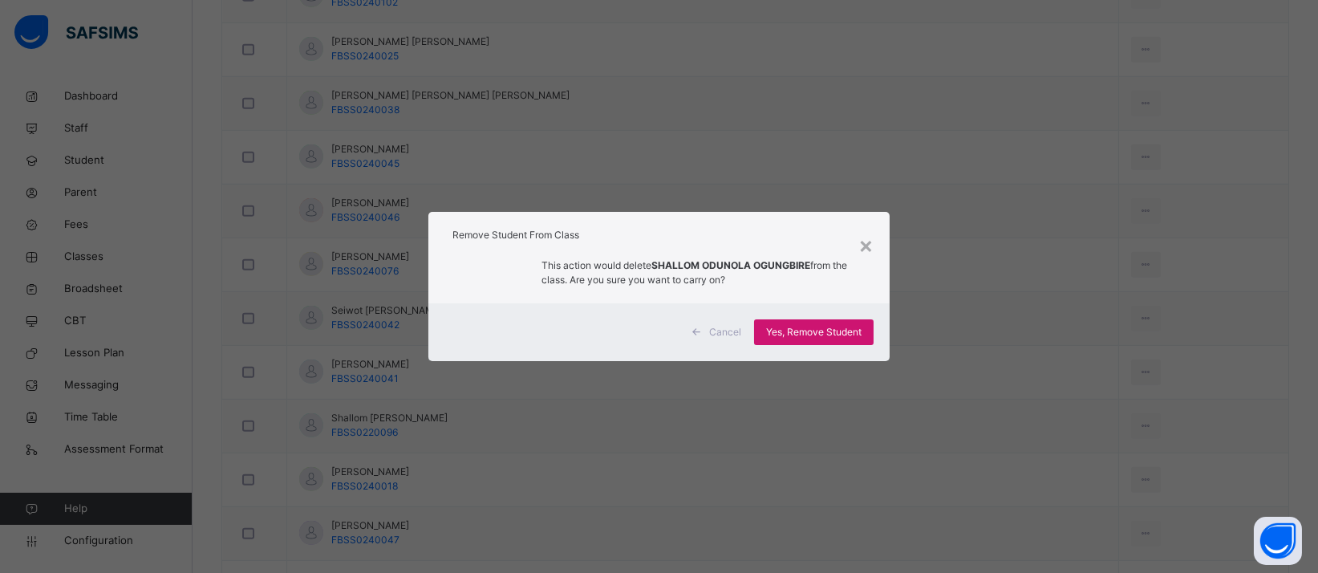
click at [838, 331] on span "Yes, Remove Student" at bounding box center [813, 332] width 95 height 14
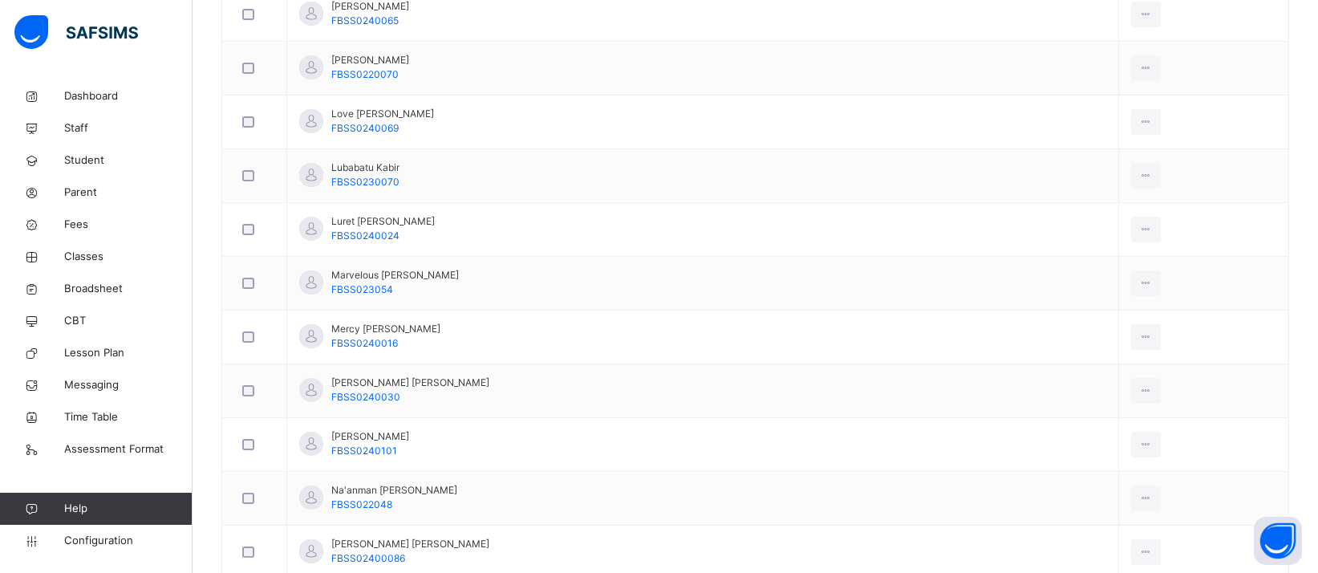
scroll to position [2053, 0]
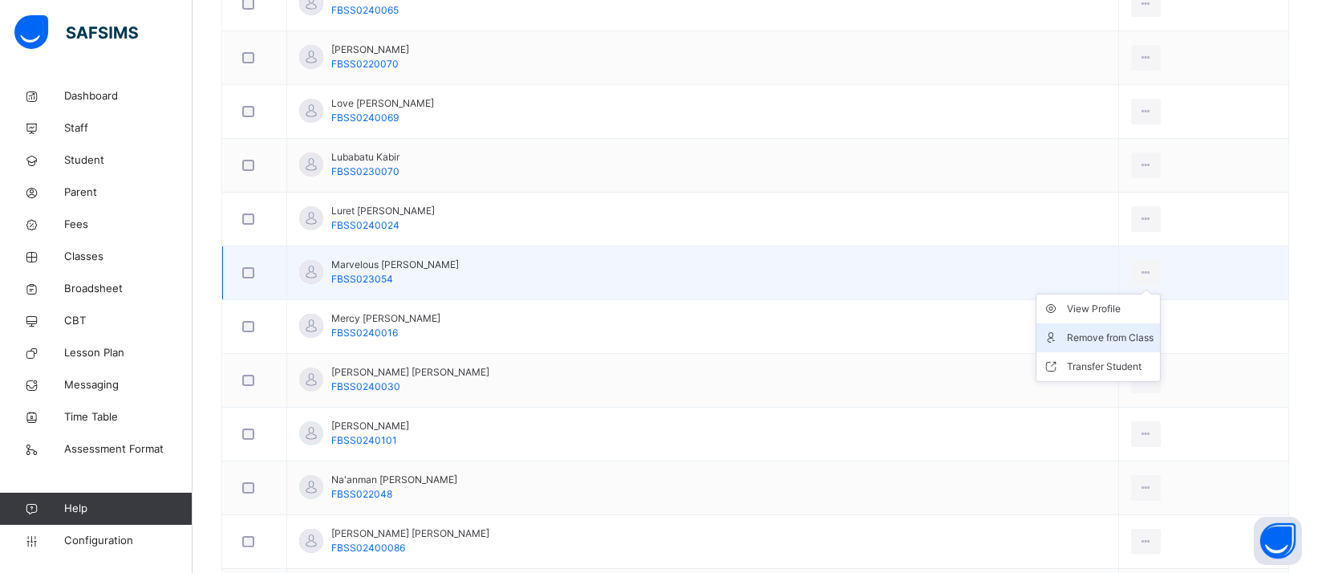
click at [1074, 334] on div "Remove from Class" at bounding box center [1110, 338] width 87 height 16
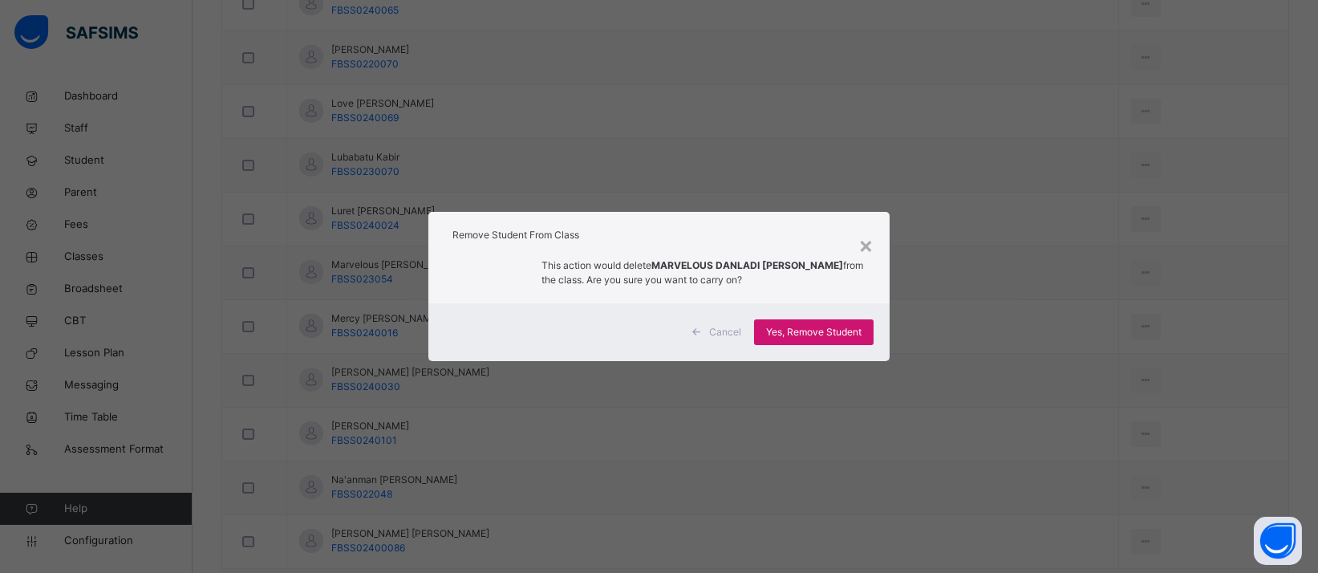
click at [782, 327] on span "Yes, Remove Student" at bounding box center [813, 332] width 95 height 14
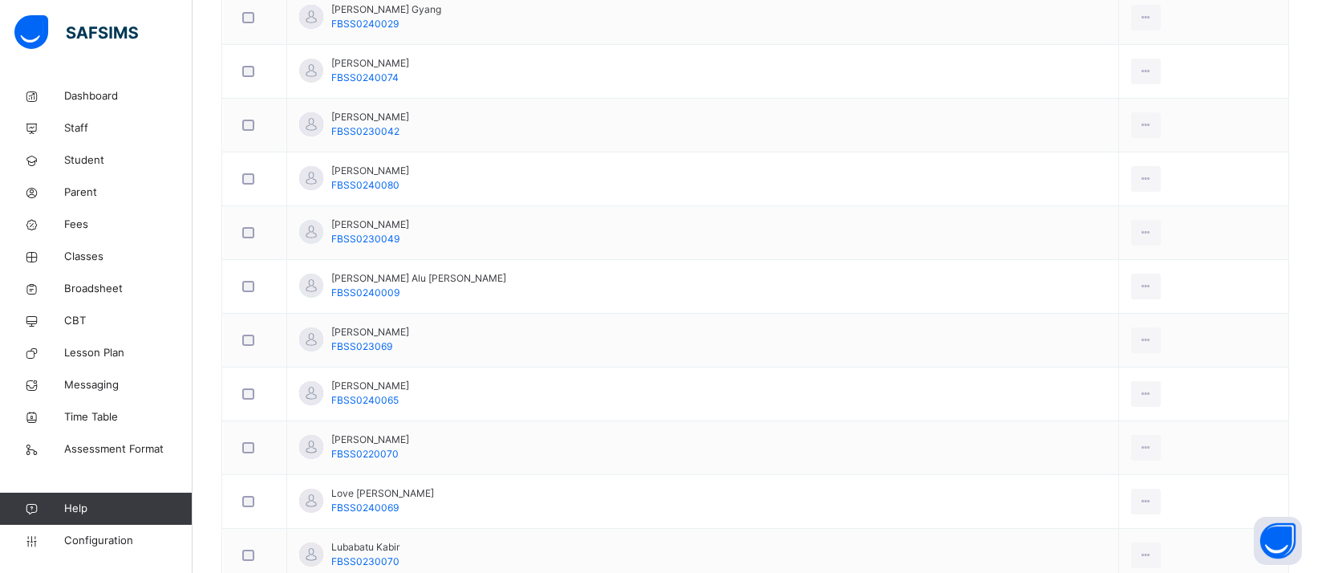
scroll to position [1816, 0]
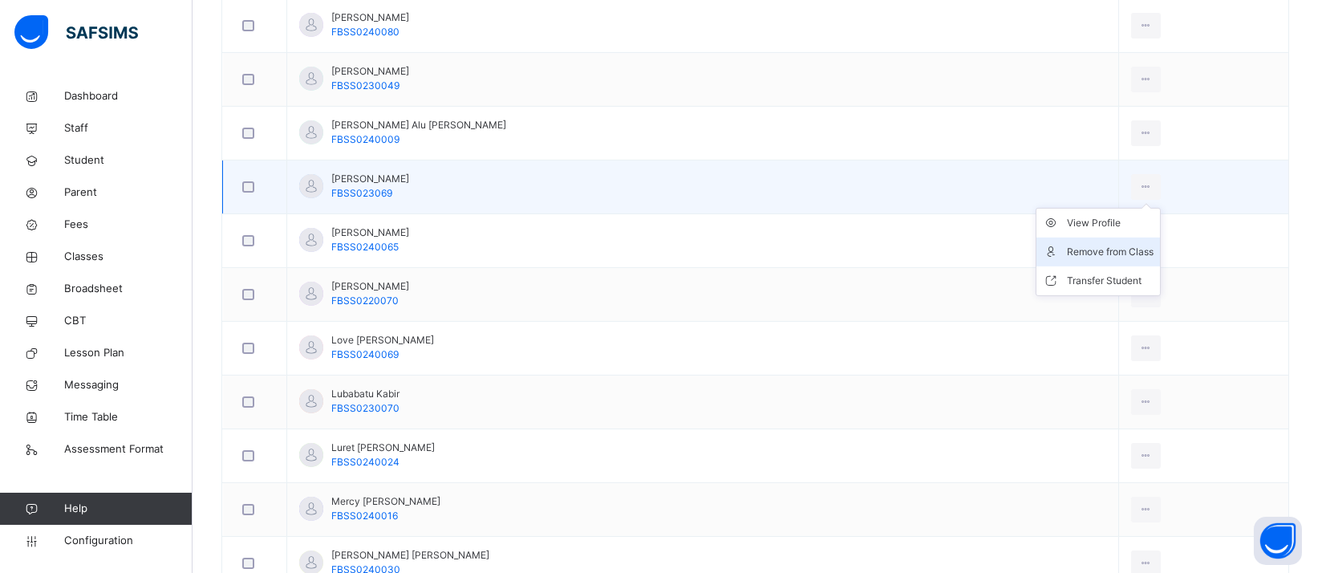
click at [1067, 246] on div "Remove from Class" at bounding box center [1110, 252] width 87 height 16
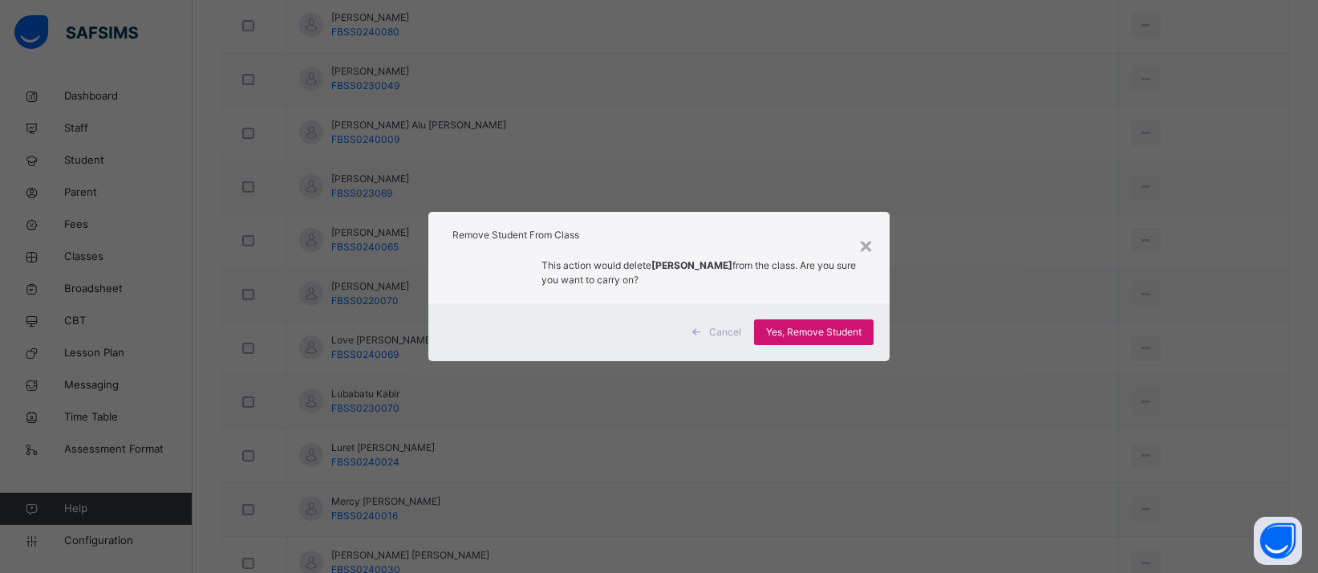
click at [837, 339] on div "Yes, Remove Student" at bounding box center [814, 332] width 120 height 26
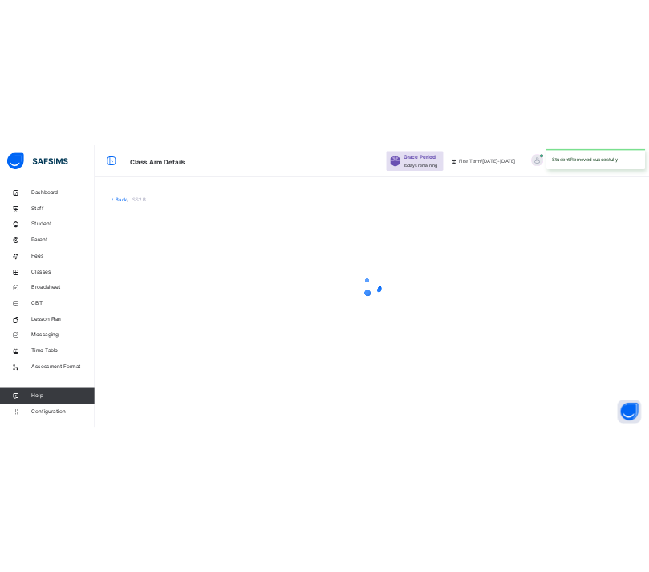
scroll to position [0, 0]
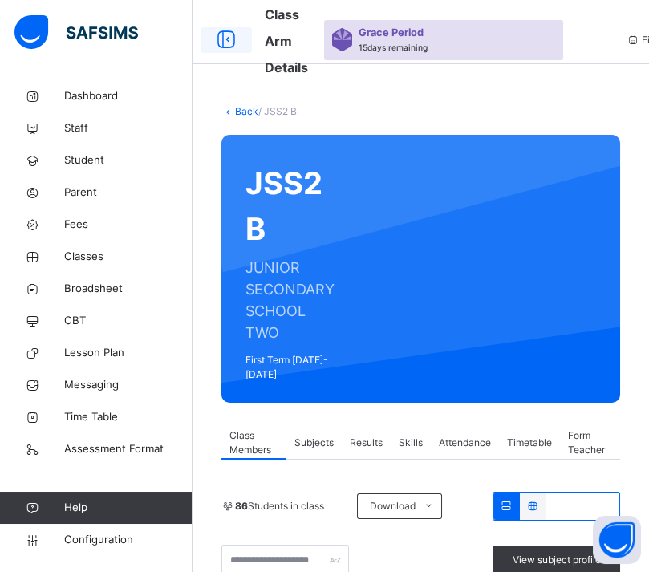
click at [218, 42] on icon at bounding box center [226, 40] width 27 height 29
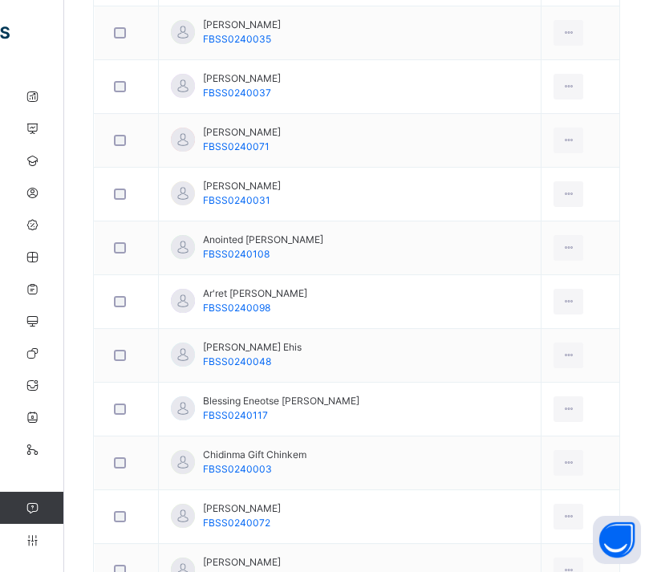
scroll to position [2086, 0]
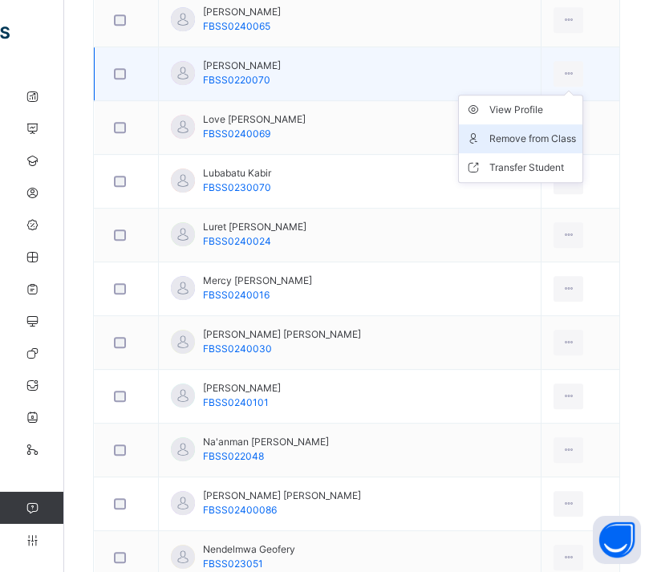
click at [541, 132] on div "Remove from Class" at bounding box center [532, 139] width 87 height 16
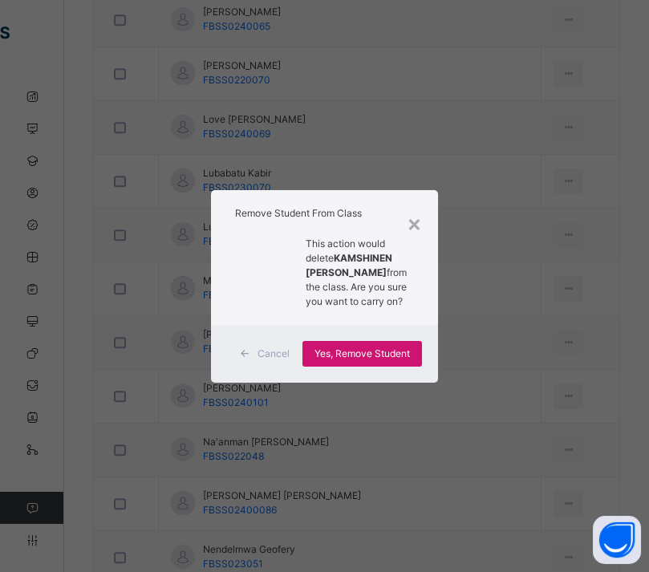
click at [360, 361] on span "Yes, Remove Student" at bounding box center [361, 354] width 95 height 14
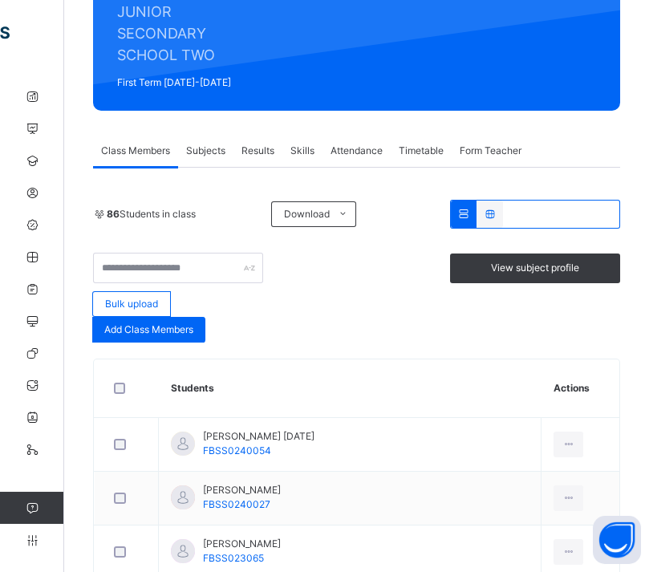
scroll to position [1252, 0]
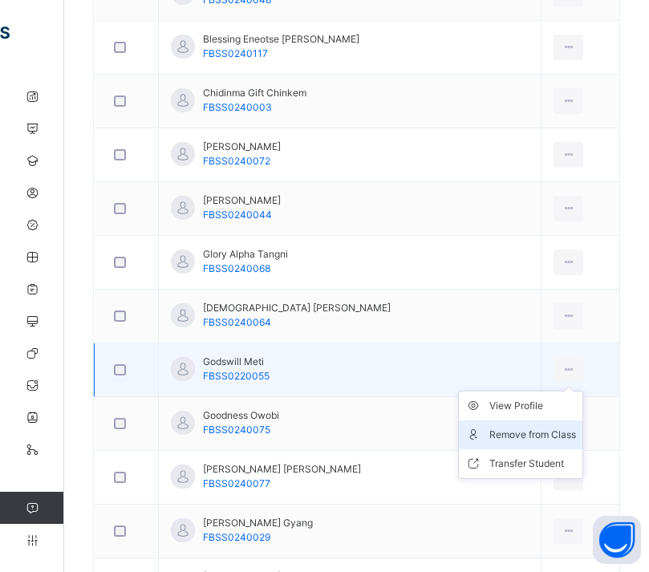
click at [519, 436] on div "Remove from Class" at bounding box center [532, 435] width 87 height 16
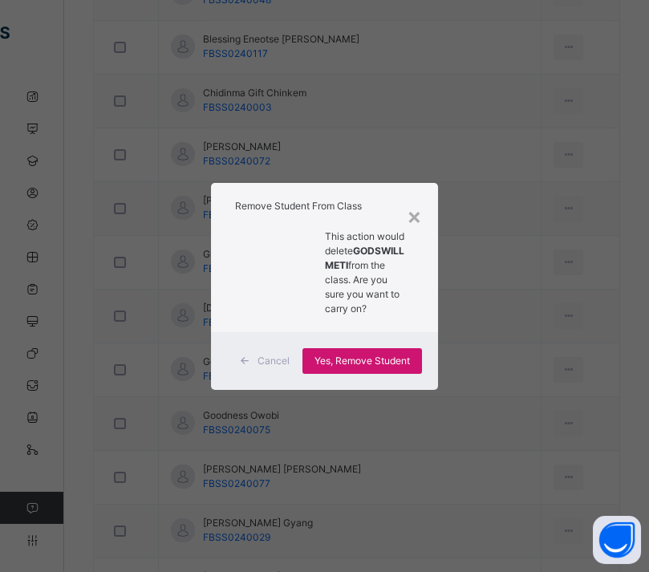
click at [371, 363] on span "Yes, Remove Student" at bounding box center [361, 361] width 95 height 14
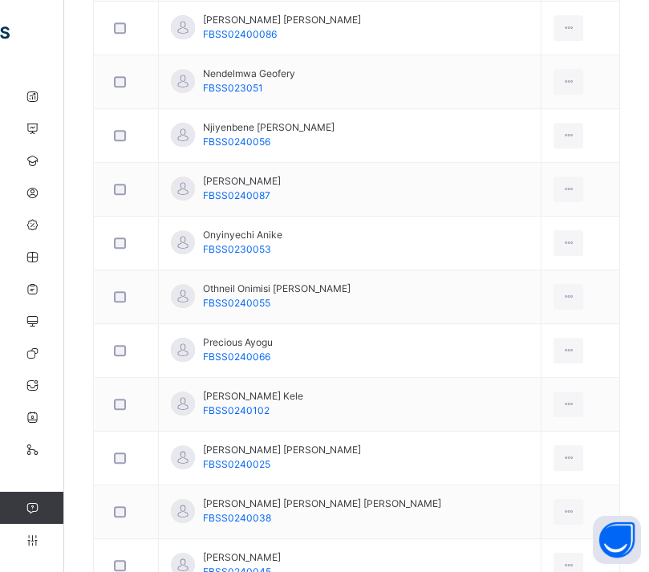
scroll to position [2444, 0]
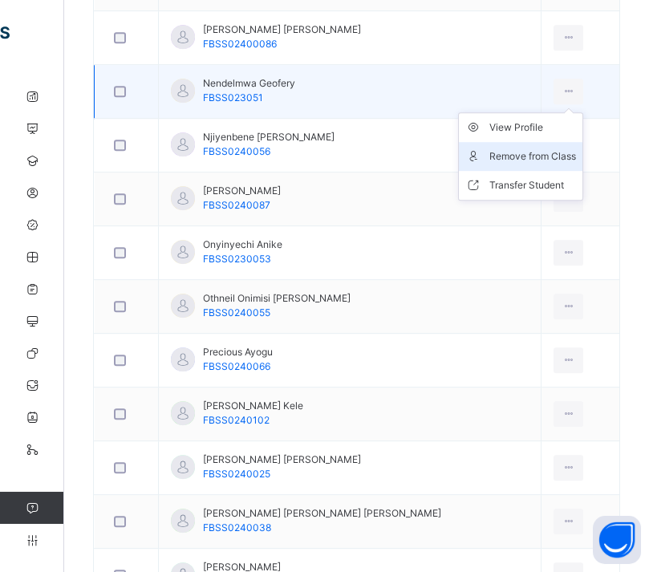
click at [517, 148] on div "Remove from Class" at bounding box center [532, 156] width 87 height 16
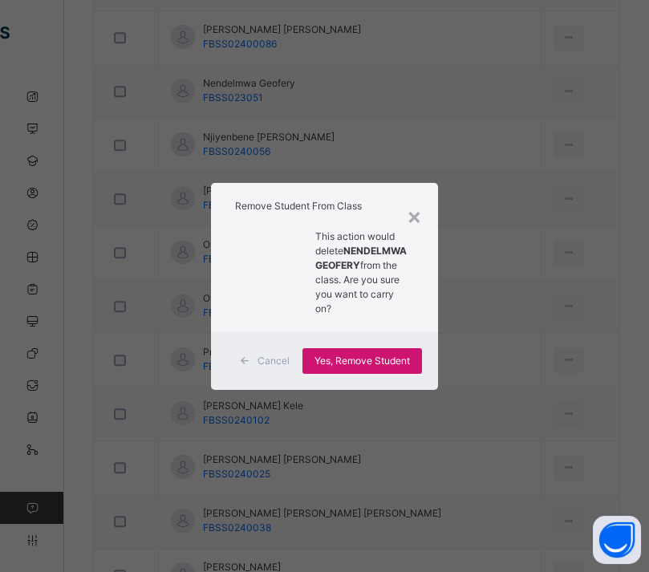
click at [372, 368] on span "Yes, Remove Student" at bounding box center [361, 361] width 95 height 14
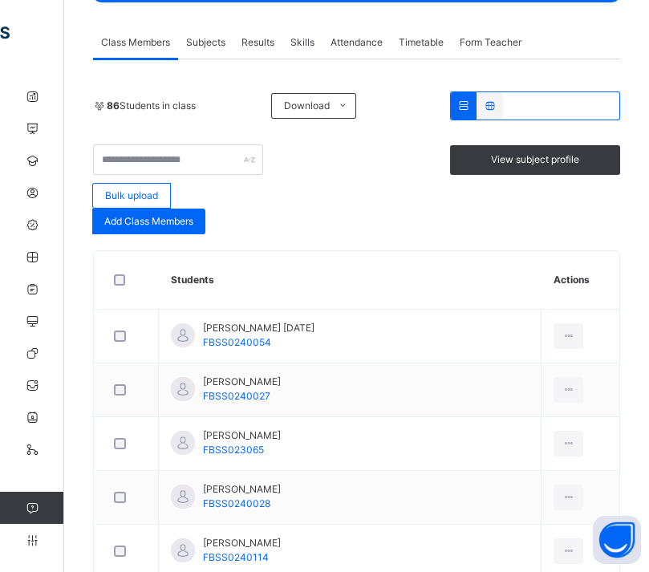
scroll to position [612, 0]
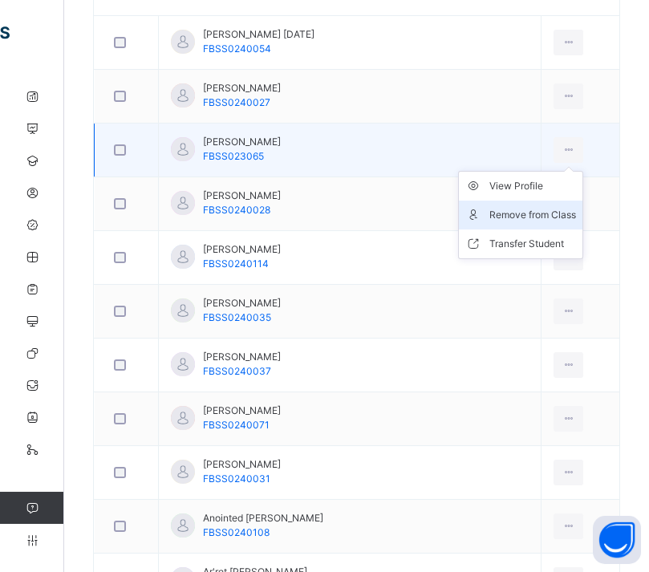
click at [529, 207] on div "Remove from Class" at bounding box center [532, 215] width 87 height 16
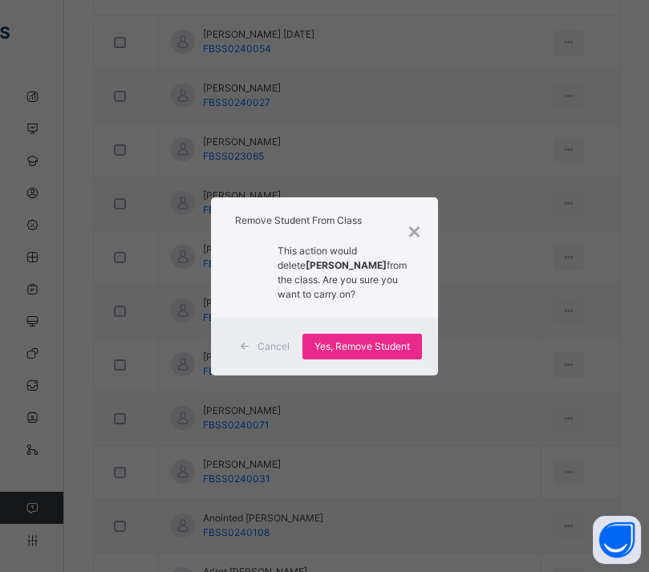
drag, startPoint x: 381, startPoint y: 375, endPoint x: 418, endPoint y: 327, distance: 60.0
click at [381, 354] on span "Yes, Remove Student" at bounding box center [361, 346] width 95 height 14
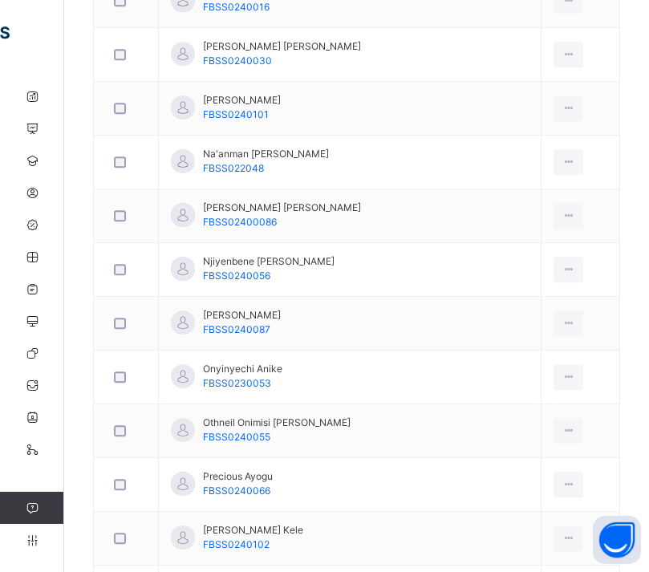
scroll to position [2272, 0]
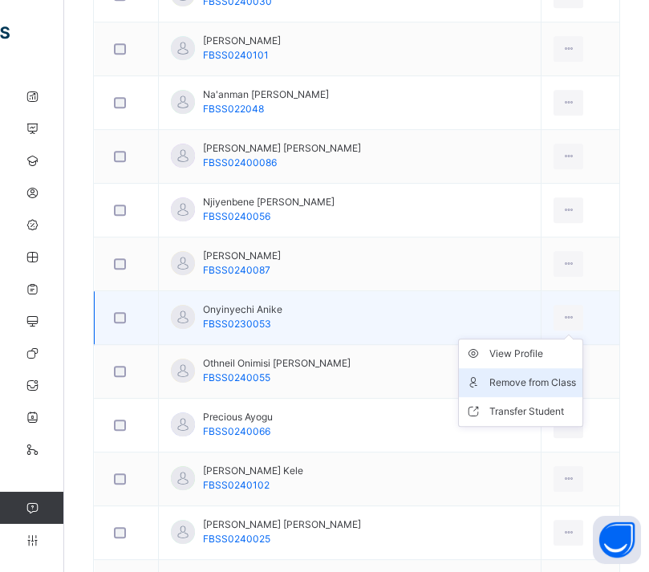
click at [538, 383] on div "Remove from Class" at bounding box center [532, 383] width 87 height 16
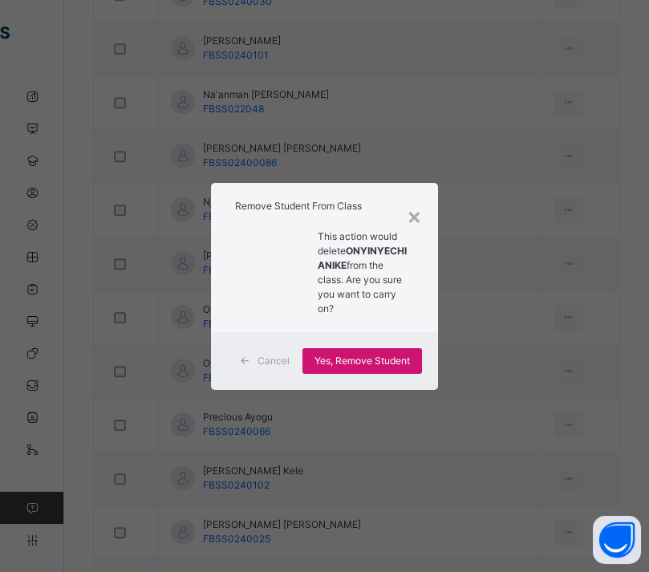
click at [370, 368] on span "Yes, Remove Student" at bounding box center [361, 361] width 95 height 14
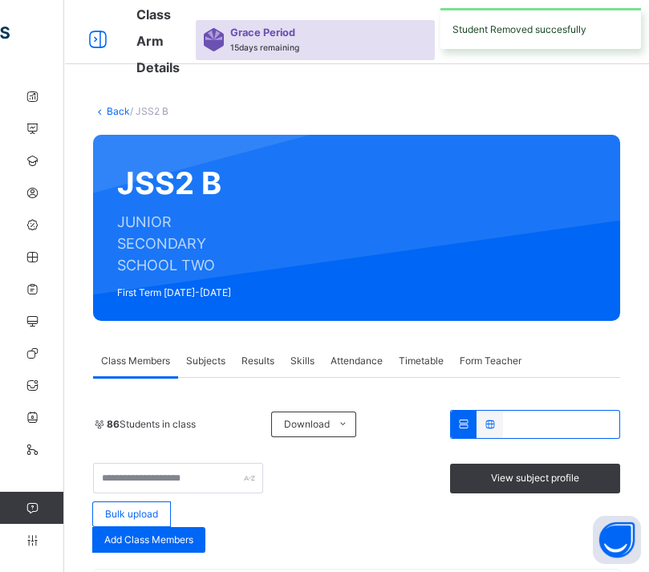
scroll to position [1527, 0]
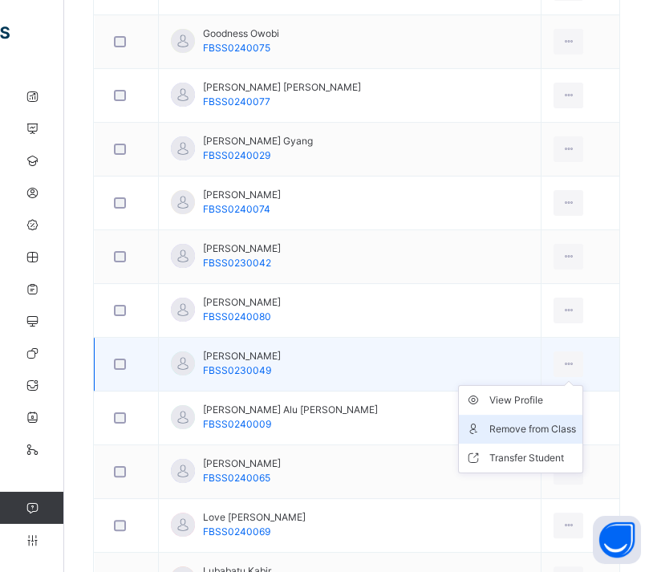
click at [534, 423] on div "Remove from Class" at bounding box center [532, 429] width 87 height 16
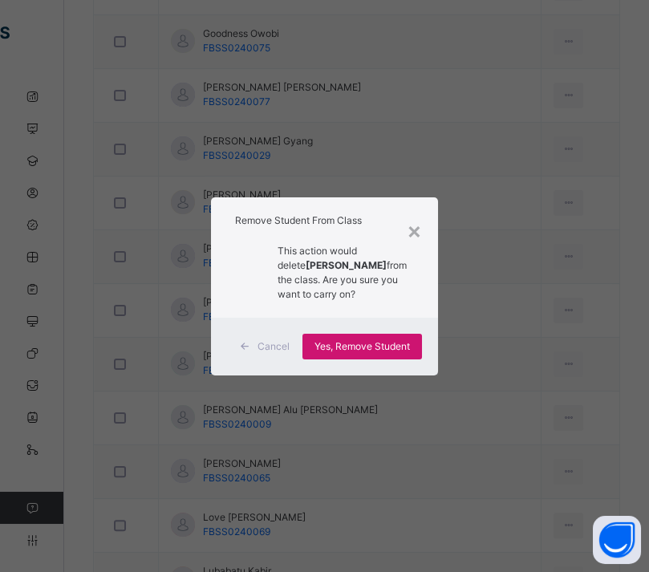
click at [394, 359] on div "Yes, Remove Student" at bounding box center [362, 347] width 120 height 26
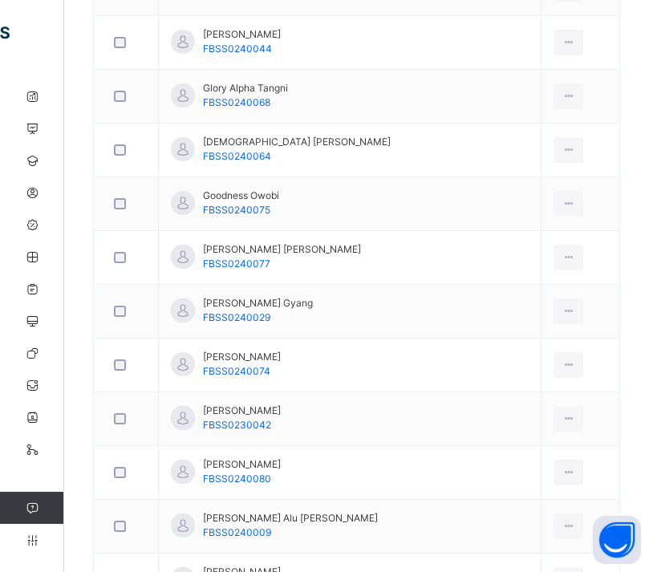
scroll to position [1374, 0]
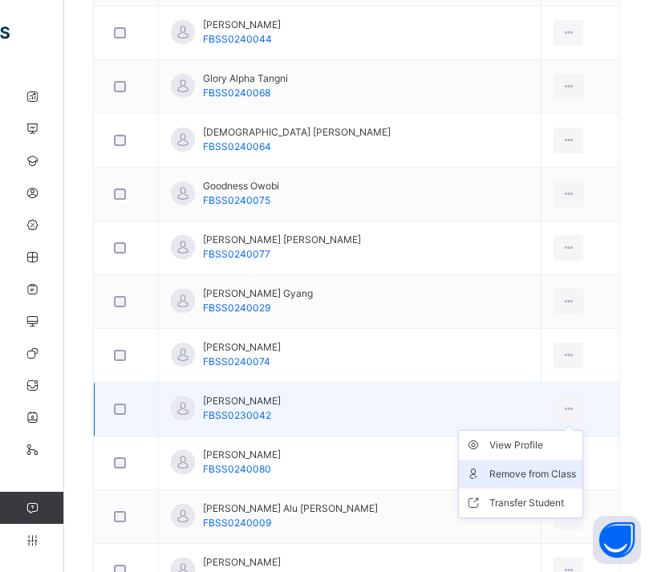
click at [524, 466] on div "Remove from Class" at bounding box center [532, 474] width 87 height 16
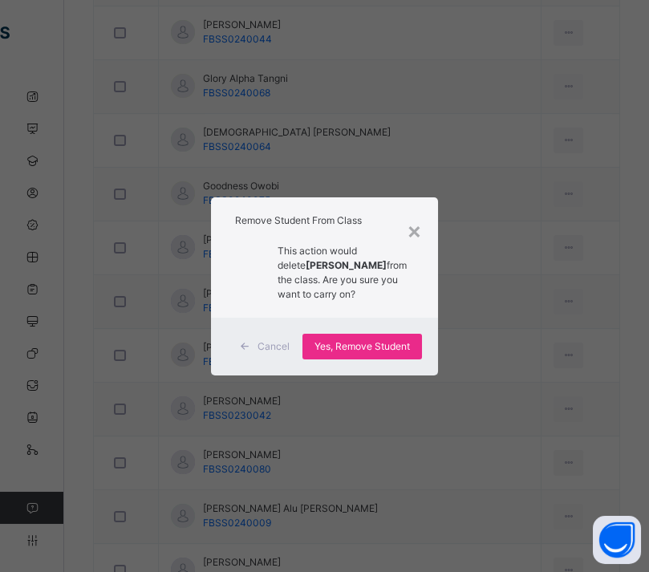
drag, startPoint x: 382, startPoint y: 375, endPoint x: 451, endPoint y: 388, distance: 70.3
click at [382, 359] on div "Yes, Remove Student" at bounding box center [362, 347] width 120 height 26
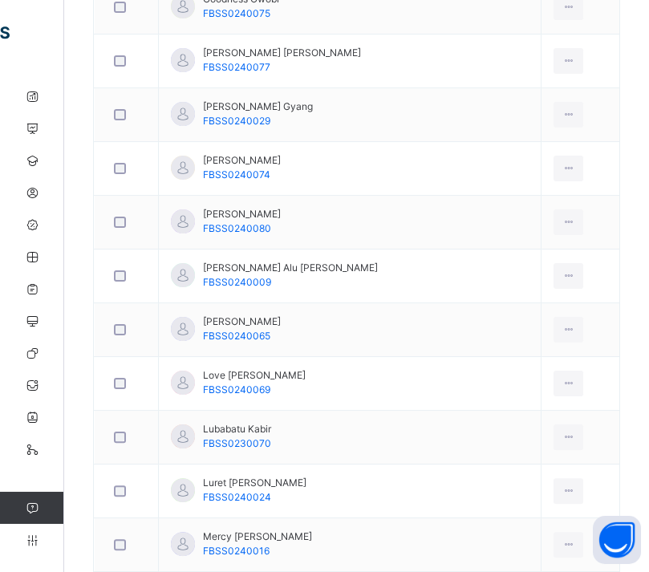
scroll to position [1566, 0]
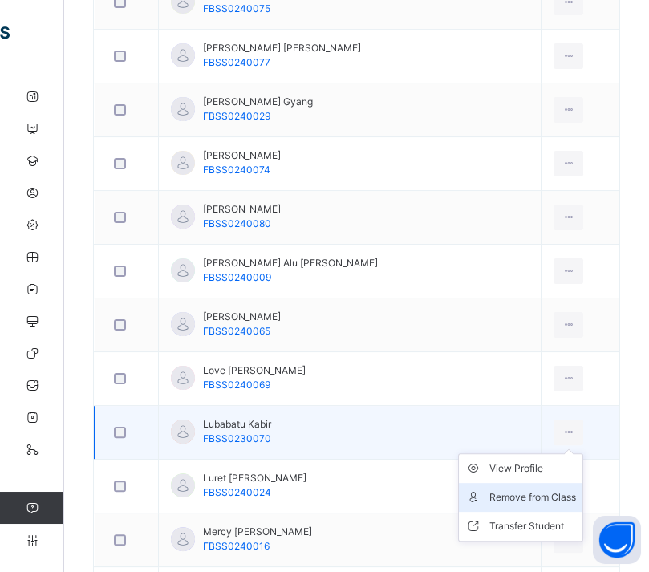
click at [524, 489] on div "Remove from Class" at bounding box center [532, 497] width 87 height 16
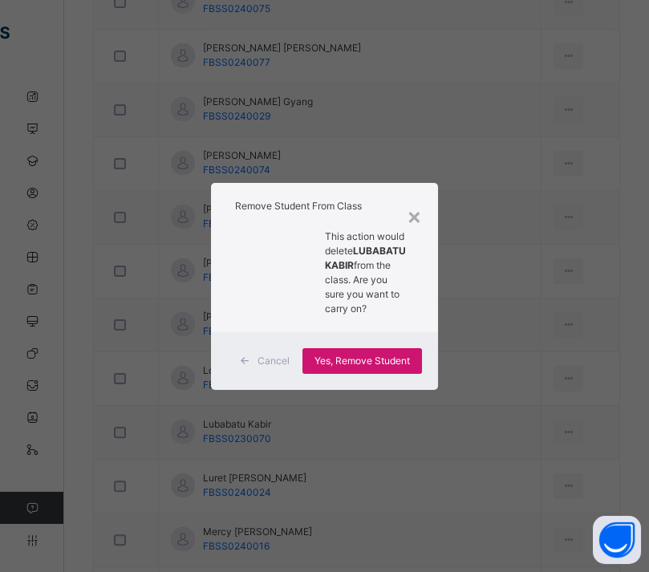
click at [391, 359] on span "Yes, Remove Student" at bounding box center [361, 361] width 95 height 14
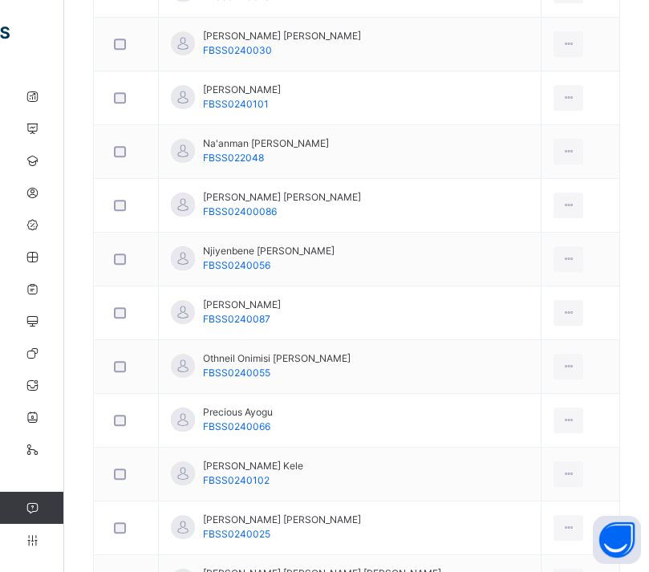
scroll to position [2030, 0]
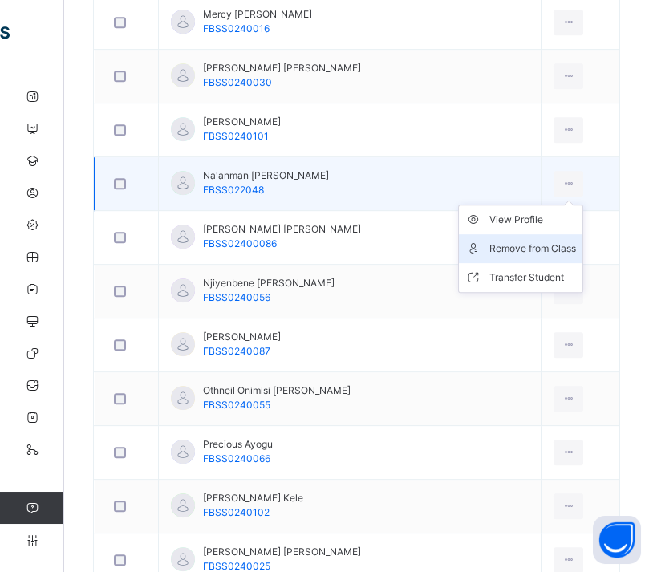
click at [547, 241] on div "Remove from Class" at bounding box center [532, 249] width 87 height 16
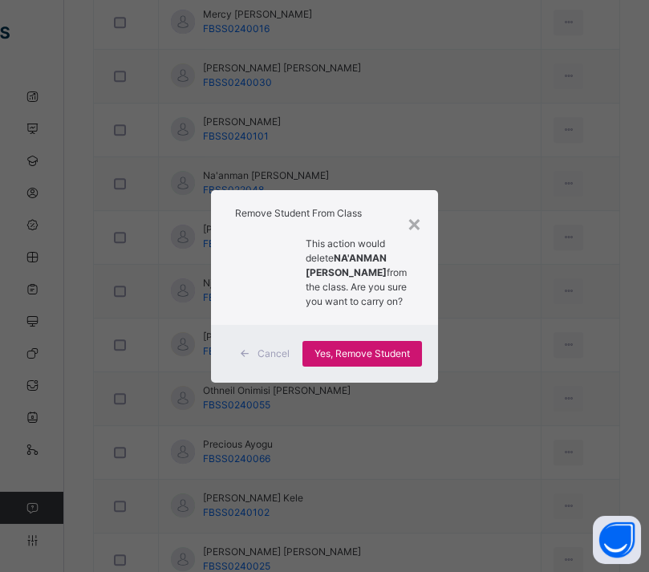
click at [375, 367] on div "Yes, Remove Student" at bounding box center [362, 354] width 120 height 26
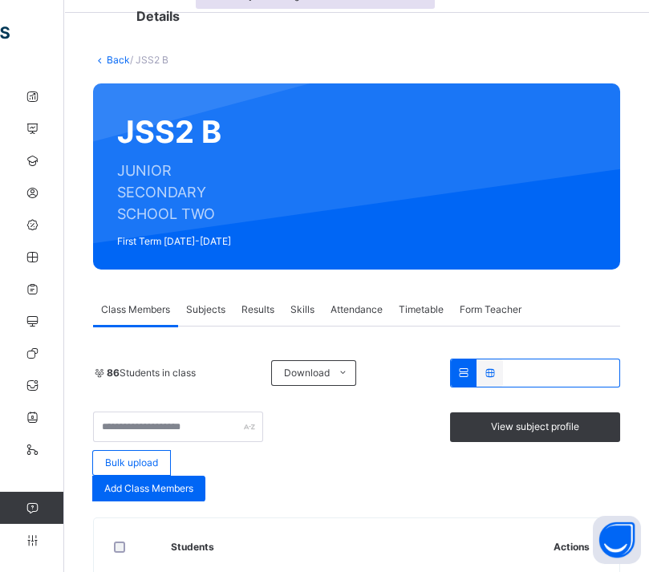
scroll to position [0, 0]
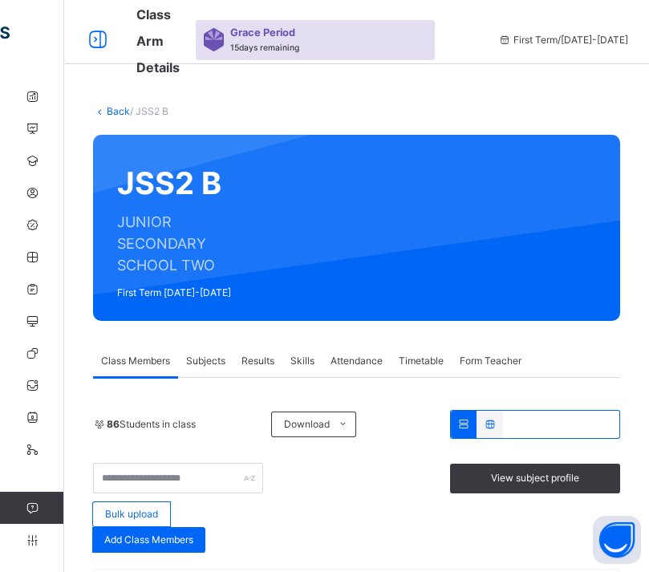
click at [107, 111] on link "Back" at bounding box center [118, 111] width 23 height 12
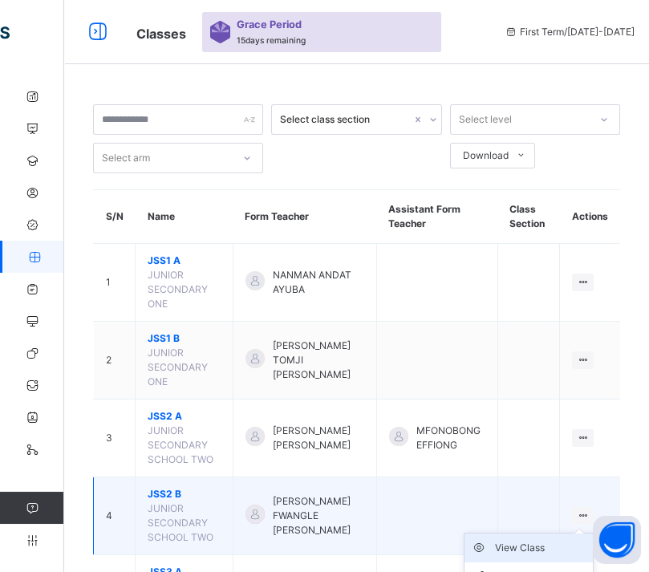
click at [562, 540] on div "View Class" at bounding box center [540, 548] width 91 height 16
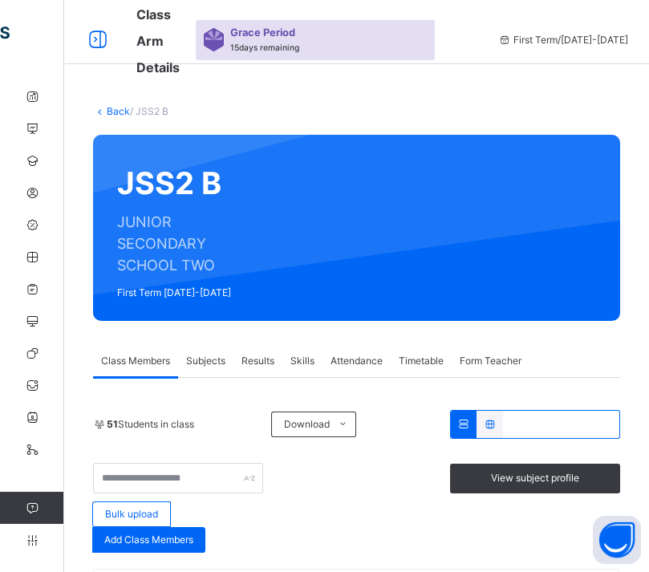
click at [111, 110] on link "Back" at bounding box center [118, 111] width 23 height 12
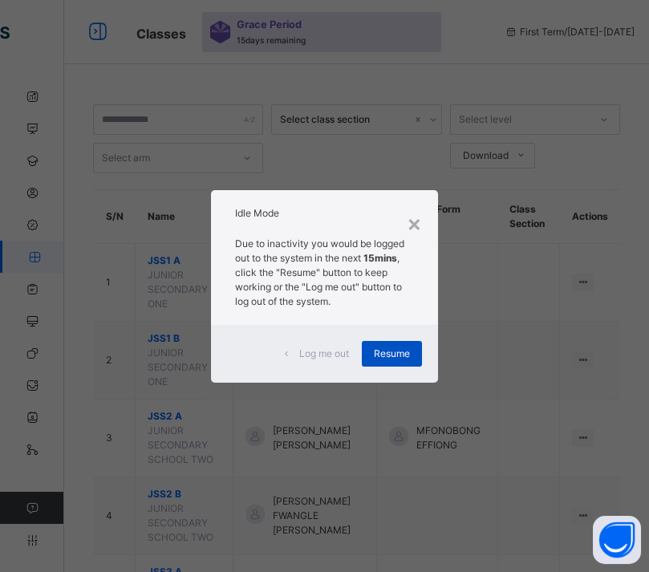
click at [404, 355] on span "Resume" at bounding box center [392, 354] width 36 height 14
click at [391, 347] on span "Resume" at bounding box center [392, 354] width 36 height 14
